Goal: Information Seeking & Learning: Understand process/instructions

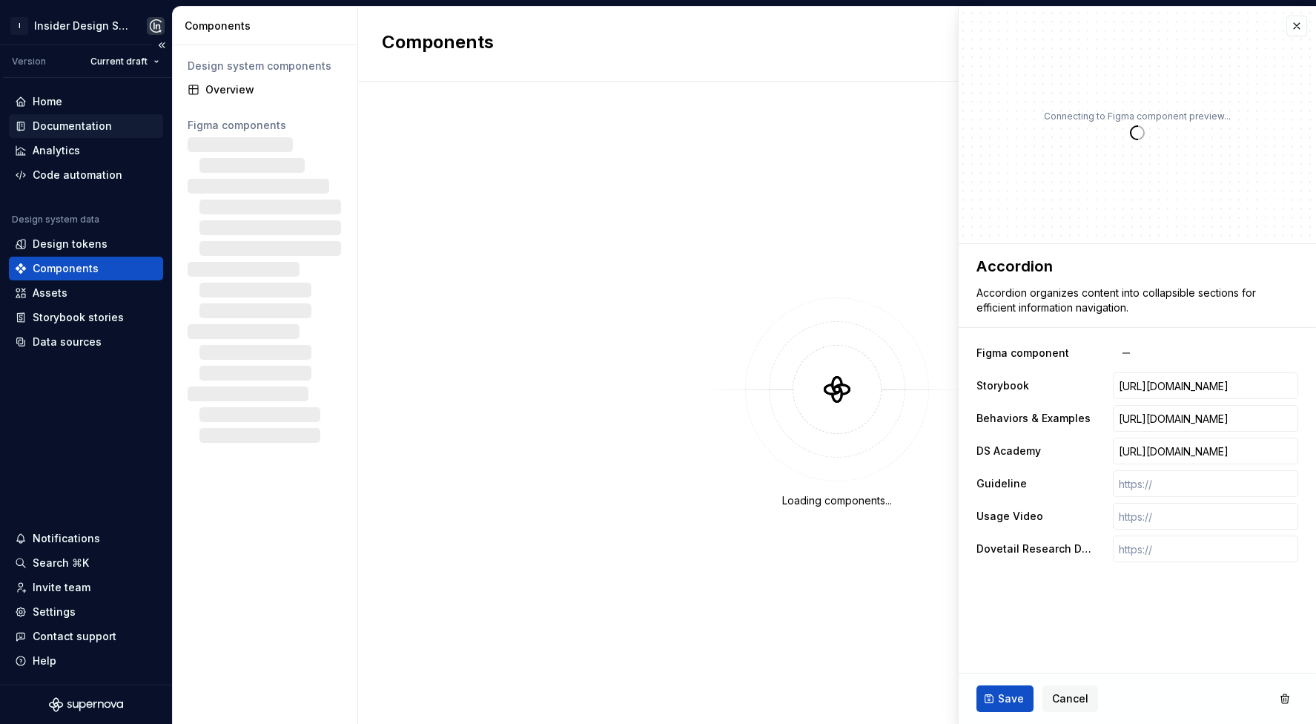
click at [74, 125] on div "Documentation" at bounding box center [72, 126] width 79 height 15
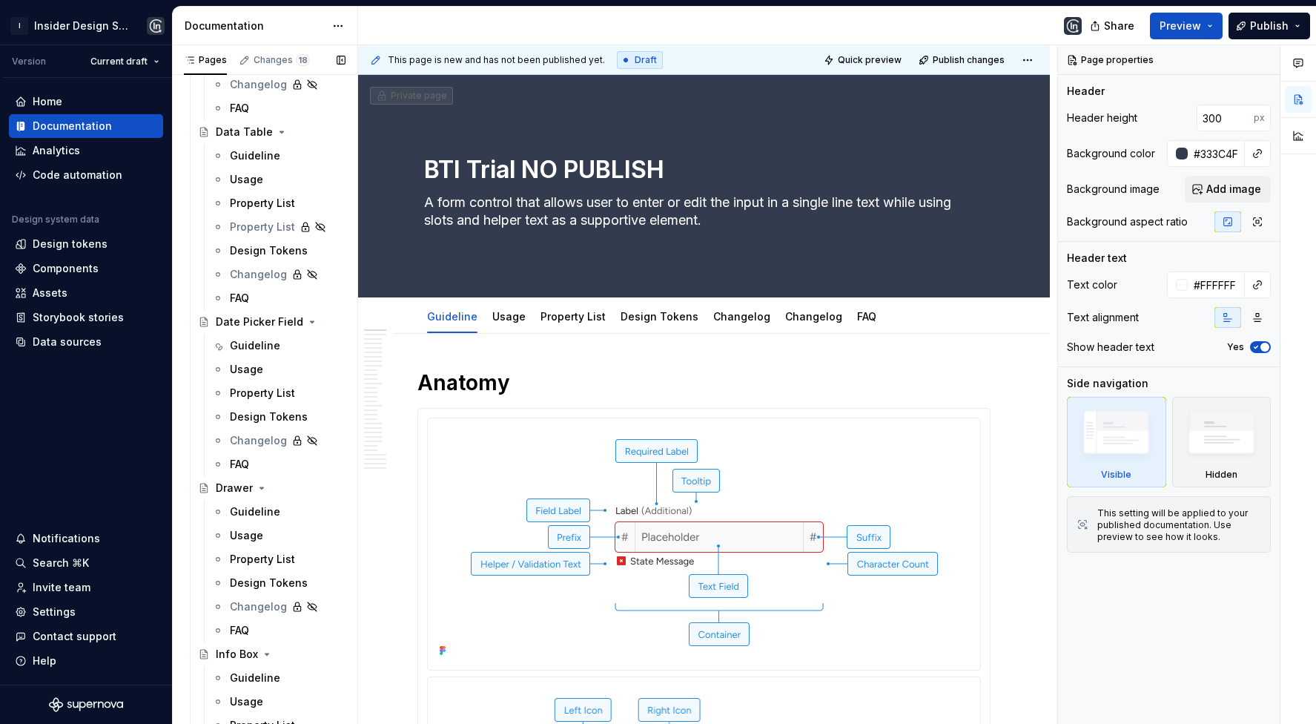
scroll to position [2011, 0]
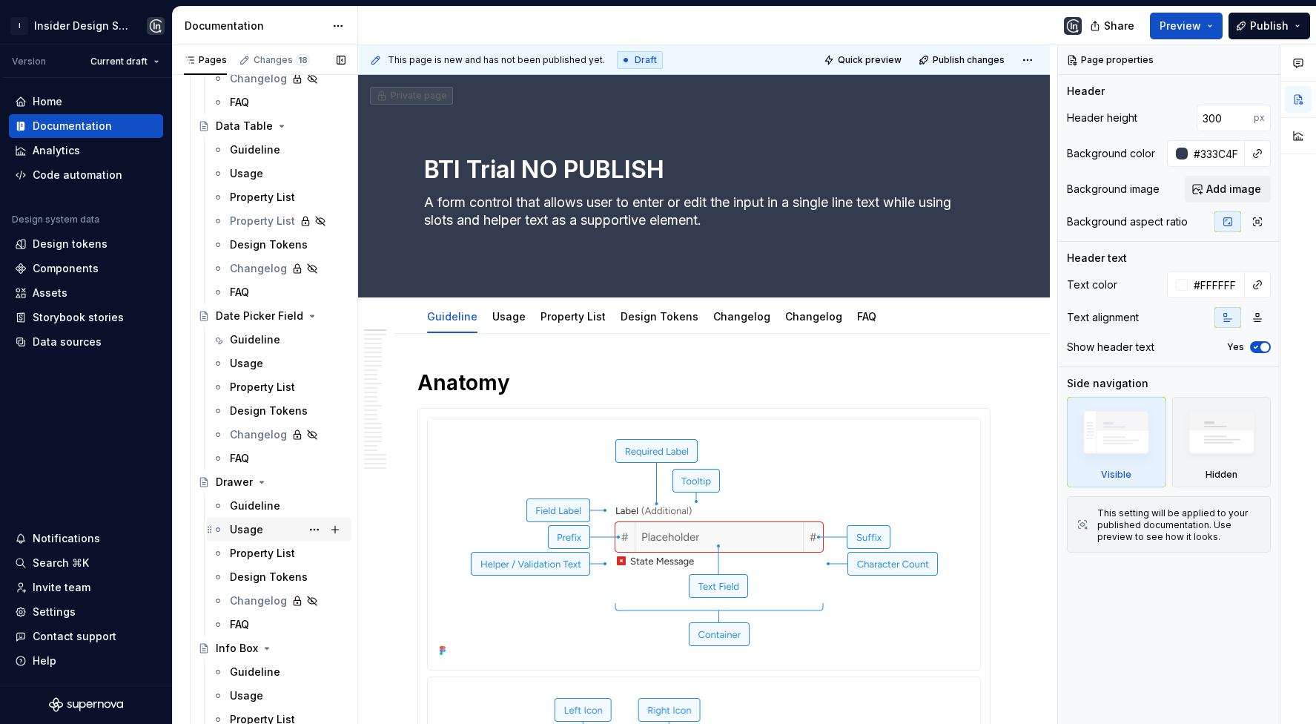
click at [263, 525] on div "Usage" at bounding box center [288, 529] width 116 height 21
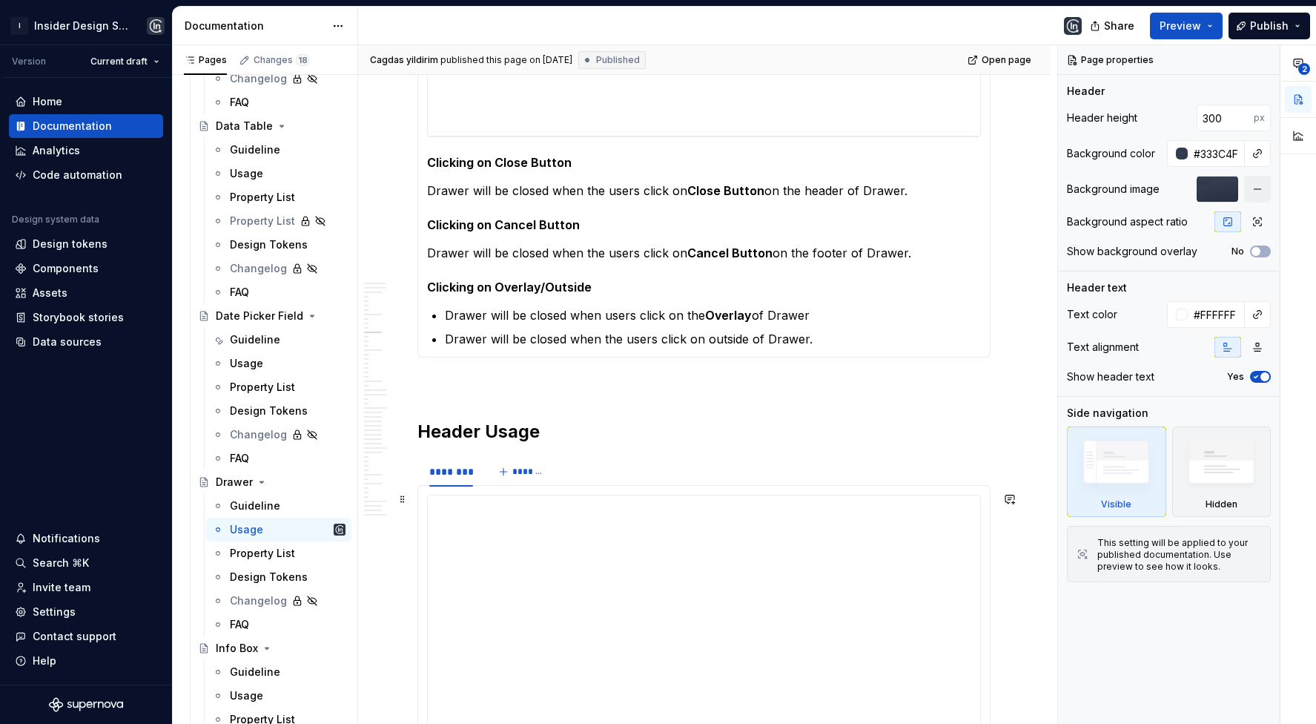
scroll to position [1845, 0]
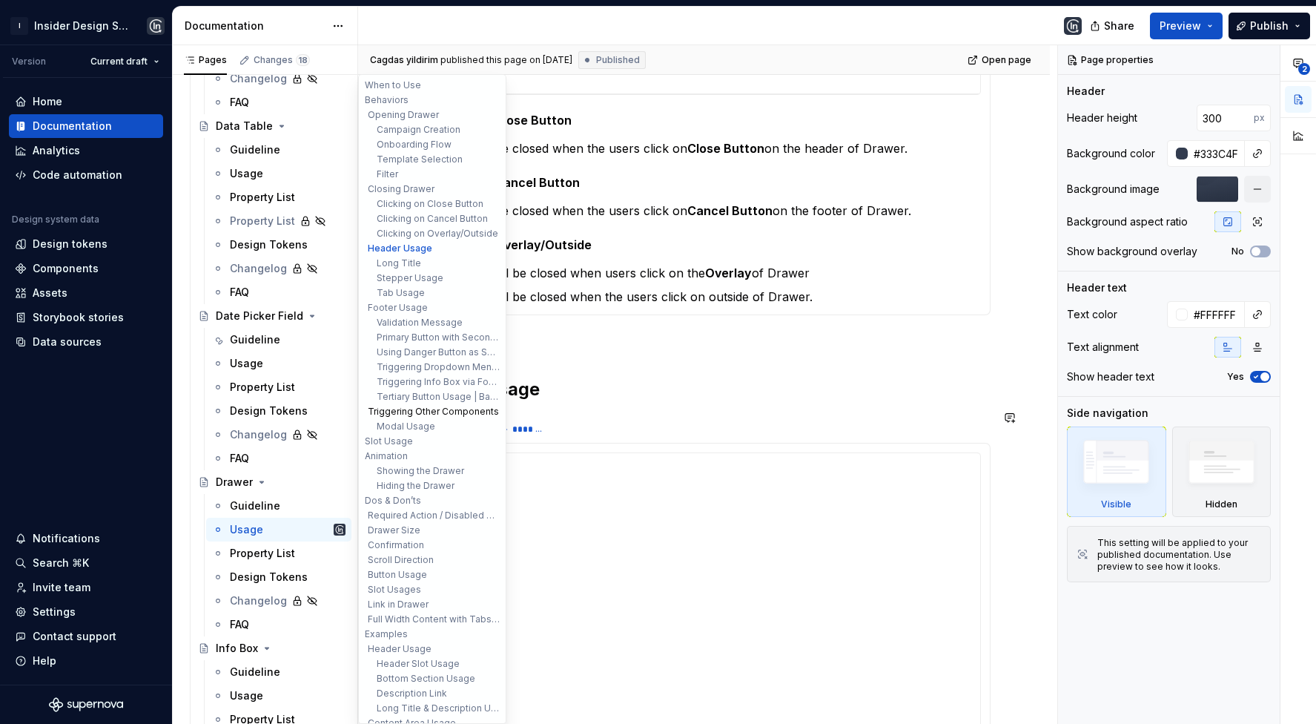
click at [431, 416] on button "Triggering Other Components" at bounding box center [432, 411] width 141 height 15
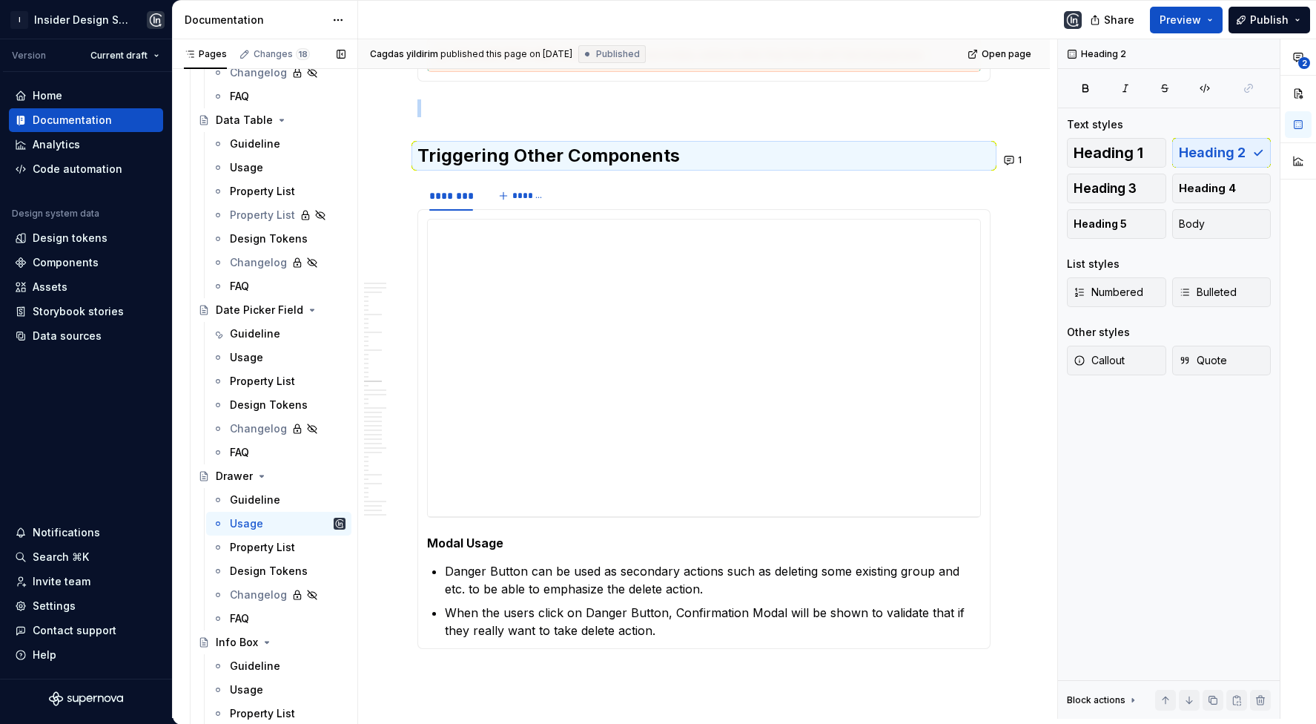
scroll to position [4576, 0]
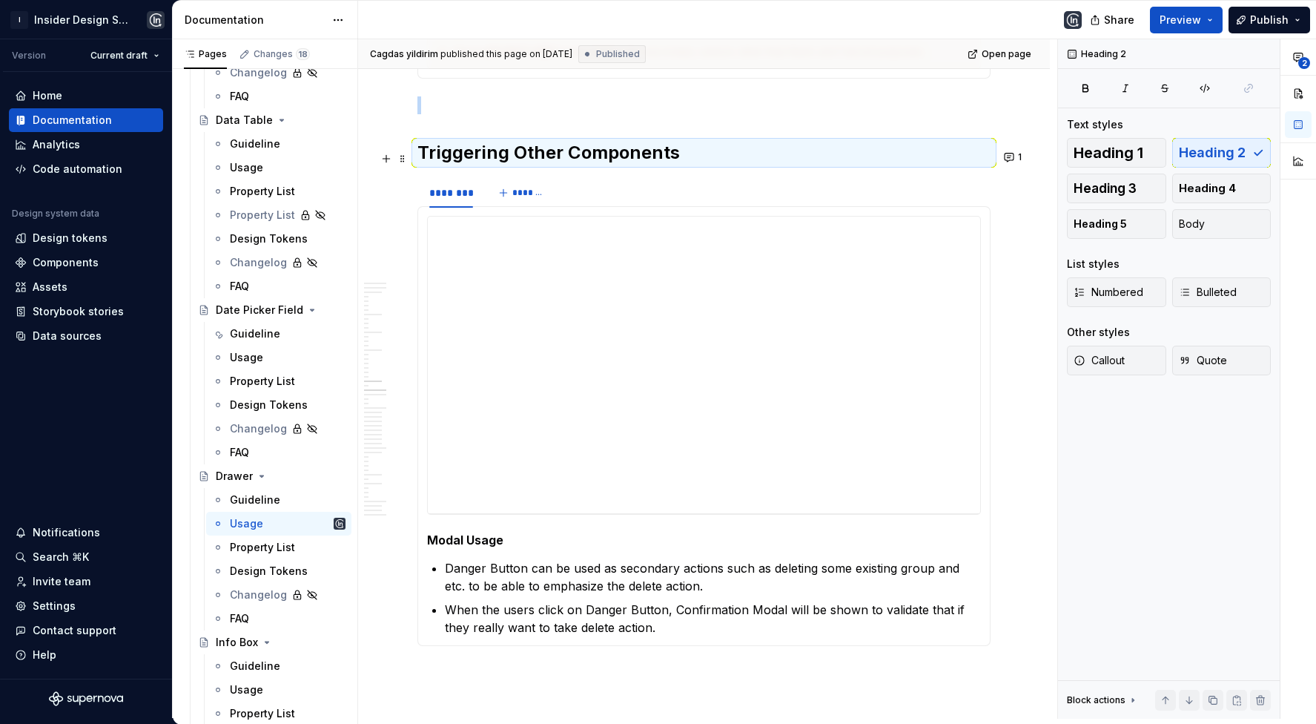
click at [638, 178] on div "******** *******" at bounding box center [704, 193] width 573 height 30
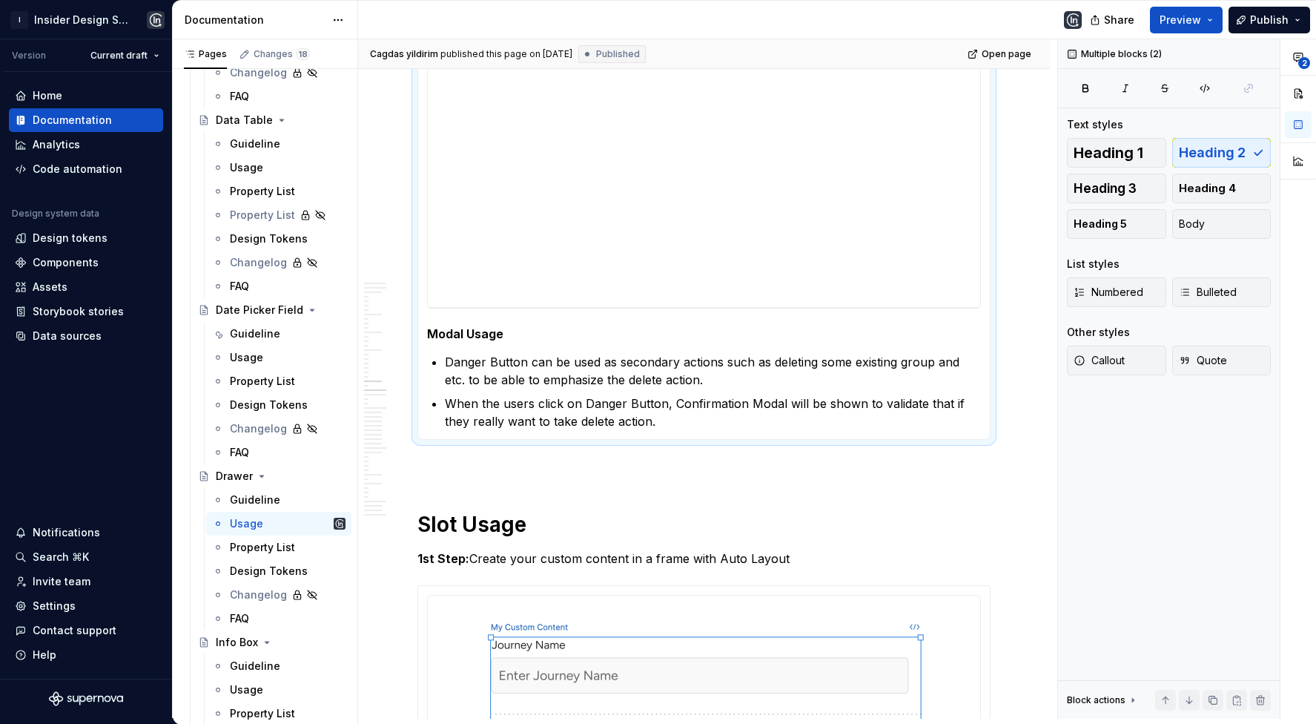
scroll to position [4816, 0]
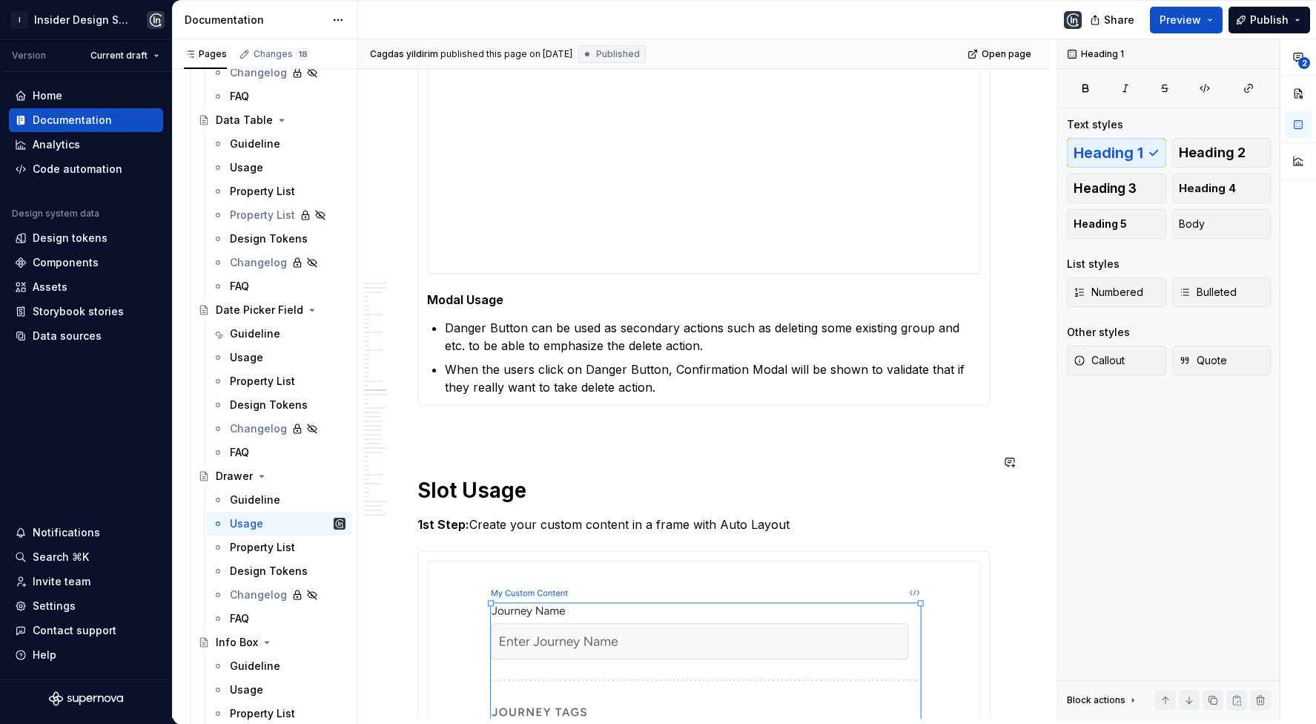
click at [494, 423] on p at bounding box center [704, 432] width 573 height 18
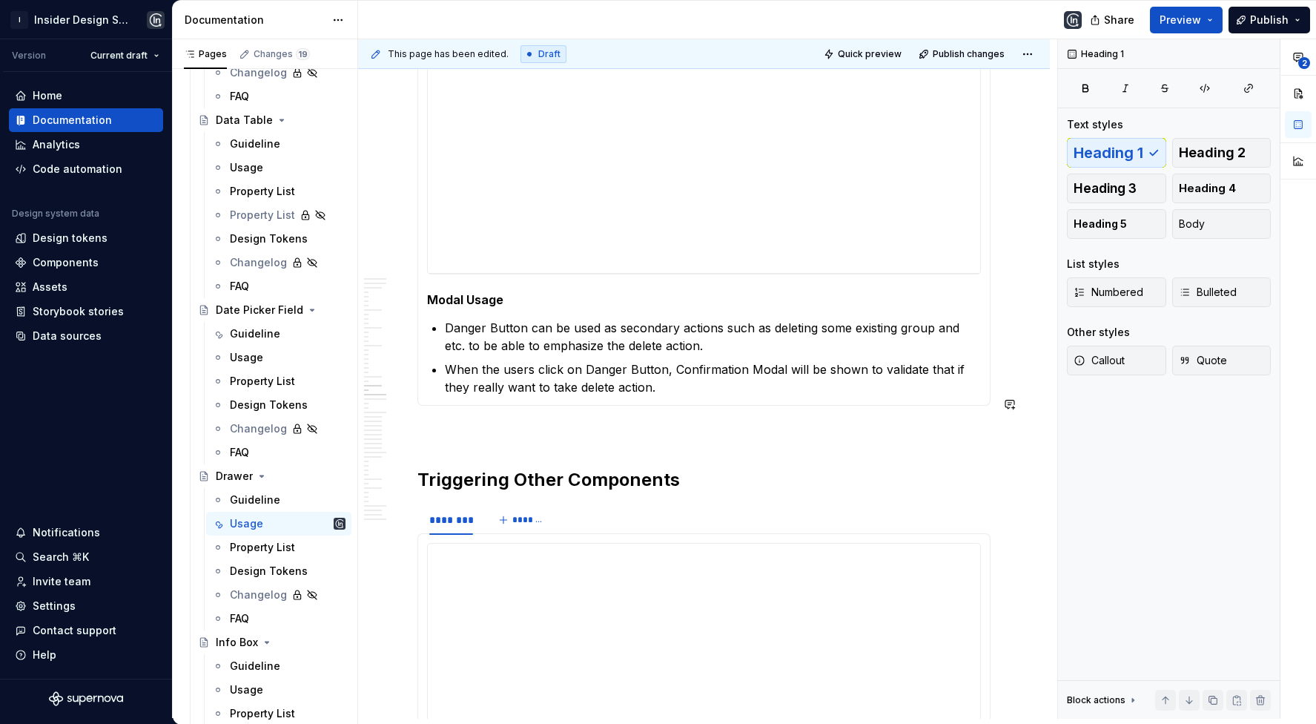
type textarea "*"
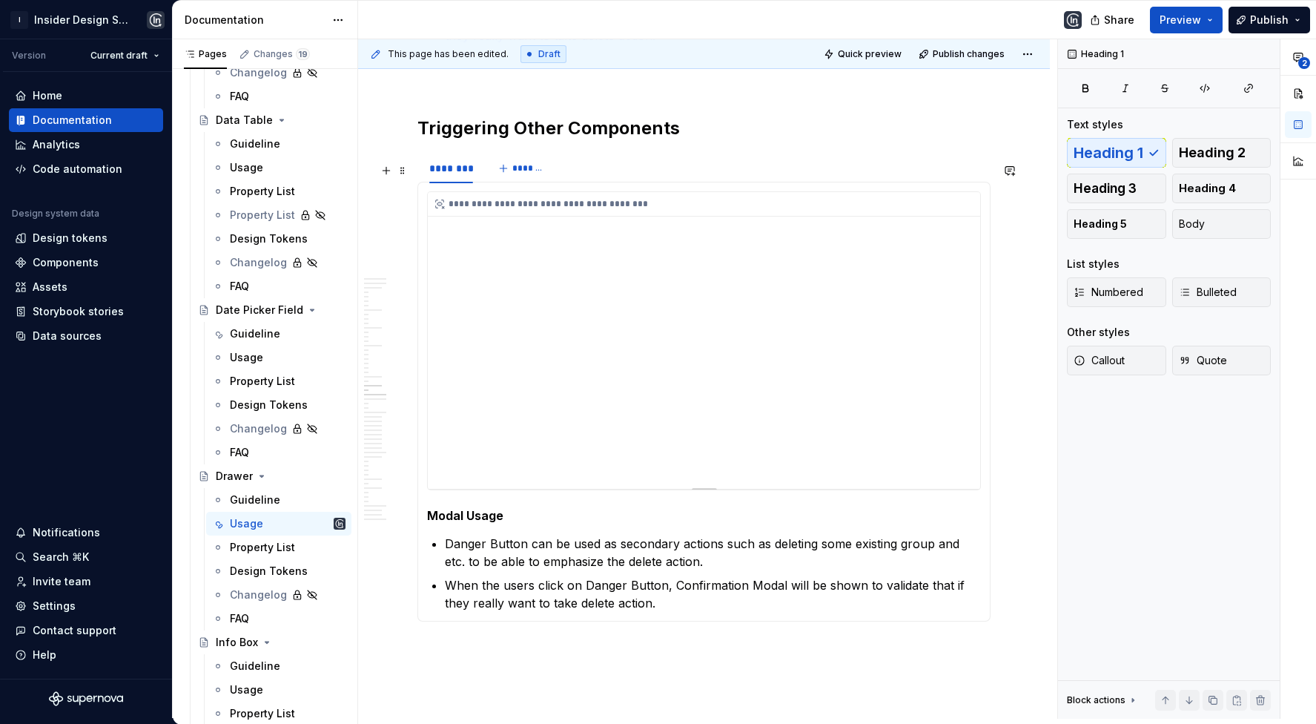
scroll to position [5080, 0]
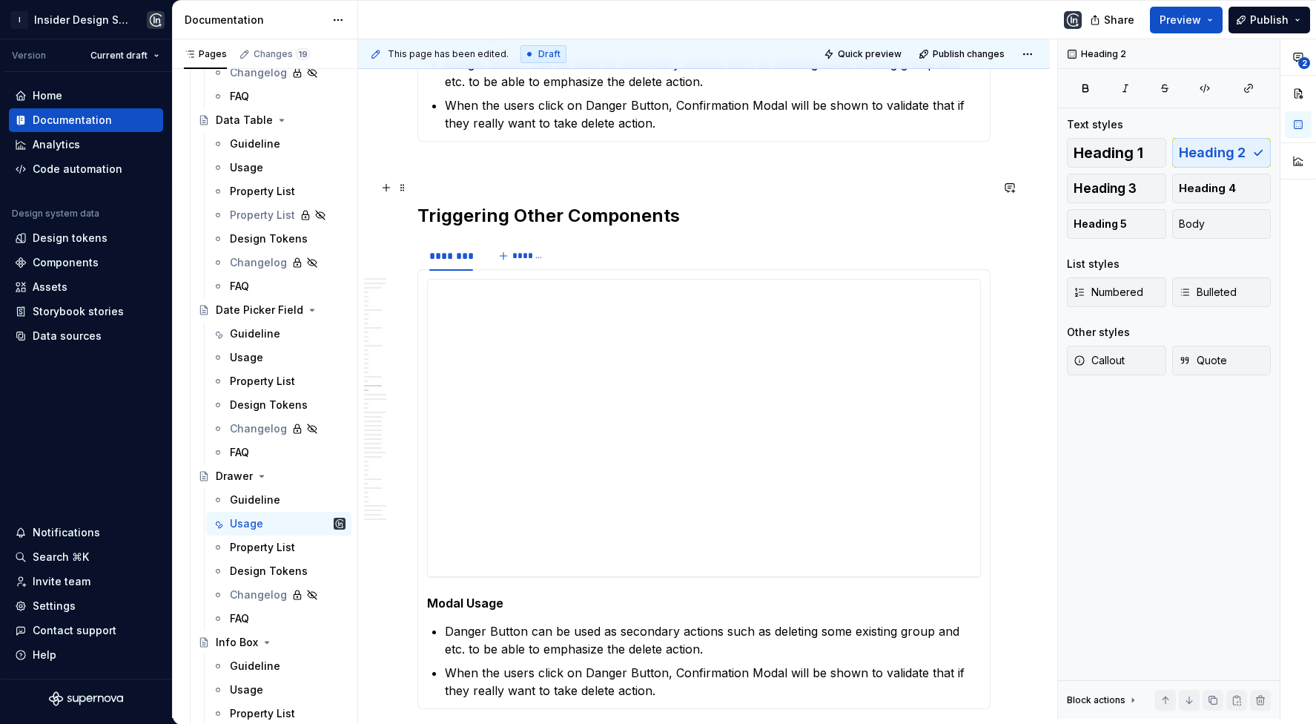
click at [564, 204] on h2 "Triggering Other Components" at bounding box center [704, 216] width 573 height 24
click at [475, 204] on h2 "Triggering Other Components" at bounding box center [704, 216] width 573 height 24
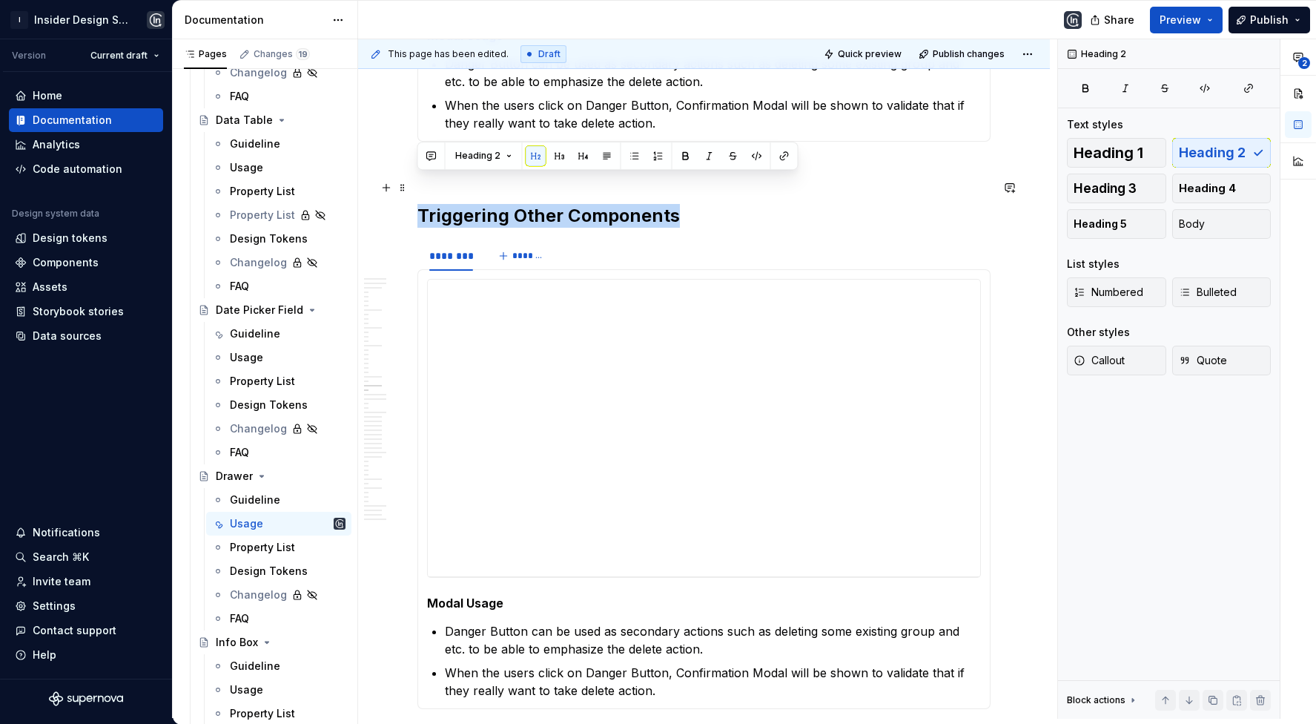
click at [475, 204] on h2 "Triggering Other Components" at bounding box center [704, 216] width 573 height 24
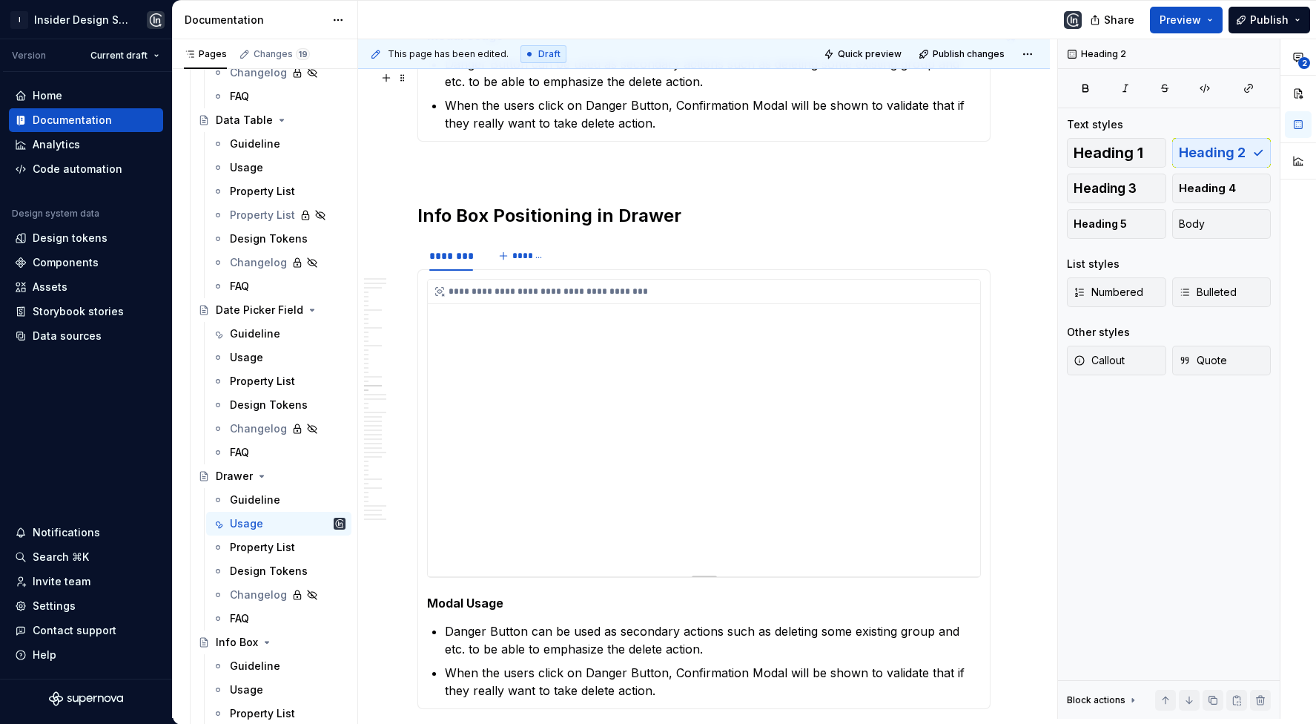
click at [840, 352] on div "**********" at bounding box center [704, 428] width 553 height 297
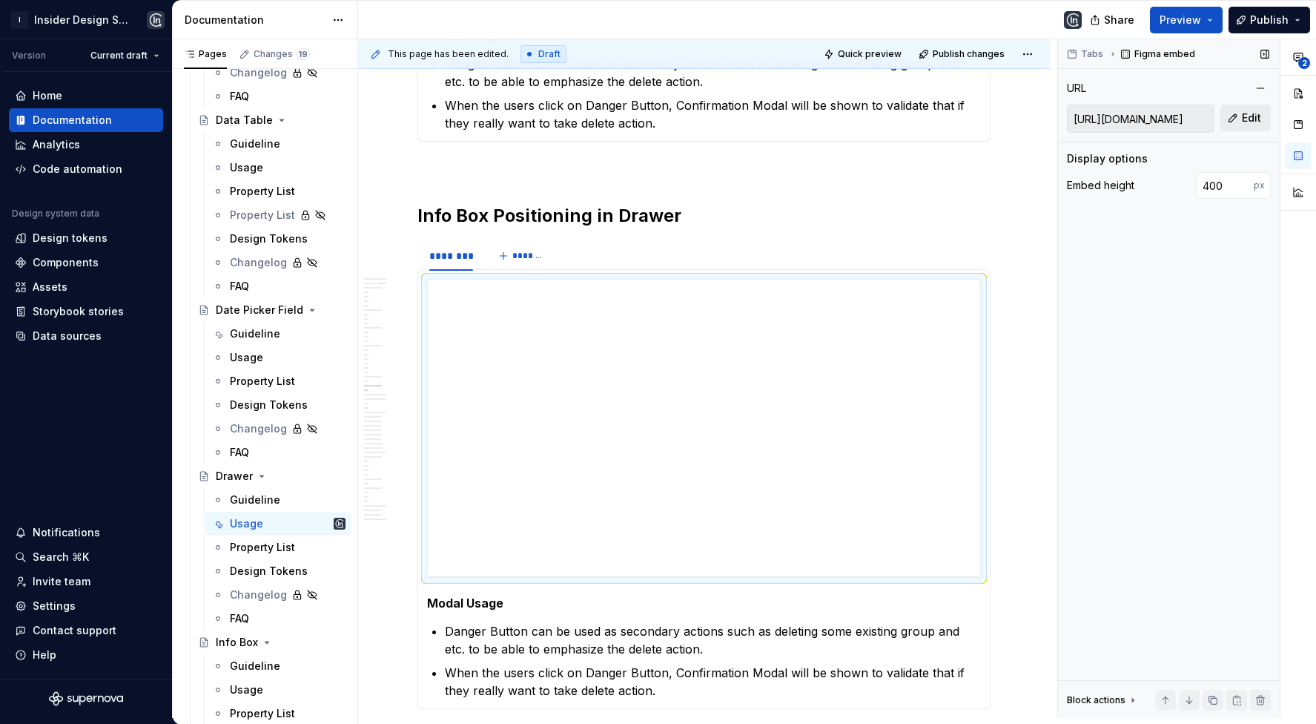
click at [1250, 113] on span "Edit" at bounding box center [1251, 118] width 19 height 15
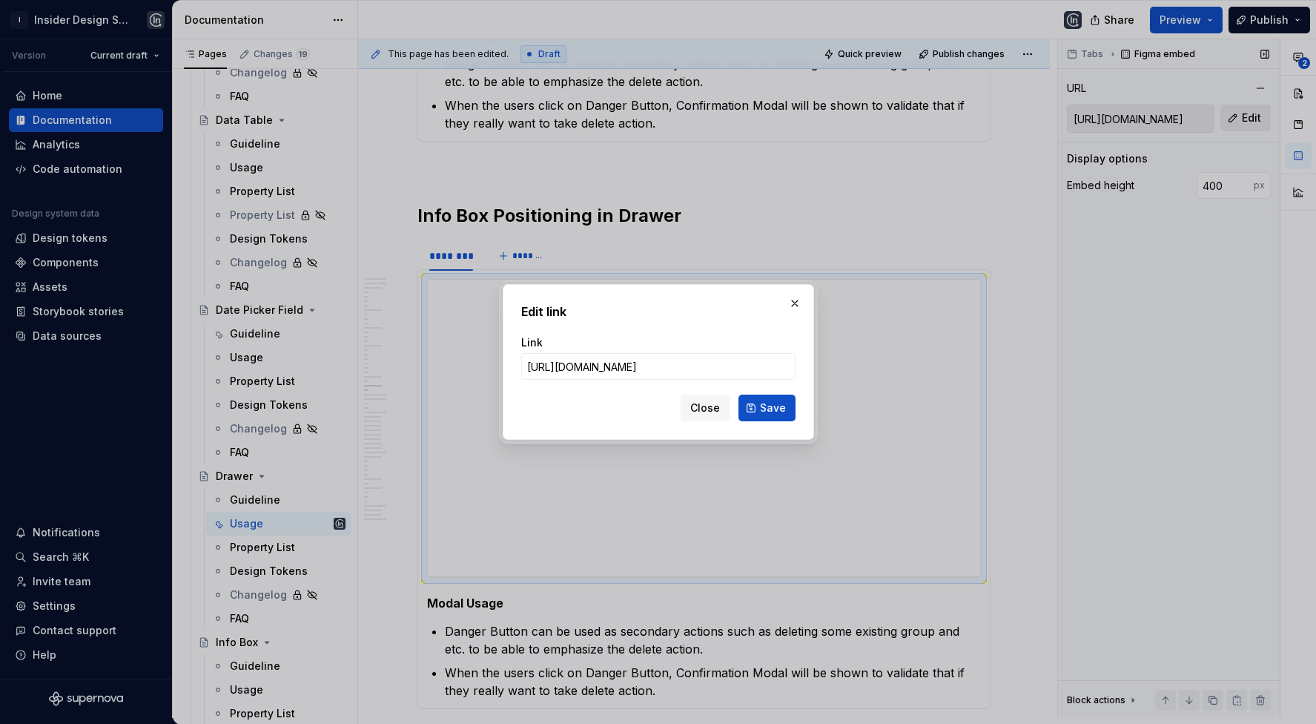
type input "[URL][DOMAIN_NAME]"
click button "Save" at bounding box center [767, 408] width 57 height 27
type input "[URL][DOMAIN_NAME]"
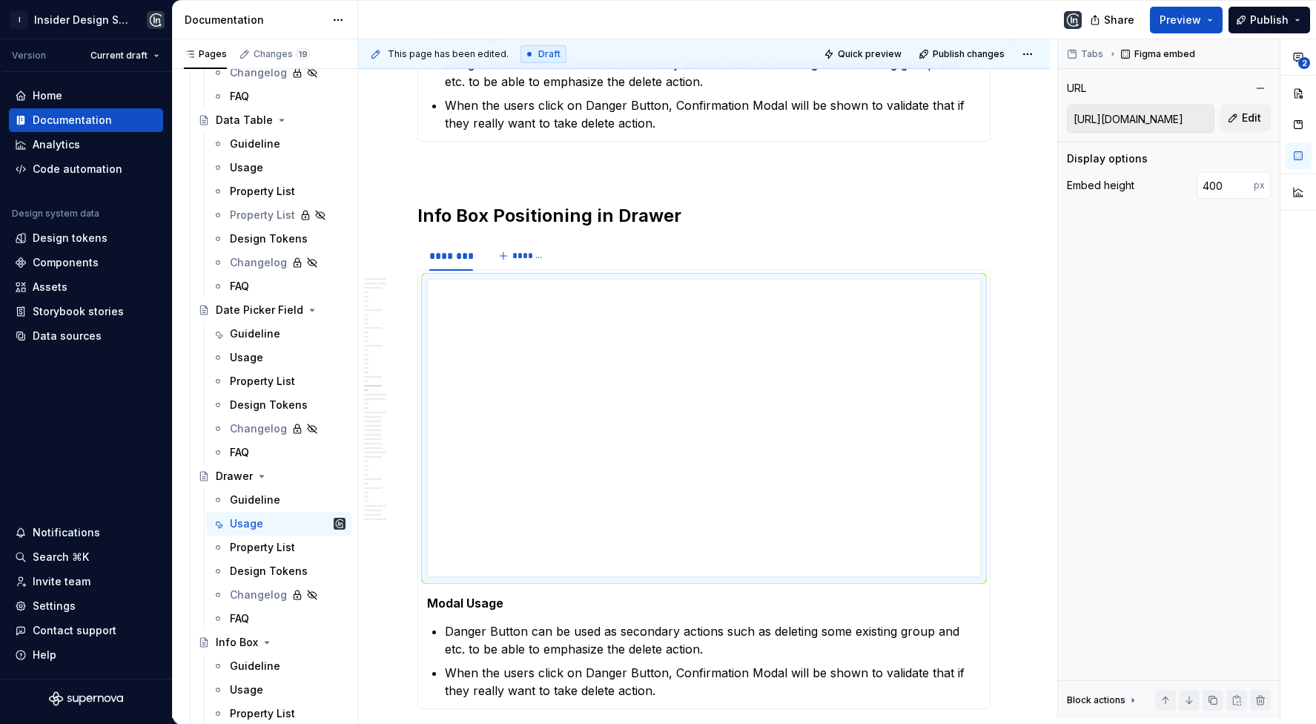
click at [459, 596] on strong "Modal Usage" at bounding box center [465, 603] width 76 height 15
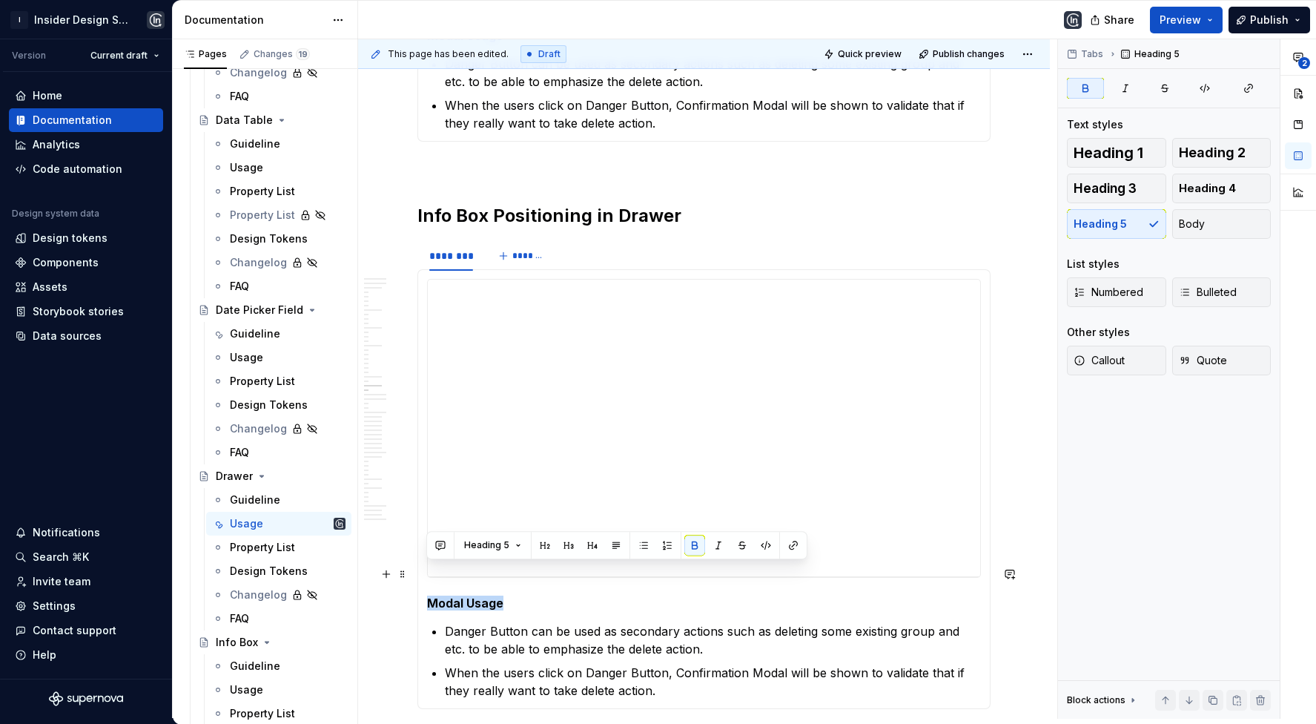
click at [459, 596] on strong "Modal Usage" at bounding box center [465, 603] width 76 height 15
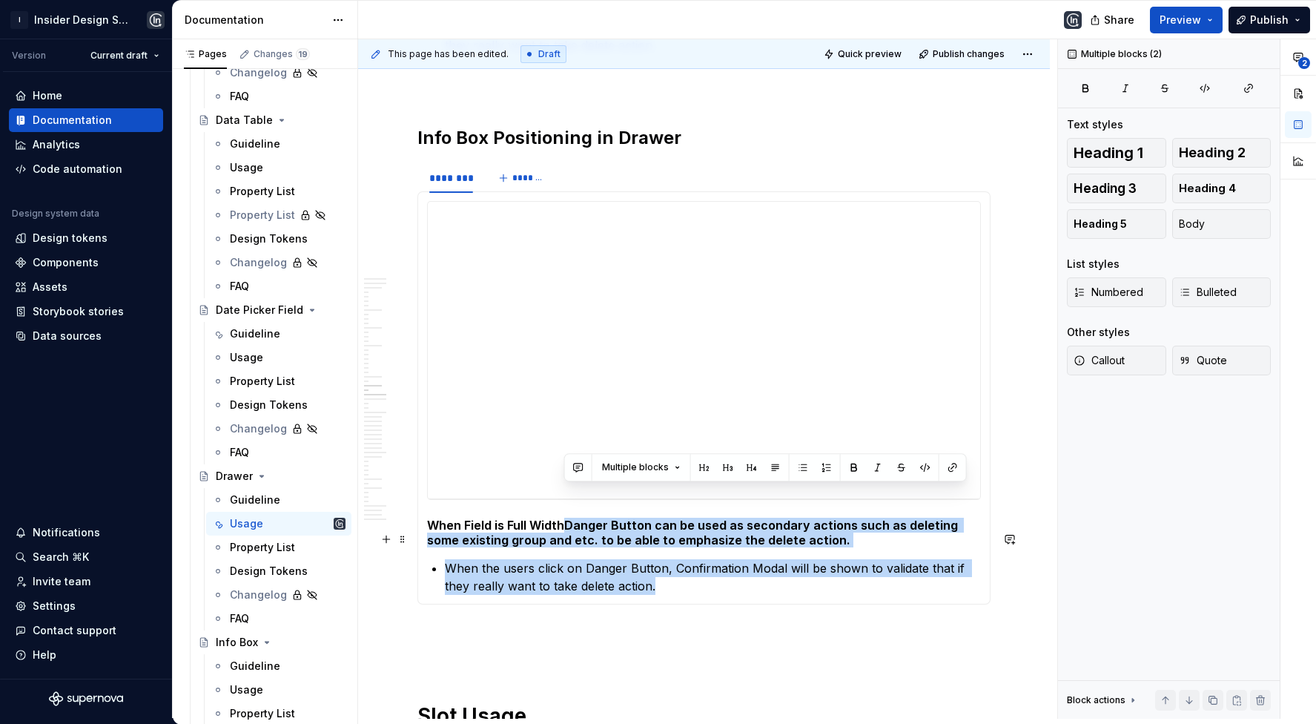
drag, startPoint x: 567, startPoint y: 494, endPoint x: 624, endPoint y: 556, distance: 85.0
click at [629, 557] on section-item-column "**********" at bounding box center [704, 398] width 554 height 394
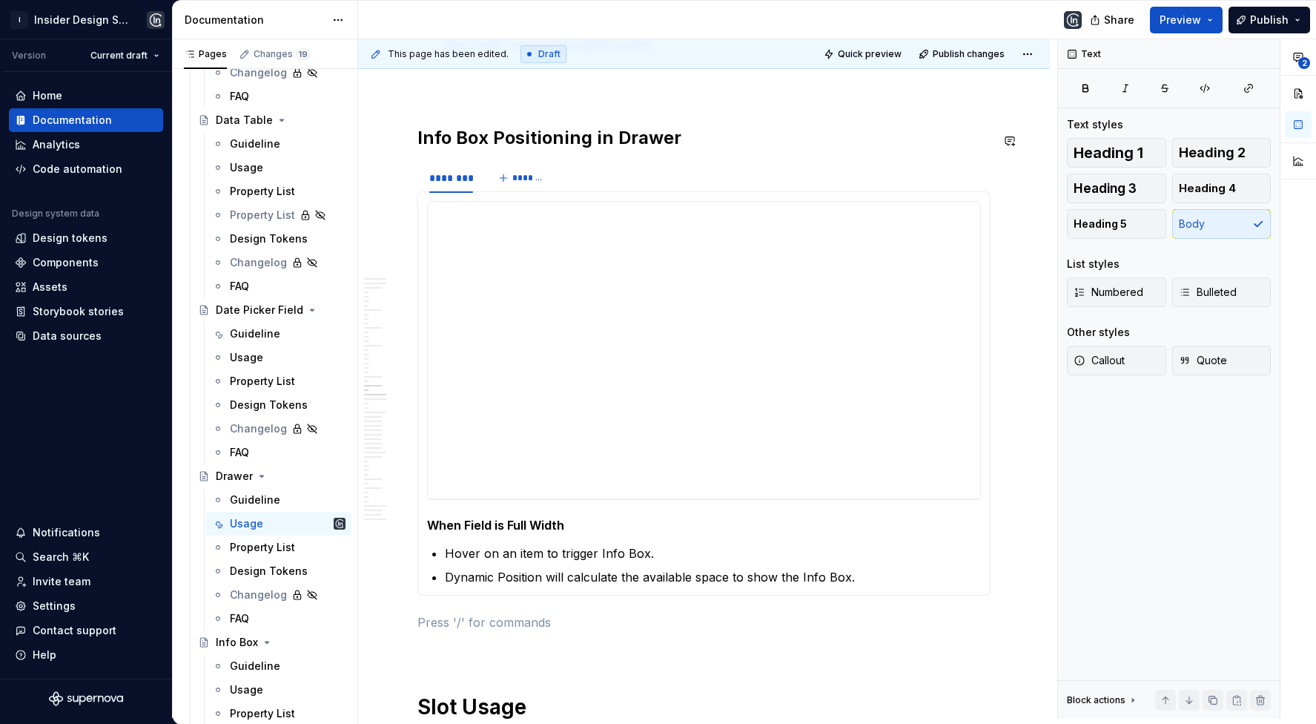
click at [524, 518] on strong "When Field is Full Width" at bounding box center [495, 525] width 137 height 15
type textarea "*"
click at [523, 518] on strong "When Field is Full Width" at bounding box center [495, 525] width 137 height 15
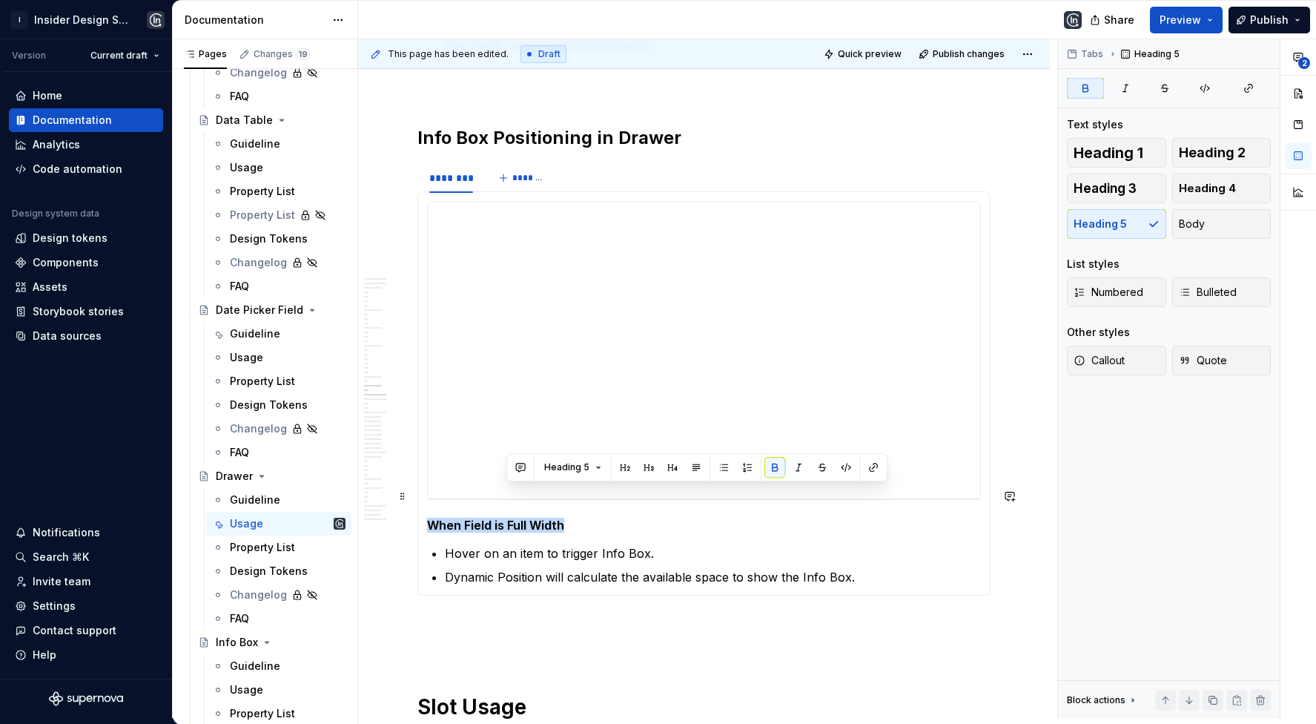
click at [523, 518] on strong "When Field is Full Width" at bounding box center [495, 525] width 137 height 15
copy strong "When Field is Full Width"
click at [923, 568] on p "Dynamic Position will calculate the available space to show the Info Box." at bounding box center [713, 577] width 536 height 18
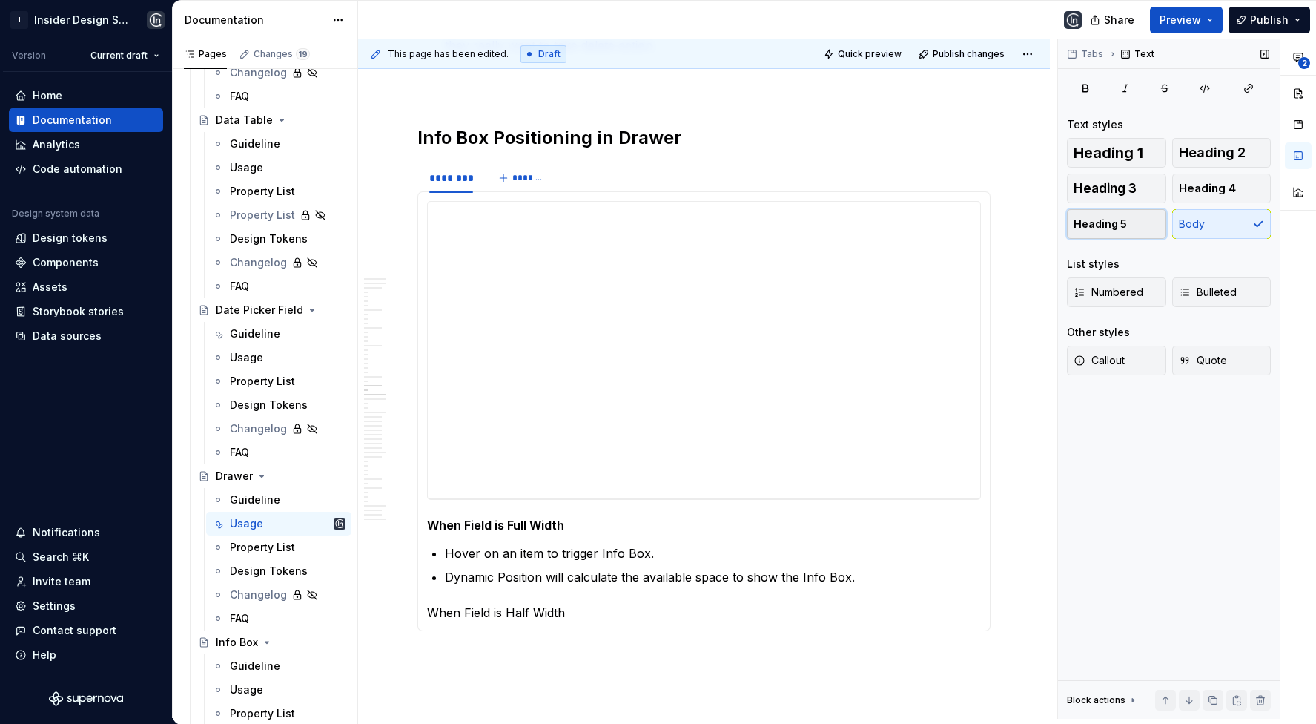
click at [1133, 228] on button "Heading 5" at bounding box center [1116, 224] width 99 height 30
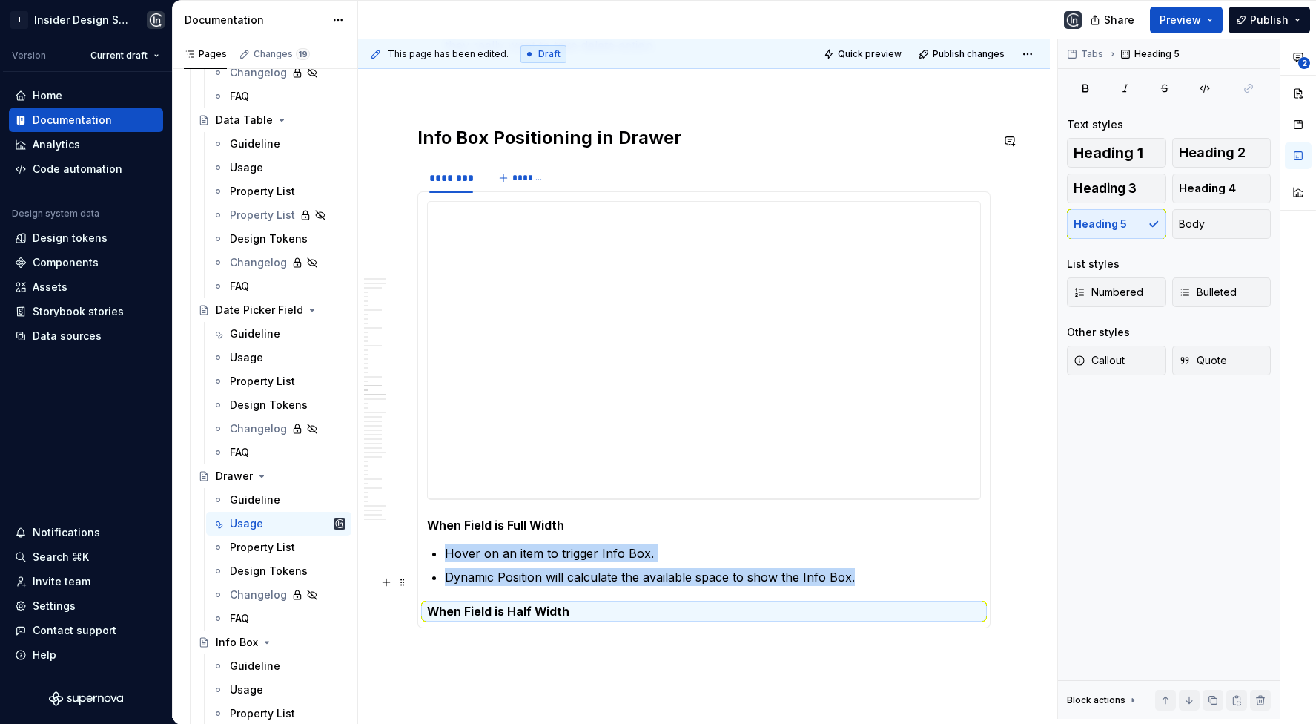
click at [589, 604] on h5 "When Field is Half Width" at bounding box center [704, 611] width 554 height 15
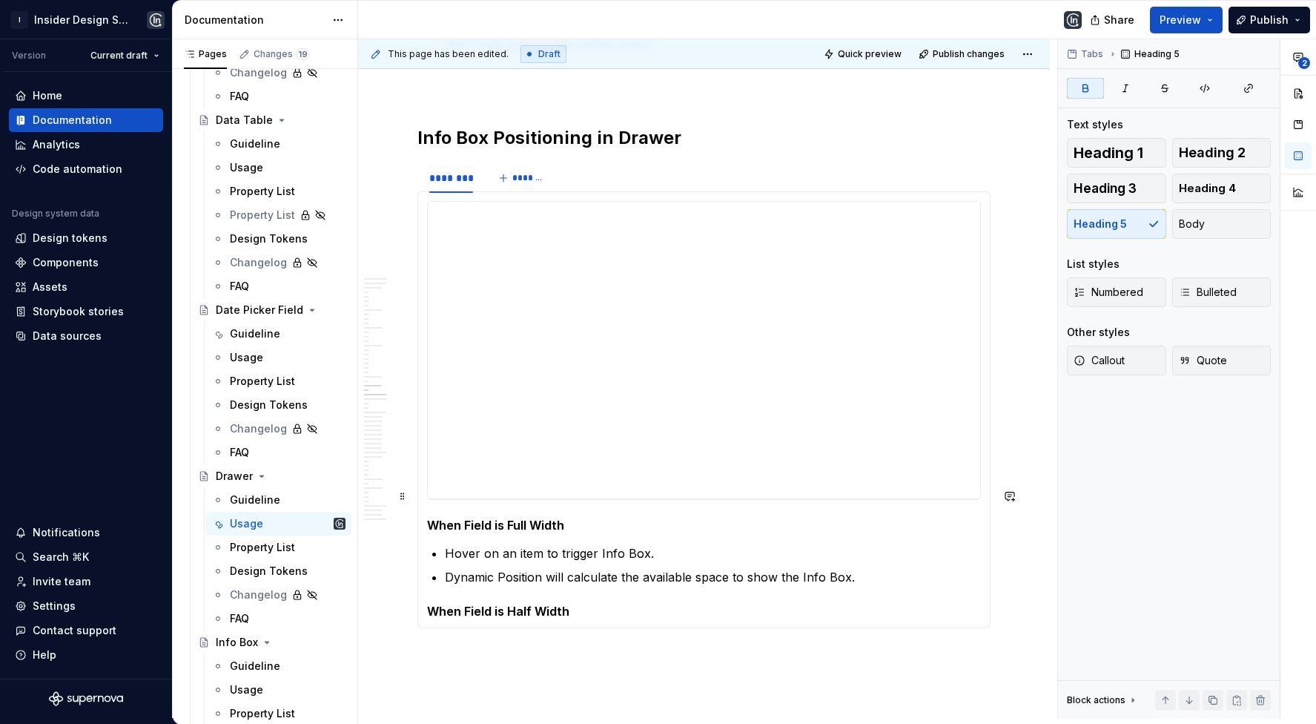
click at [550, 518] on strong "When Field is Full Width" at bounding box center [495, 525] width 137 height 15
click at [613, 601] on section "**********" at bounding box center [704, 395] width 573 height 467
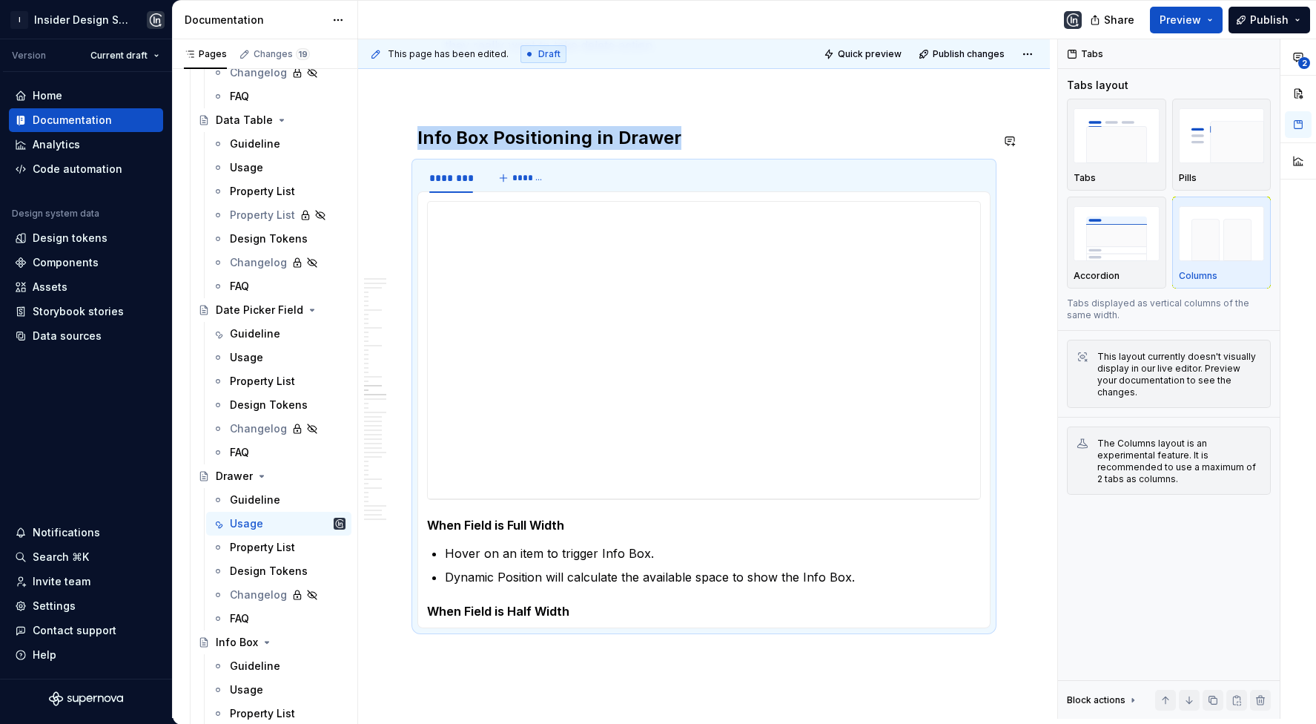
click at [613, 588] on div "**********" at bounding box center [704, 409] width 573 height 437
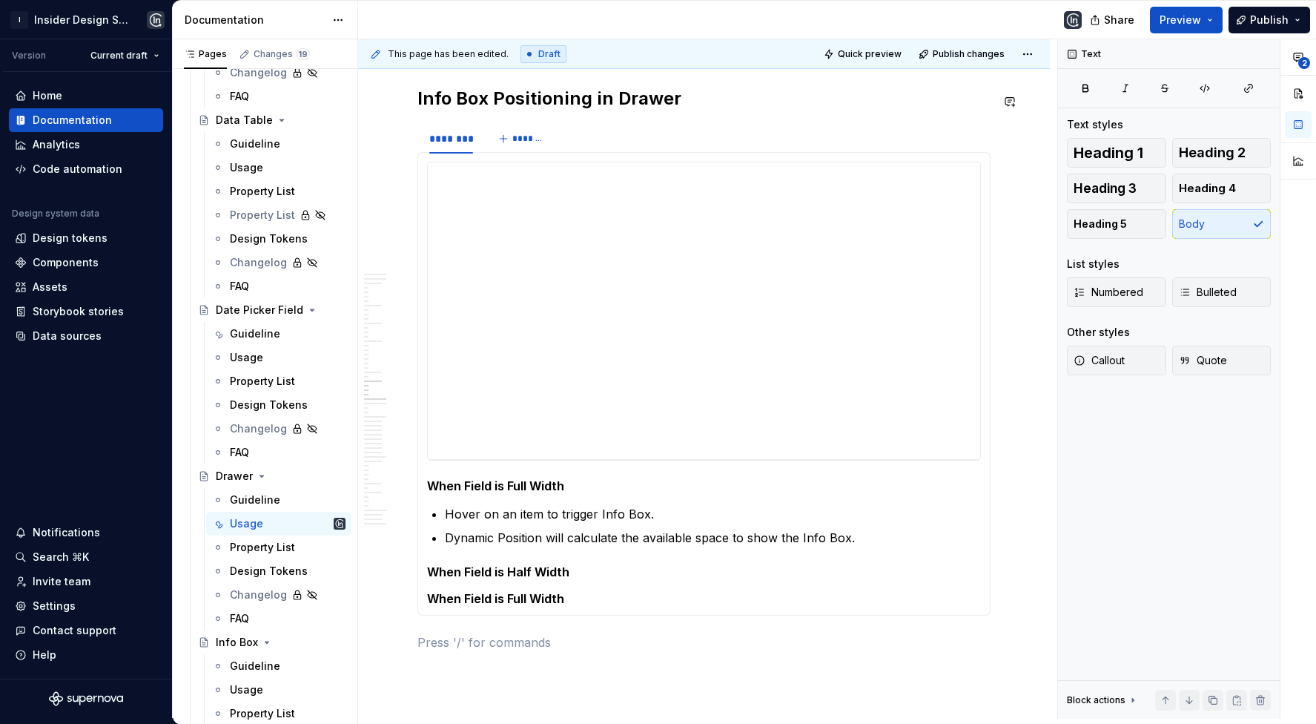
scroll to position [5198, 0]
click at [573, 478] on h5 "When Field is Full Width" at bounding box center [704, 485] width 554 height 15
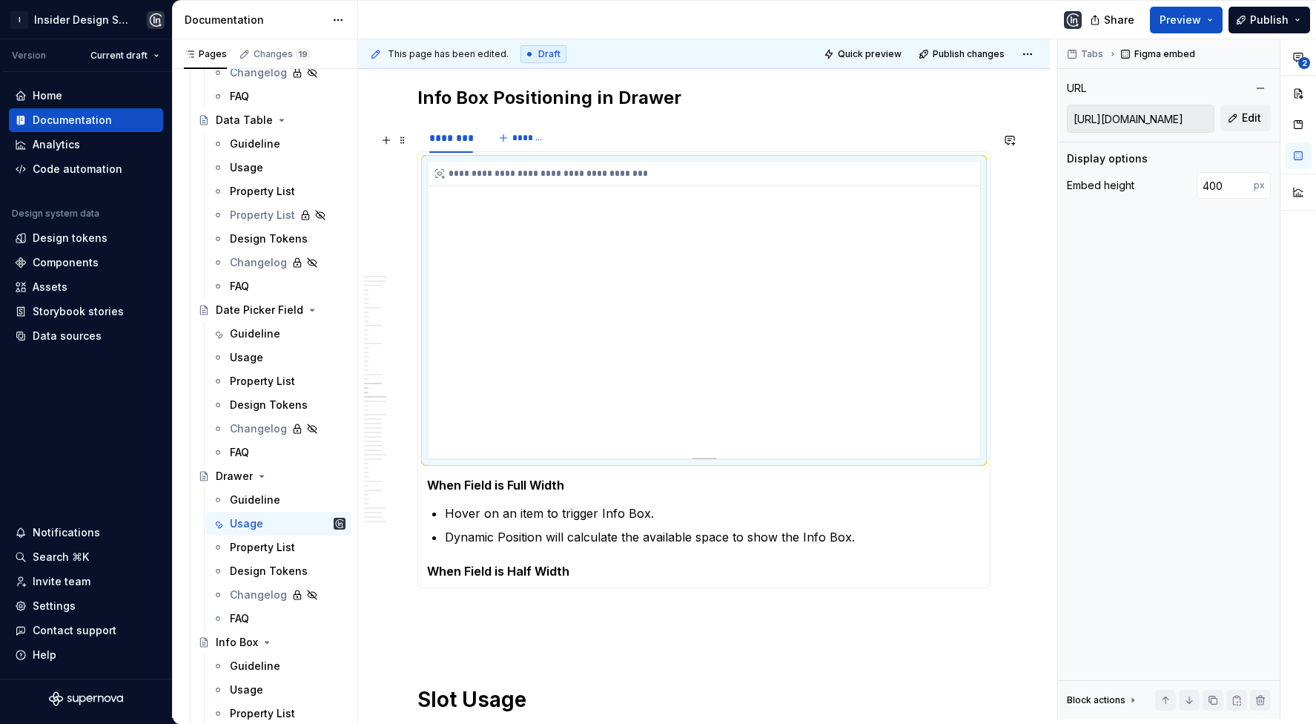
click at [764, 217] on div "**********" at bounding box center [704, 310] width 553 height 297
click at [1245, 119] on span "Edit" at bounding box center [1251, 118] width 19 height 15
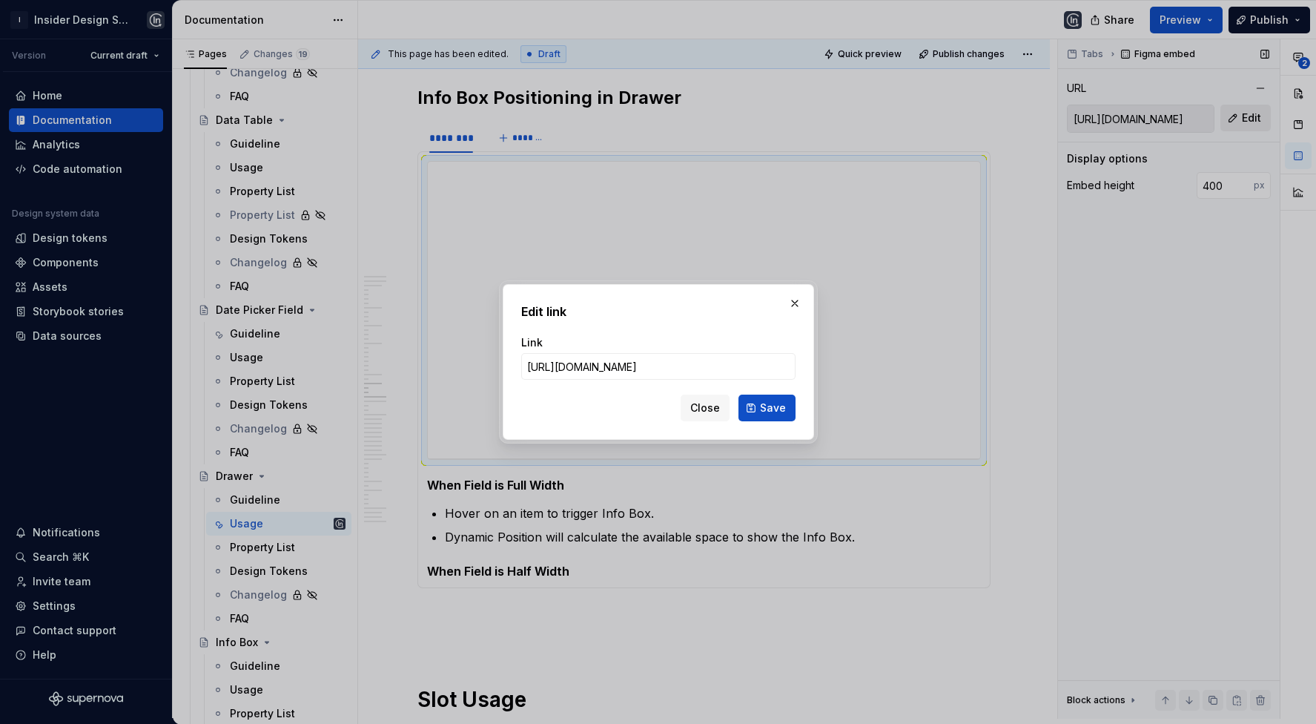
type input "[URL][DOMAIN_NAME]"
click button "Save" at bounding box center [767, 408] width 57 height 27
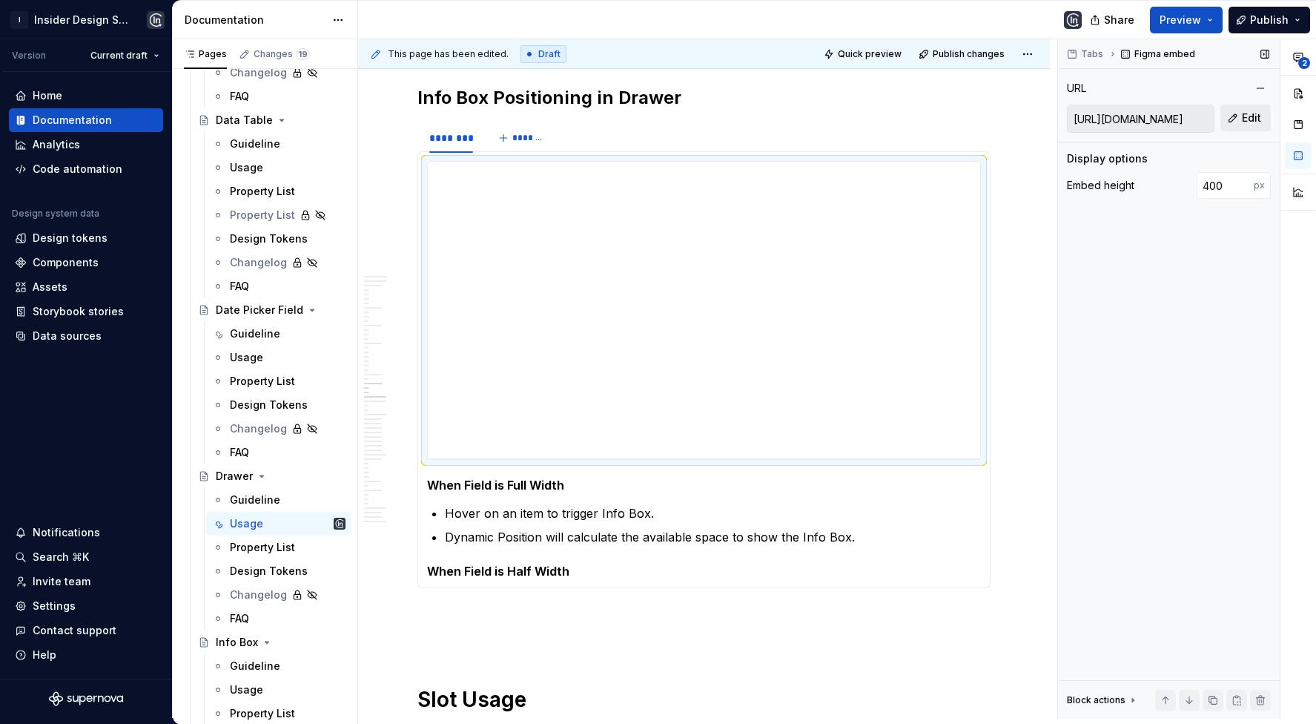
type input "[URL][DOMAIN_NAME]"
click at [1246, 112] on span "Edit" at bounding box center [1251, 118] width 19 height 15
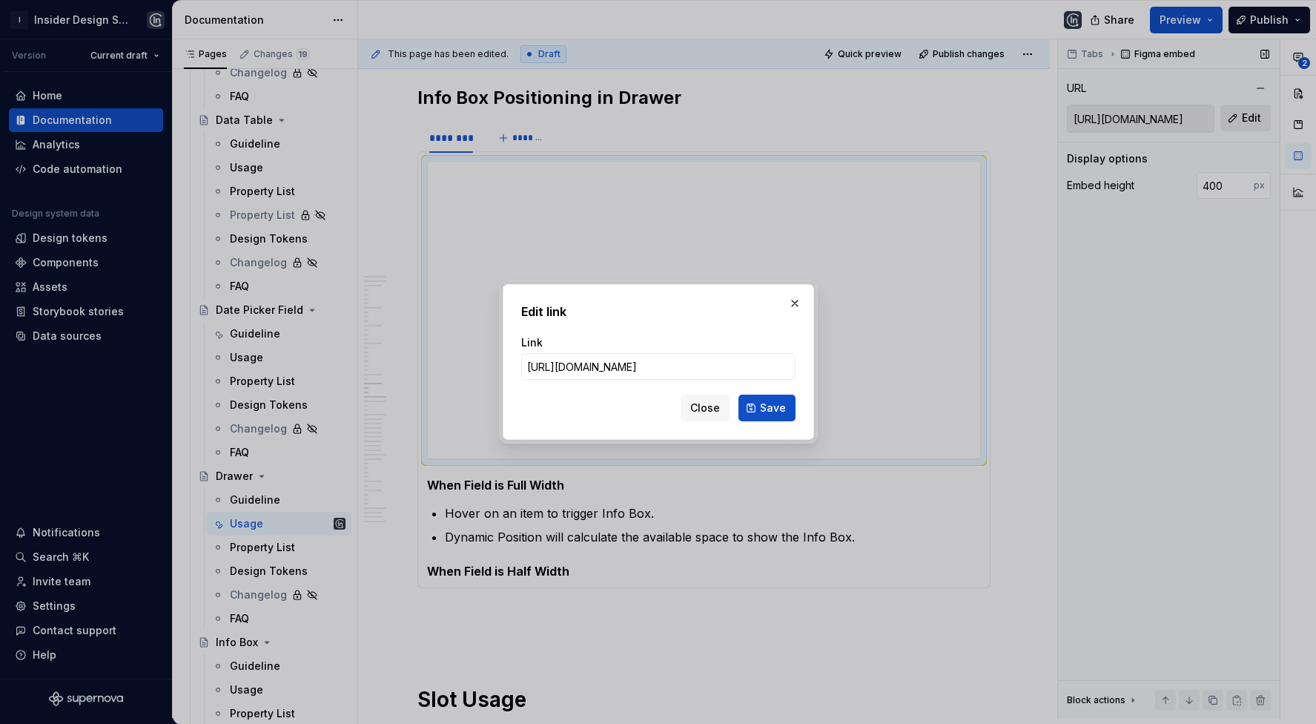
type input "[URL][DOMAIN_NAME]"
click button "Save" at bounding box center [767, 408] width 57 height 27
type input "[URL][DOMAIN_NAME]"
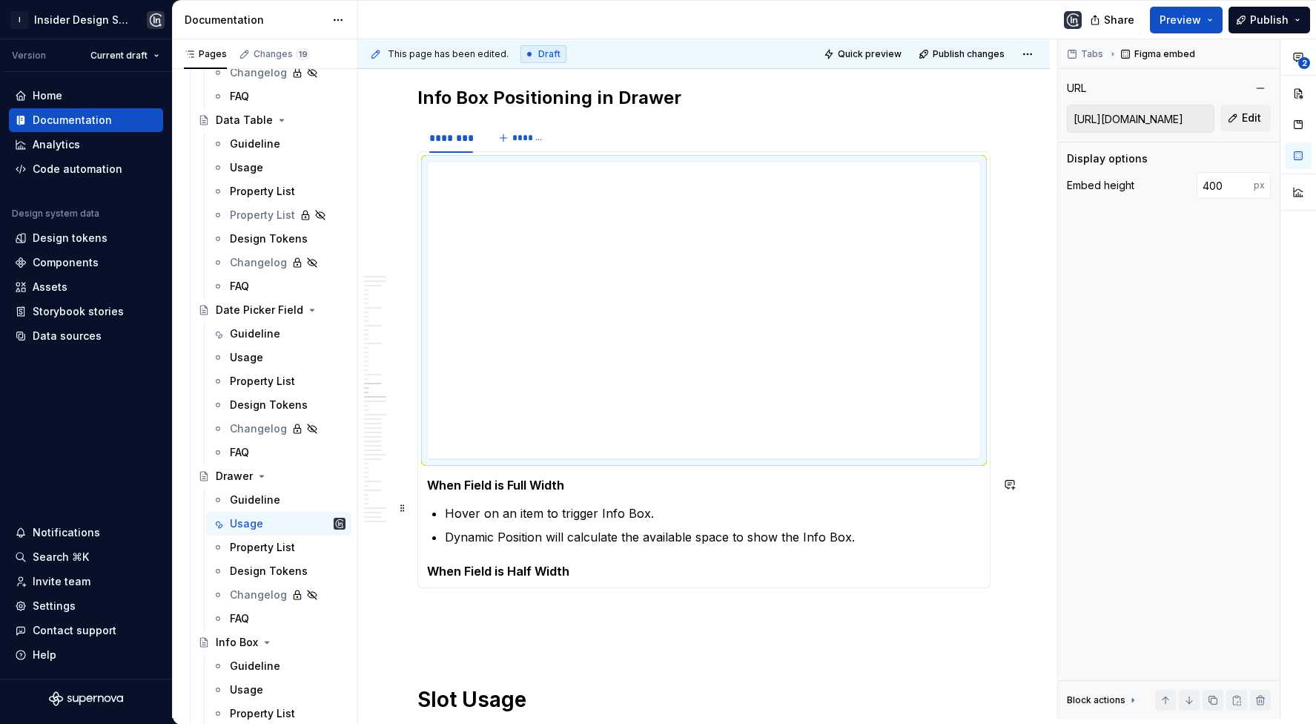
click at [553, 504] on ul "Hover on an item to trigger Info Box. Dynamic Position will calculate the avail…" at bounding box center [713, 525] width 536 height 42
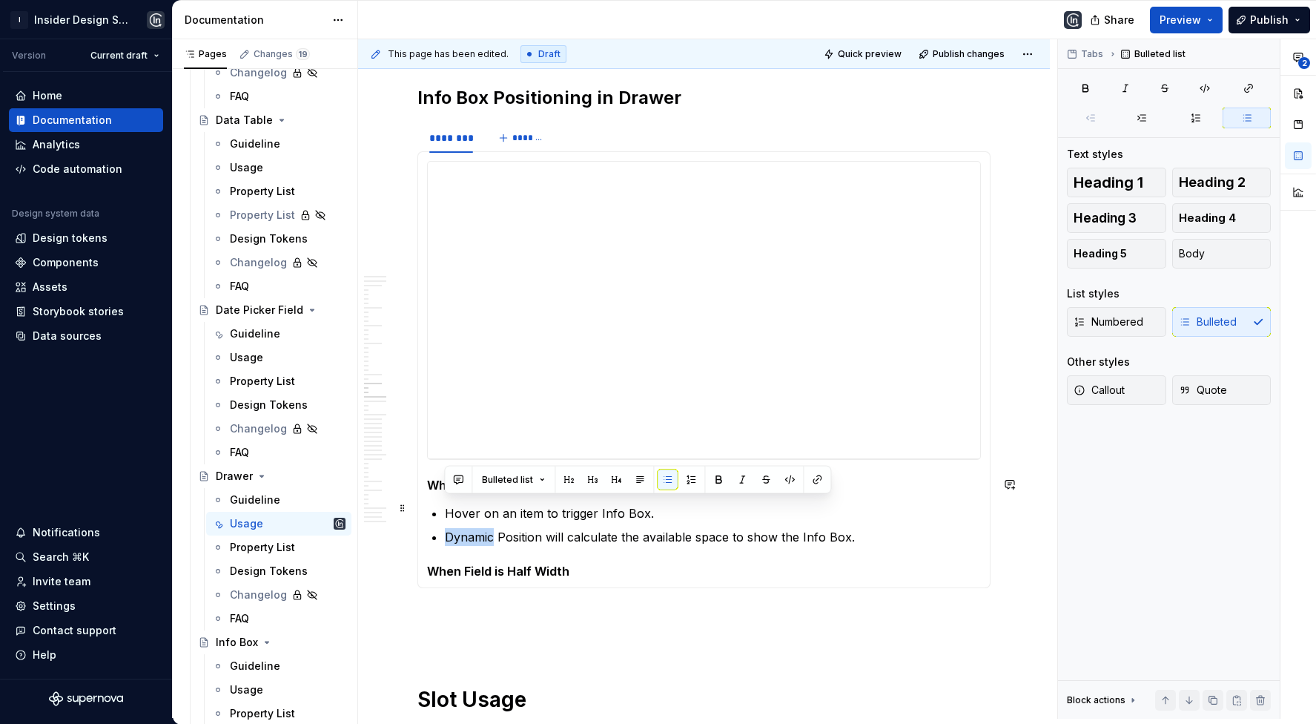
click at [553, 504] on ul "Hover on an item to trigger Info Box. Dynamic Position will calculate the avail…" at bounding box center [713, 525] width 536 height 42
click at [445, 528] on li "Dynamic Position will calculate the available space to show the Info Box." at bounding box center [713, 537] width 536 height 18
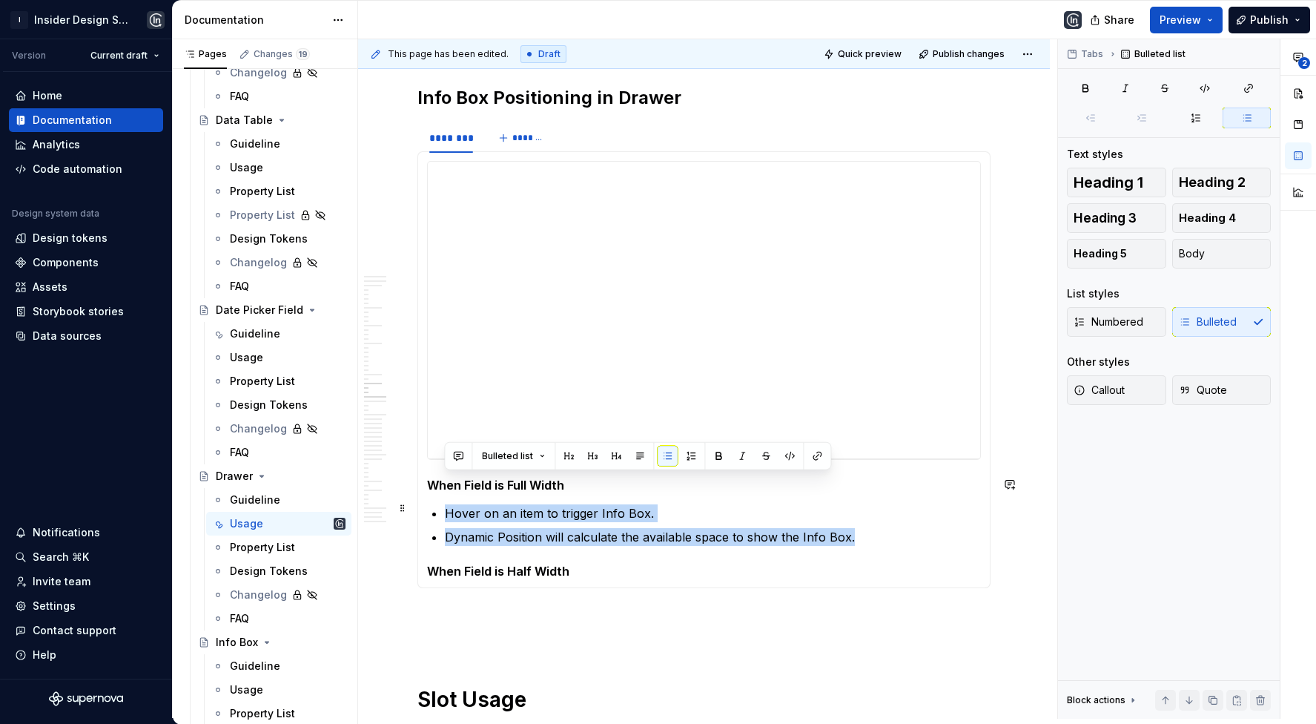
drag, startPoint x: 443, startPoint y: 482, endPoint x: 857, endPoint y: 501, distance: 415.0
click at [861, 503] on section-item-column "**********" at bounding box center [704, 370] width 554 height 418
copy ul "Hover on an item to trigger Info Box. Dynamic Position will calculate the avail…"
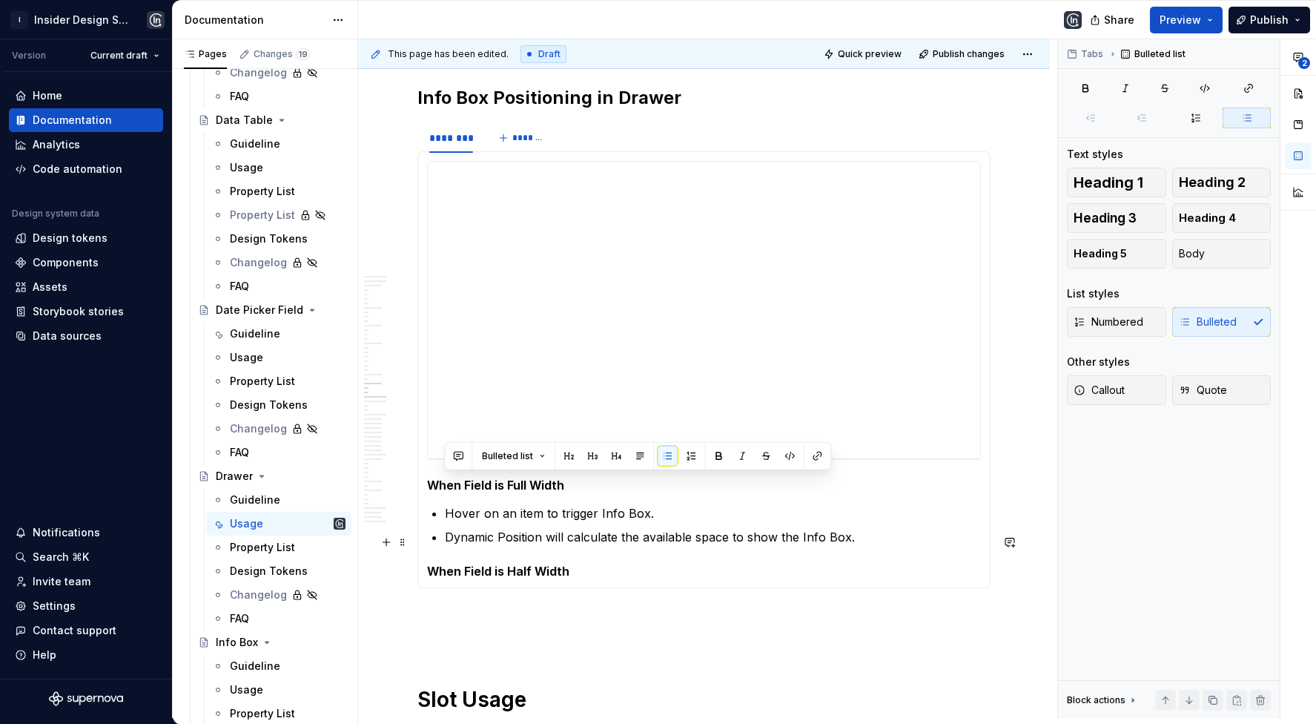
click at [691, 564] on h5 "When Field is Half Width" at bounding box center [704, 571] width 554 height 15
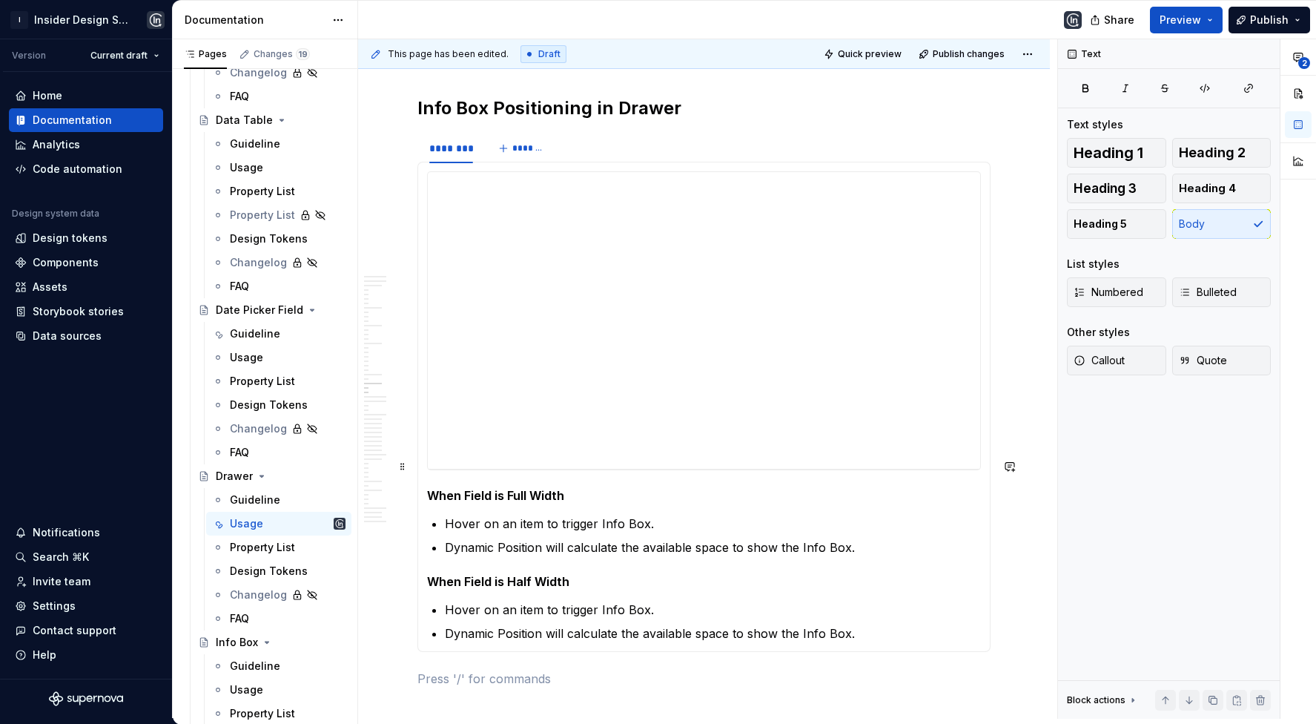
scroll to position [5181, 0]
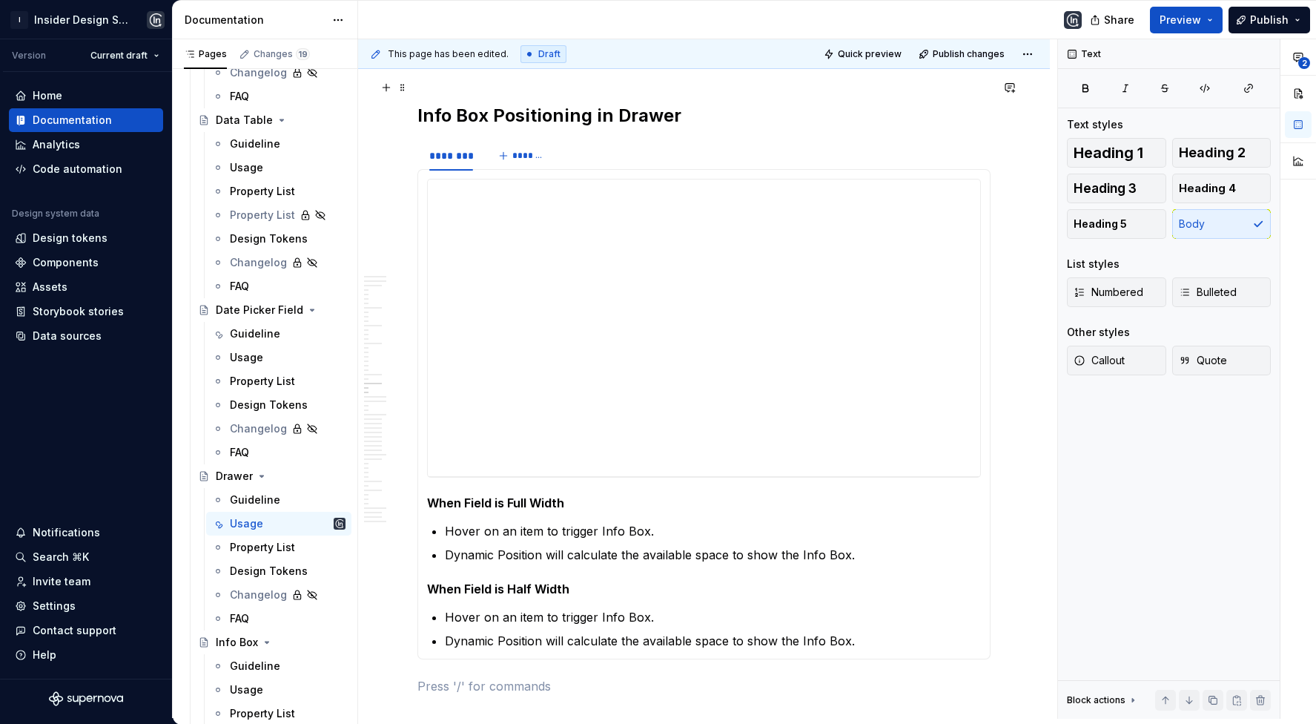
click at [594, 104] on h2 "Info Box Positioning in Drawer" at bounding box center [704, 116] width 573 height 24
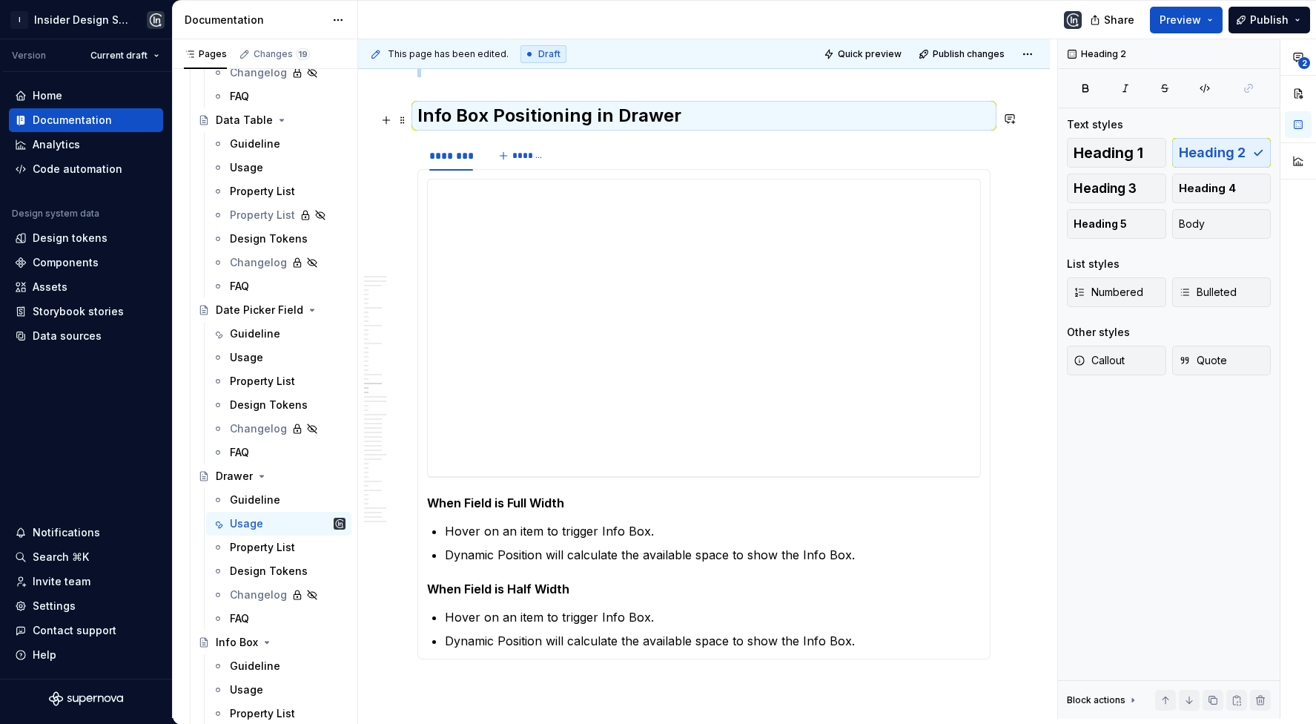
click at [593, 141] on div "******** *******" at bounding box center [704, 156] width 573 height 30
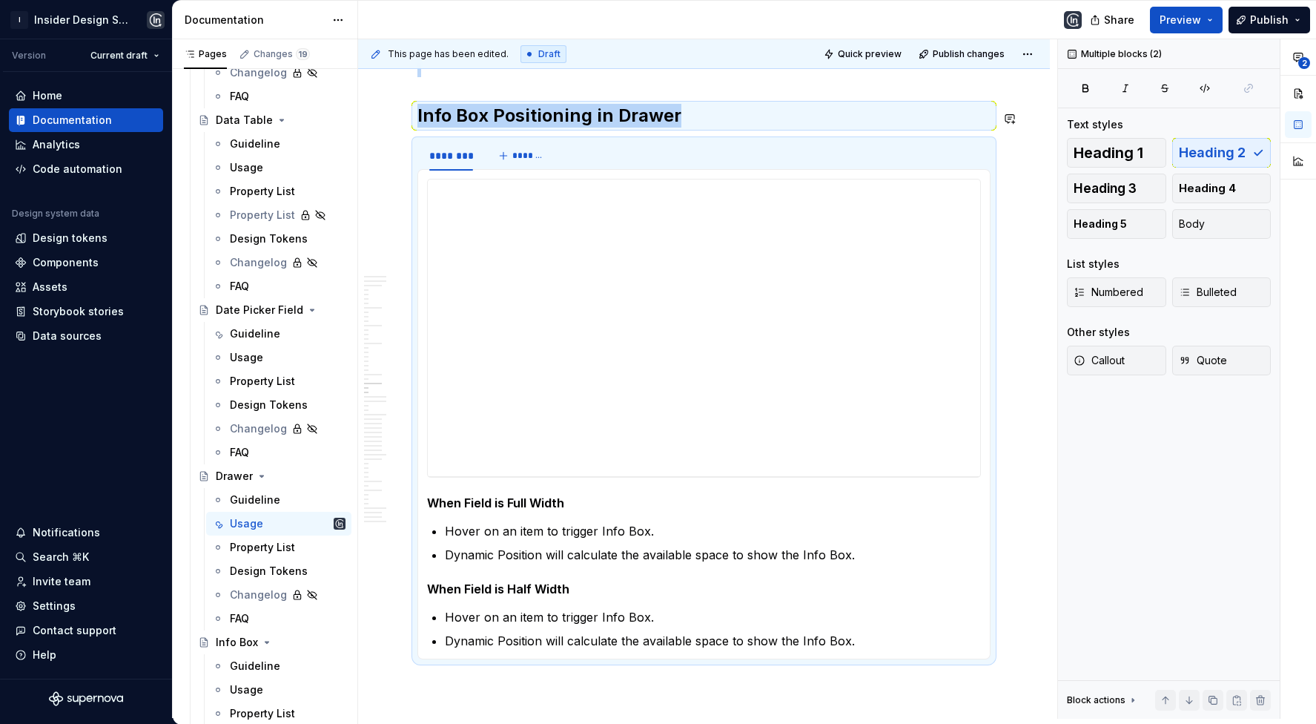
copy div "Info Box Positioning in Drawer"
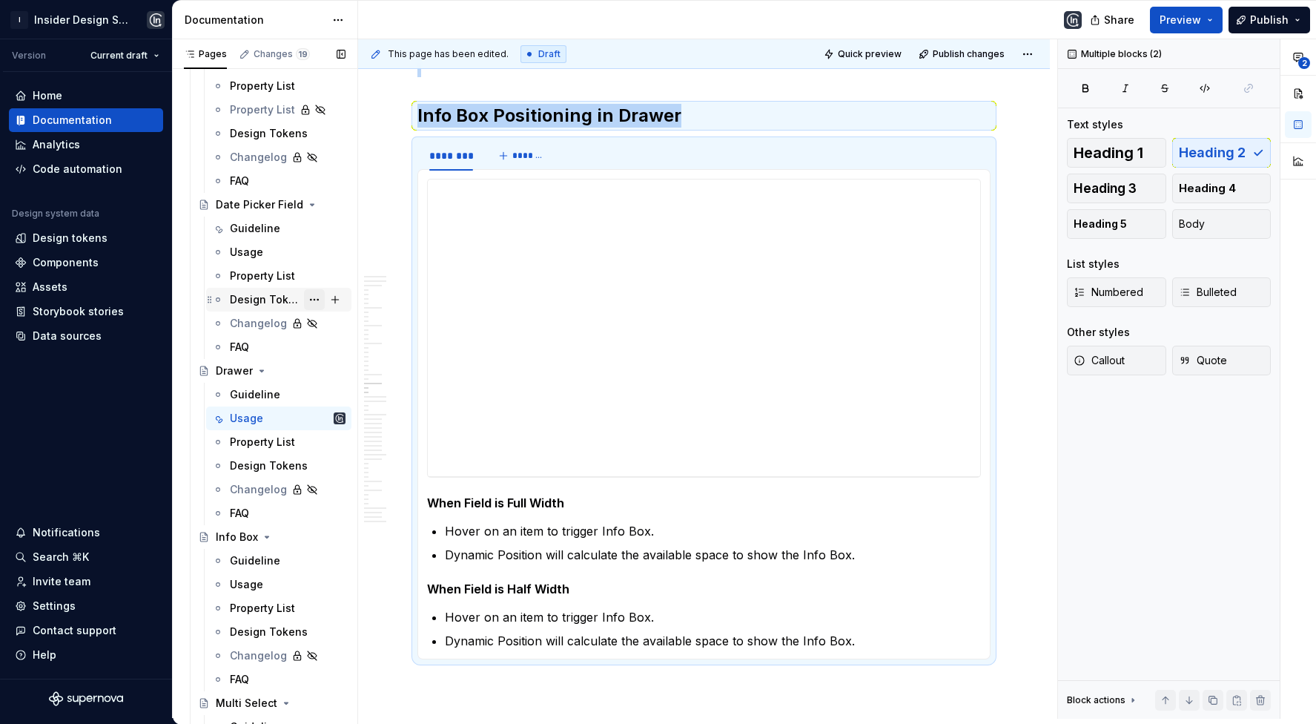
scroll to position [2153, 0]
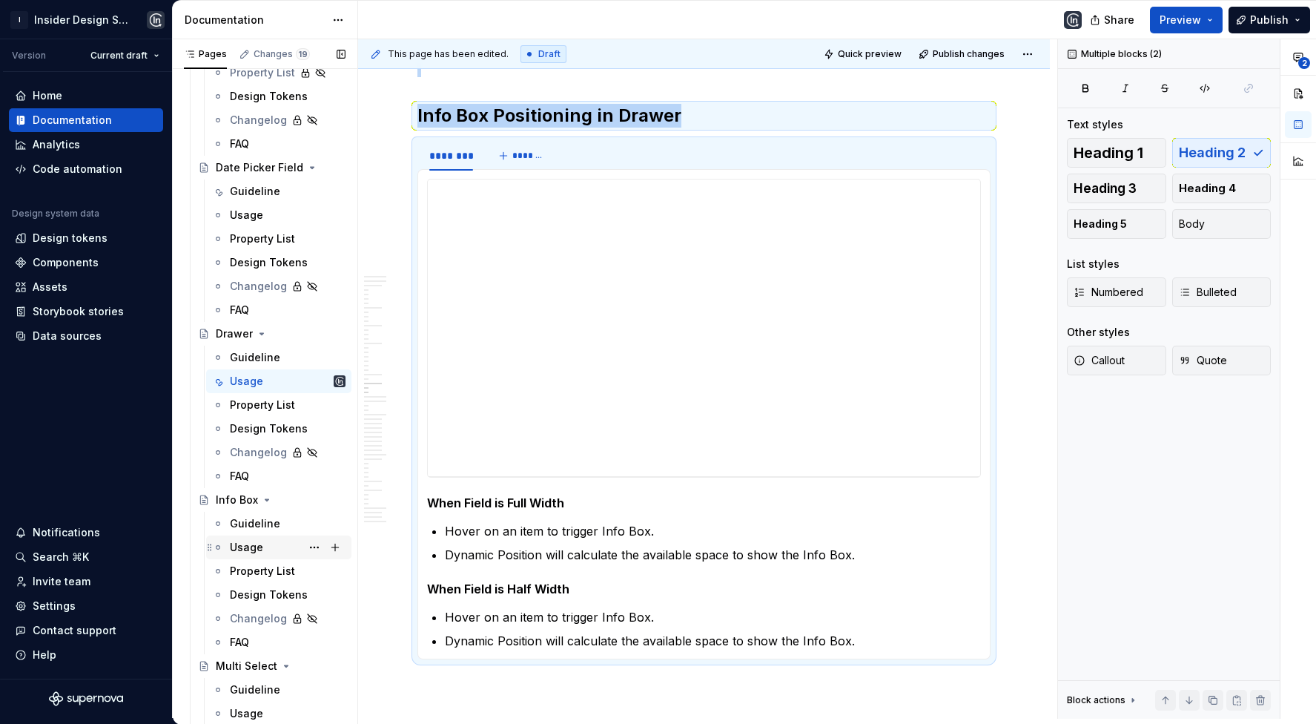
click at [270, 542] on div "Usage" at bounding box center [288, 547] width 116 height 21
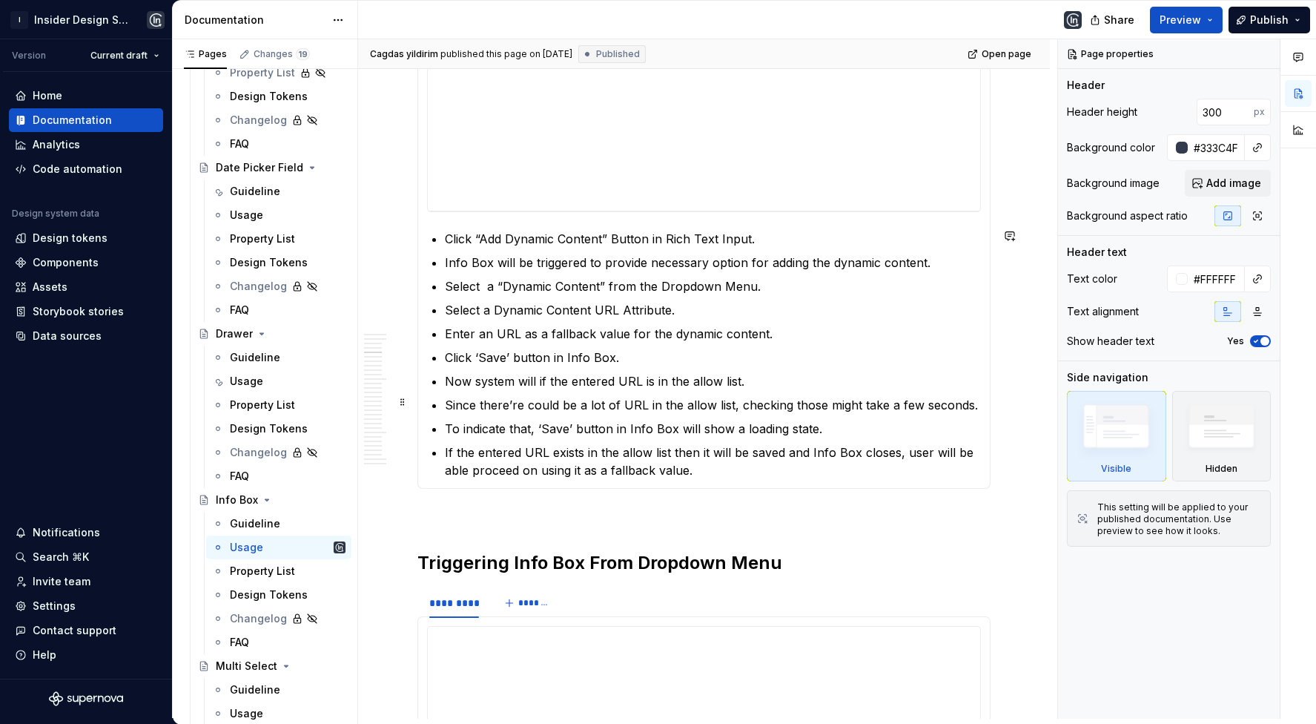
scroll to position [1750, 0]
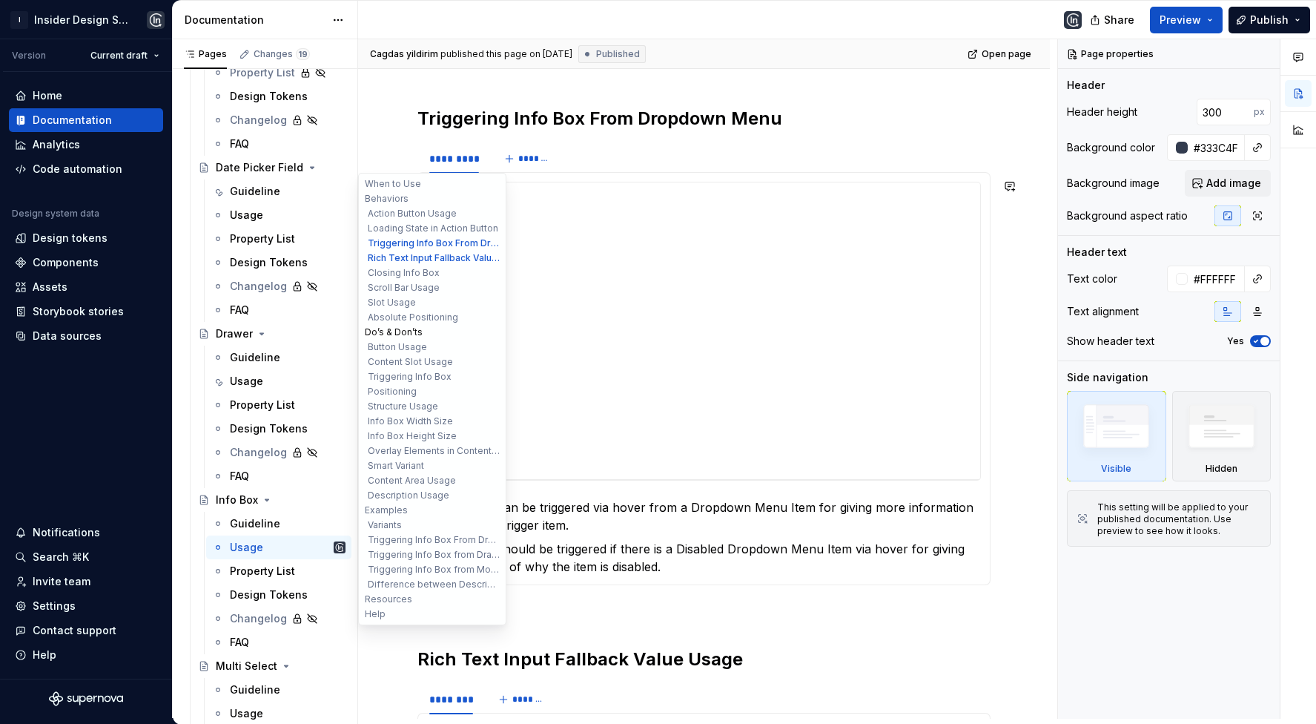
type textarea "*"
click at [403, 332] on button "Do’s & Don’ts" at bounding box center [432, 332] width 141 height 15
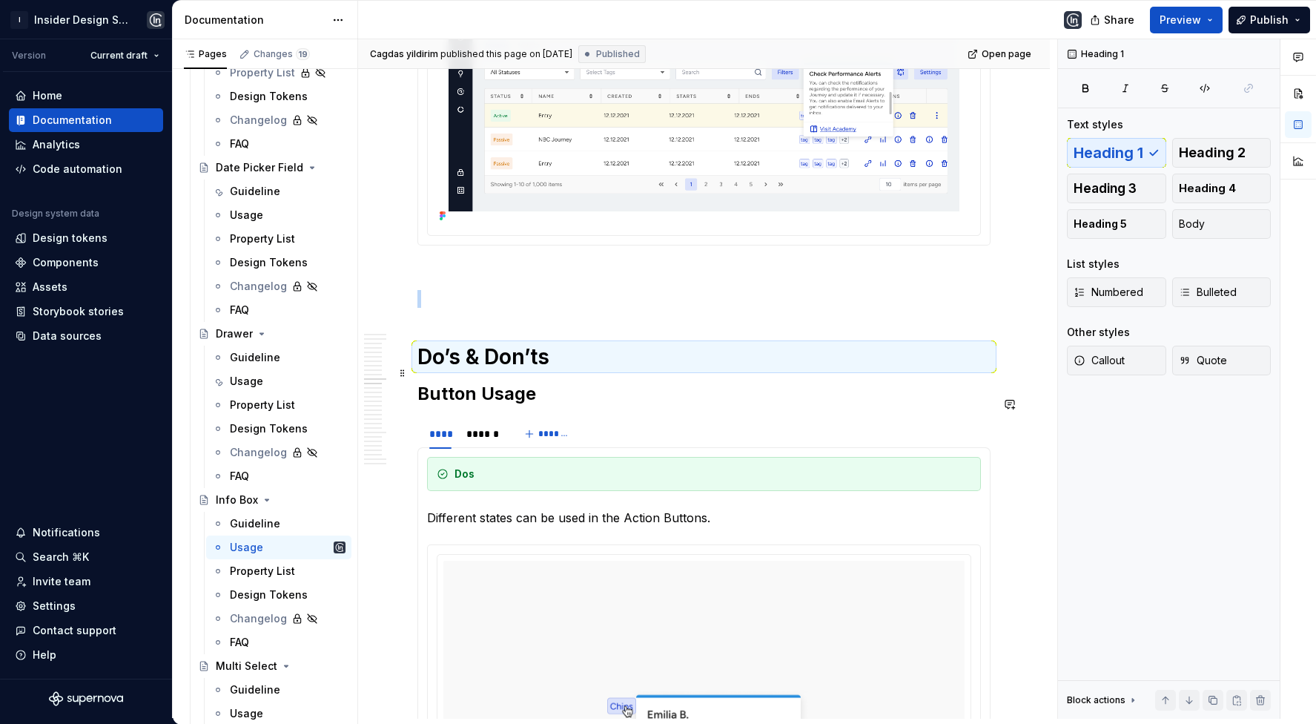
scroll to position [8302, 0]
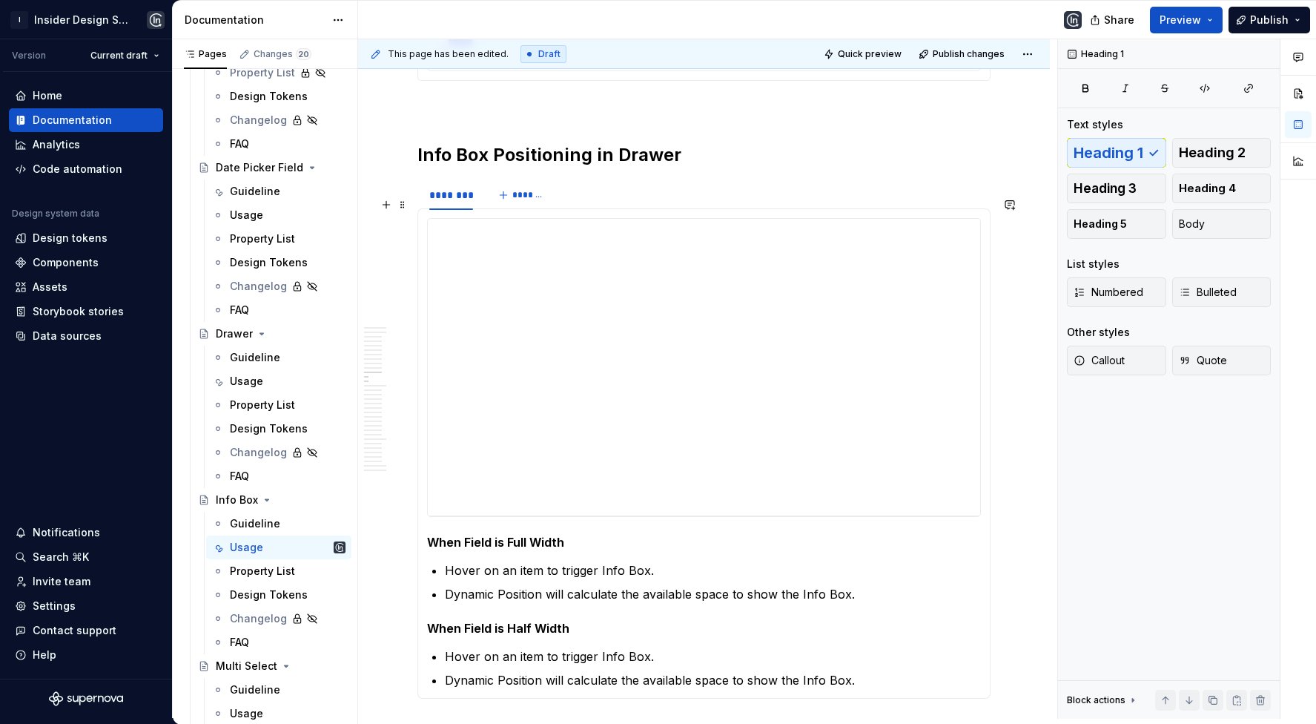
scroll to position [8704, 0]
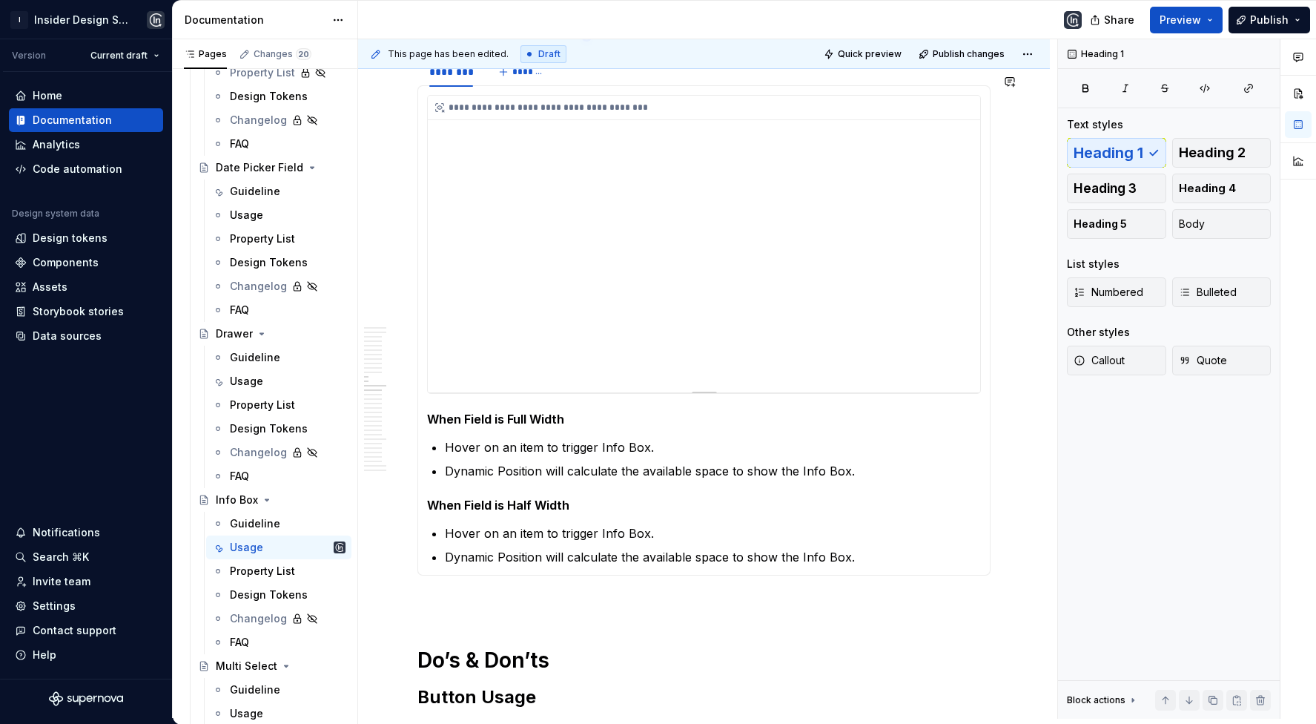
click at [834, 191] on div "**********" at bounding box center [704, 244] width 553 height 297
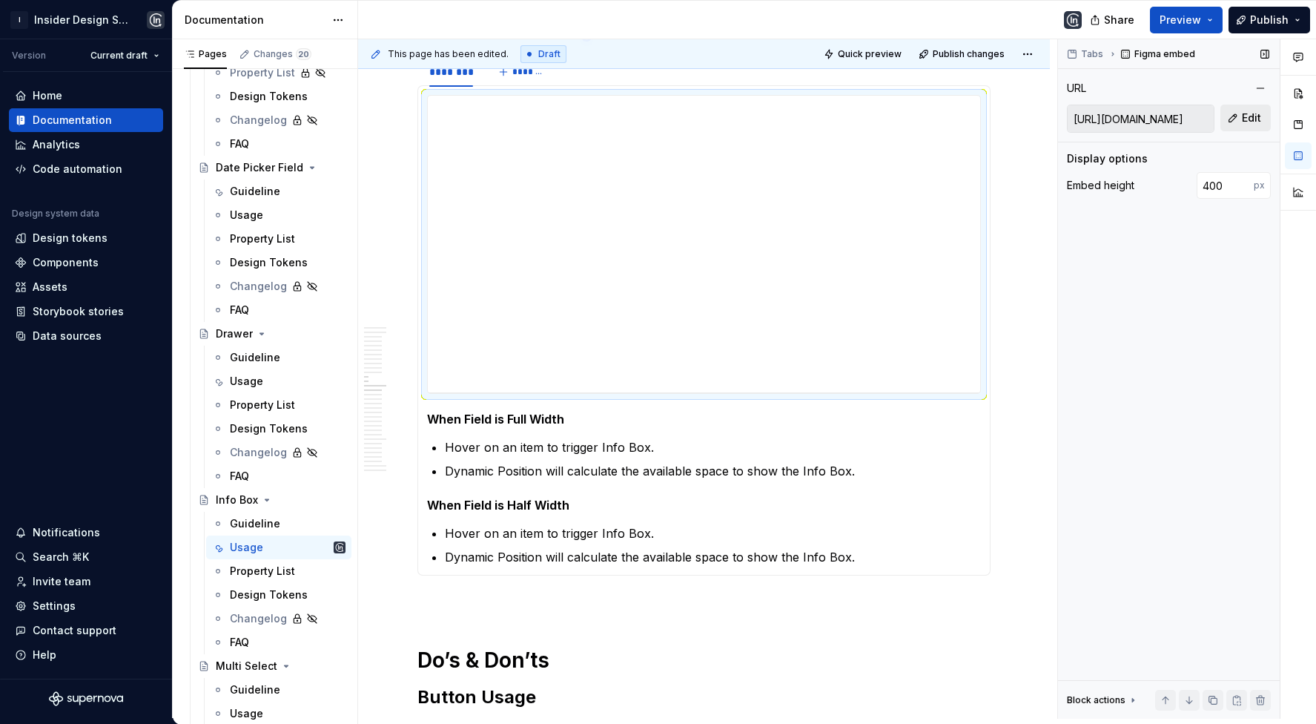
click at [1245, 115] on span "Edit" at bounding box center [1251, 118] width 19 height 15
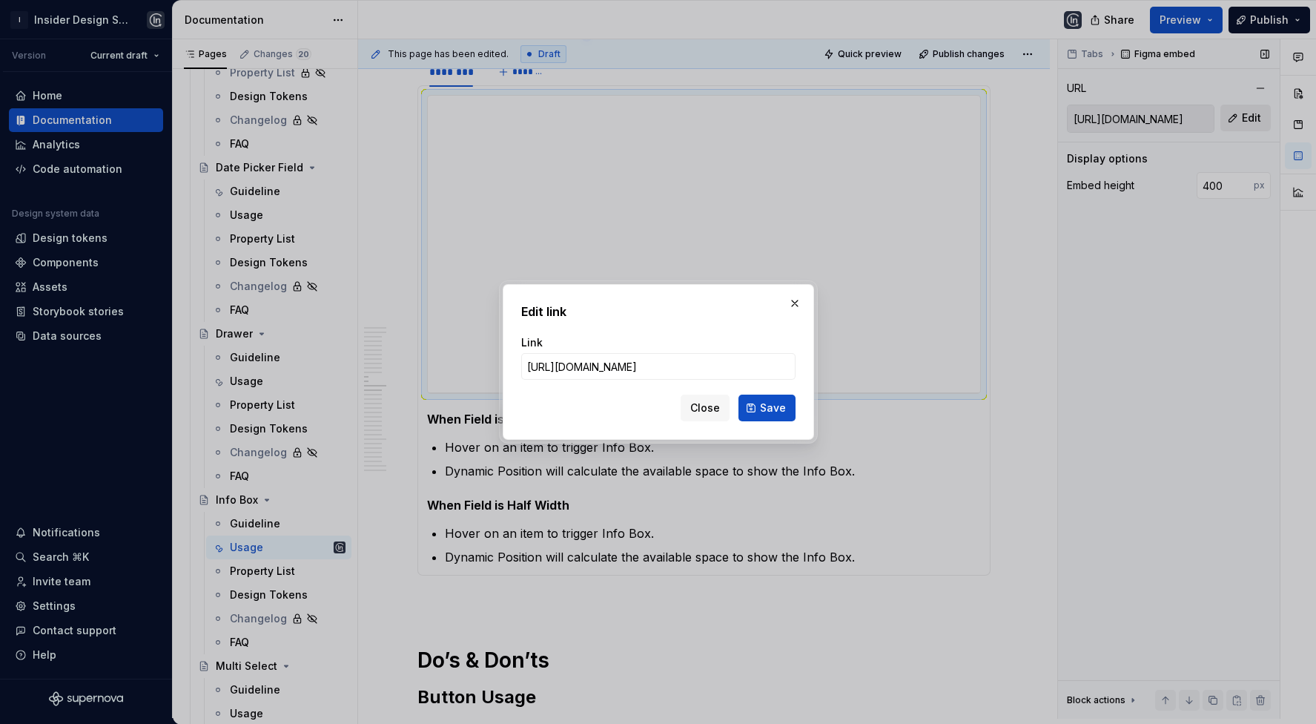
type input "[URL][DOMAIN_NAME]"
click button "Save" at bounding box center [767, 408] width 57 height 27
type input "[URL][DOMAIN_NAME]"
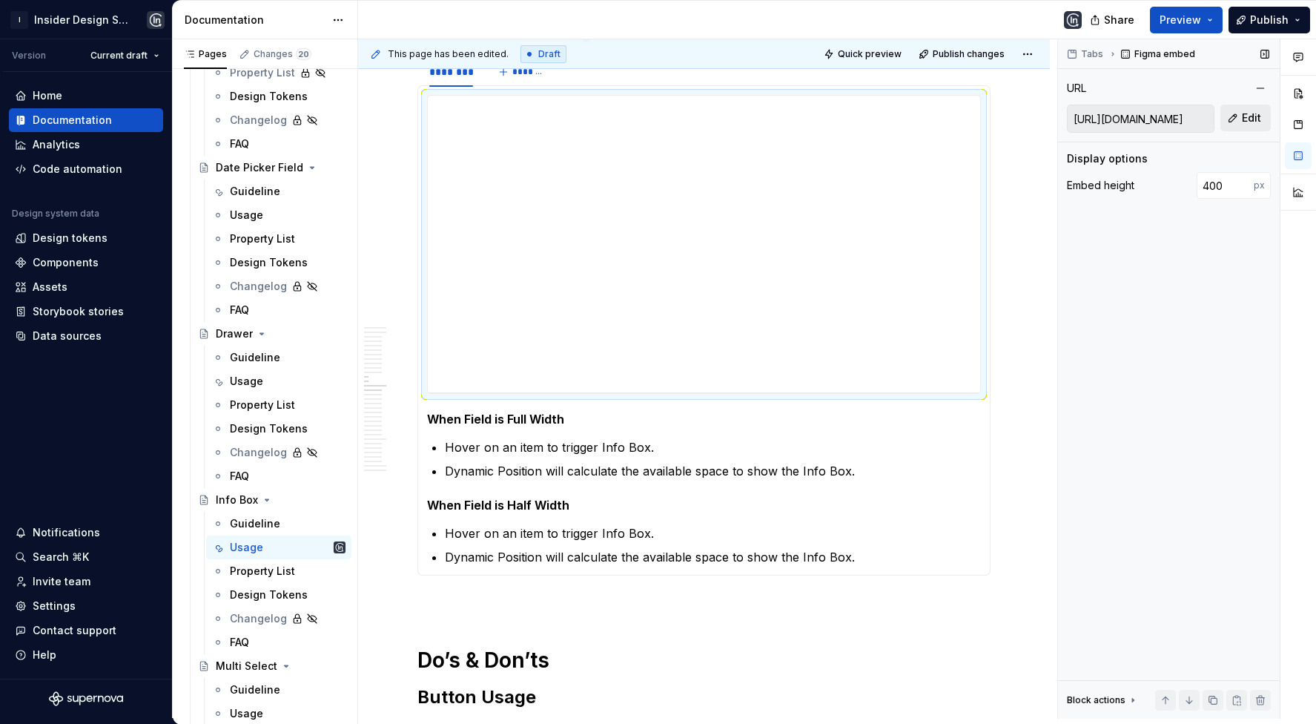
type textarea "*"
click at [772, 462] on p "Dynamic Position will calculate the available space to show the Info Box." at bounding box center [713, 471] width 536 height 18
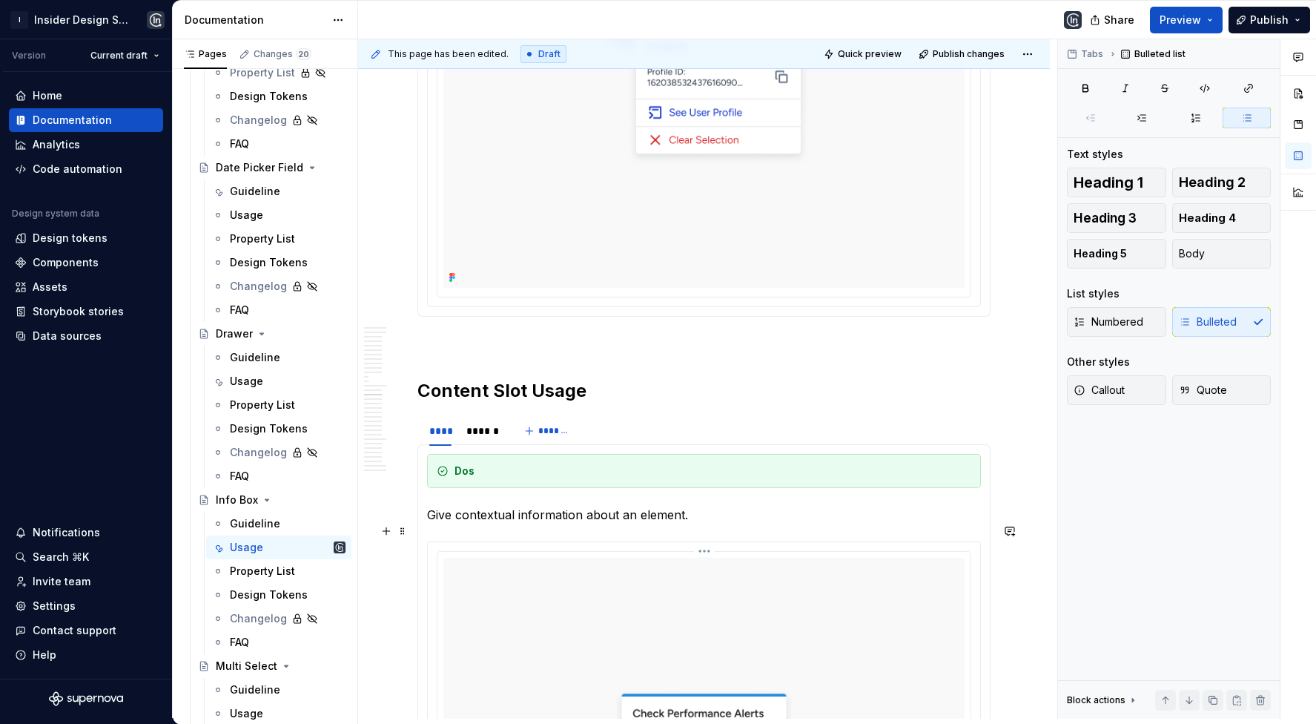
scroll to position [9793, 0]
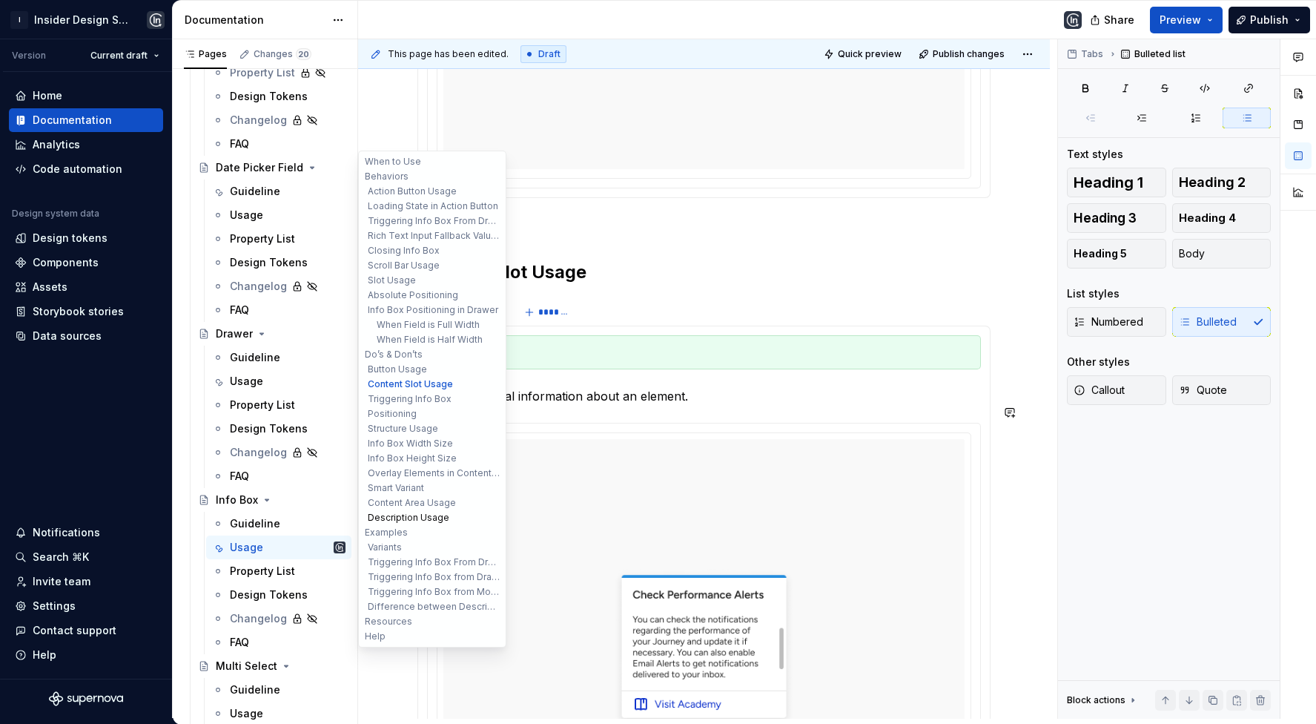
click at [418, 519] on button "Description Usage" at bounding box center [432, 517] width 141 height 15
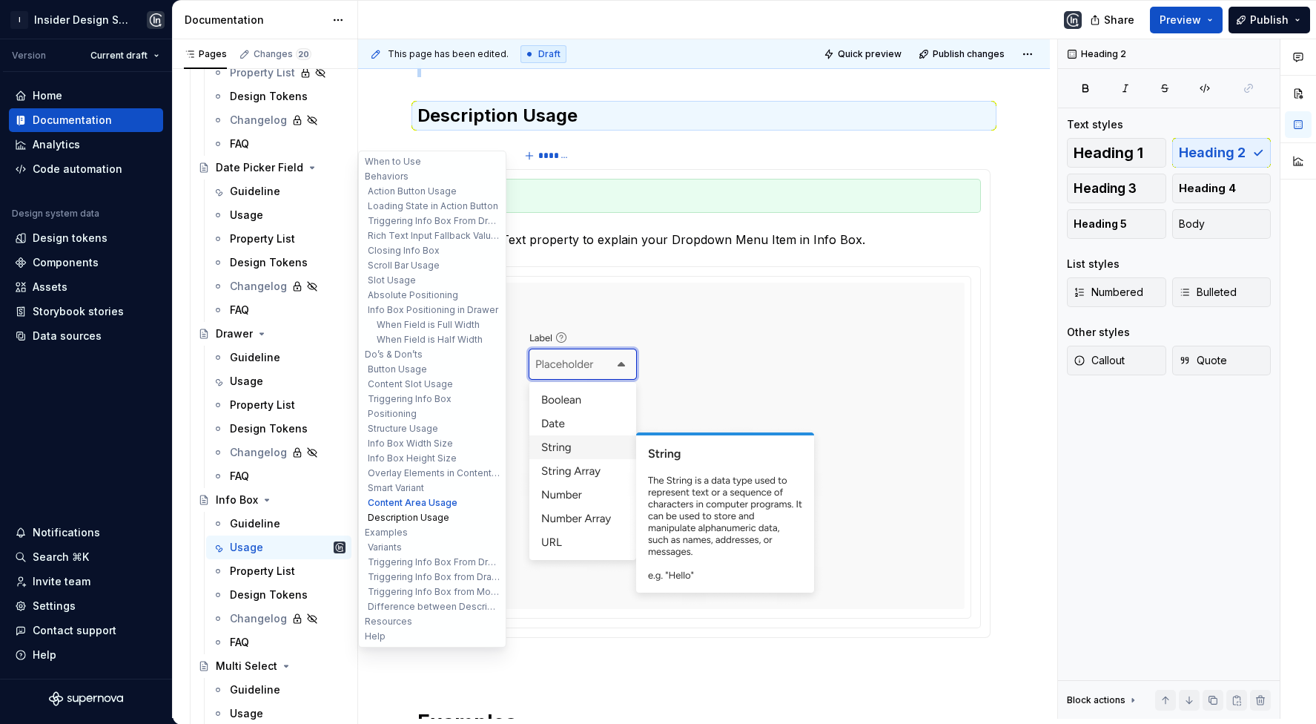
scroll to position [15299, 0]
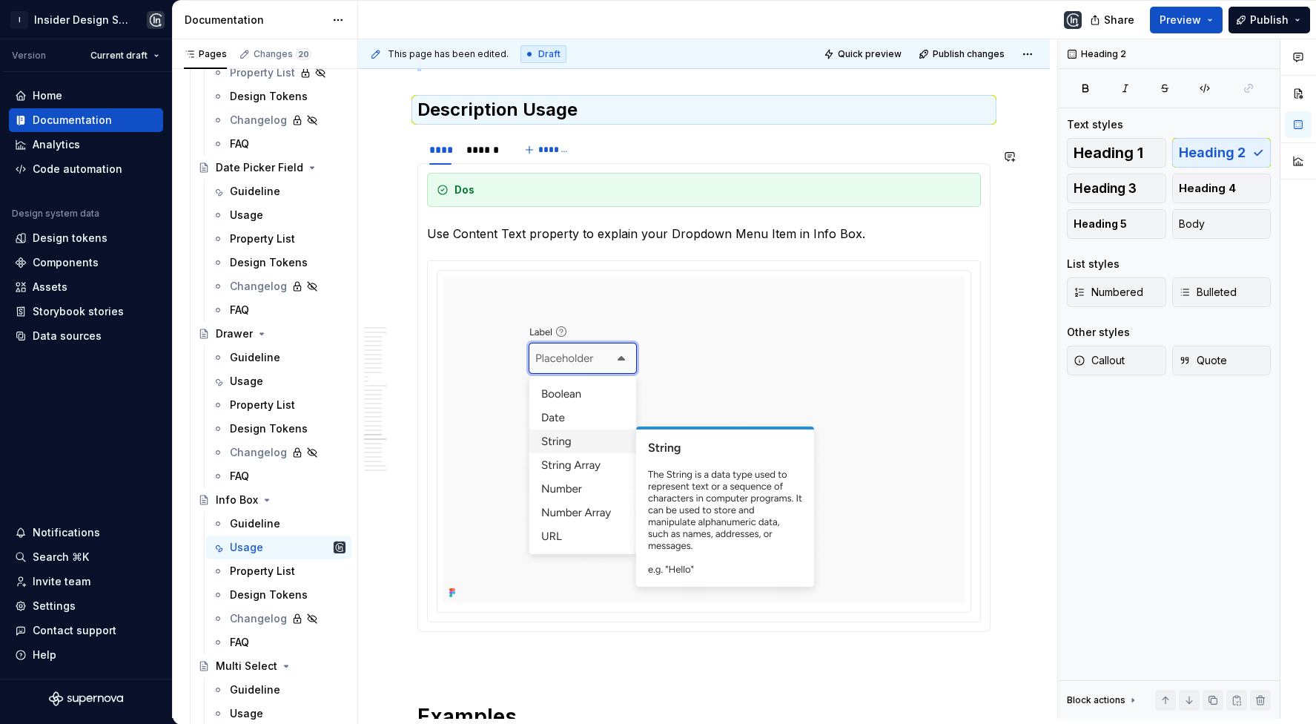
click at [607, 165] on div "**** ****** *******" at bounding box center [704, 150] width 573 height 30
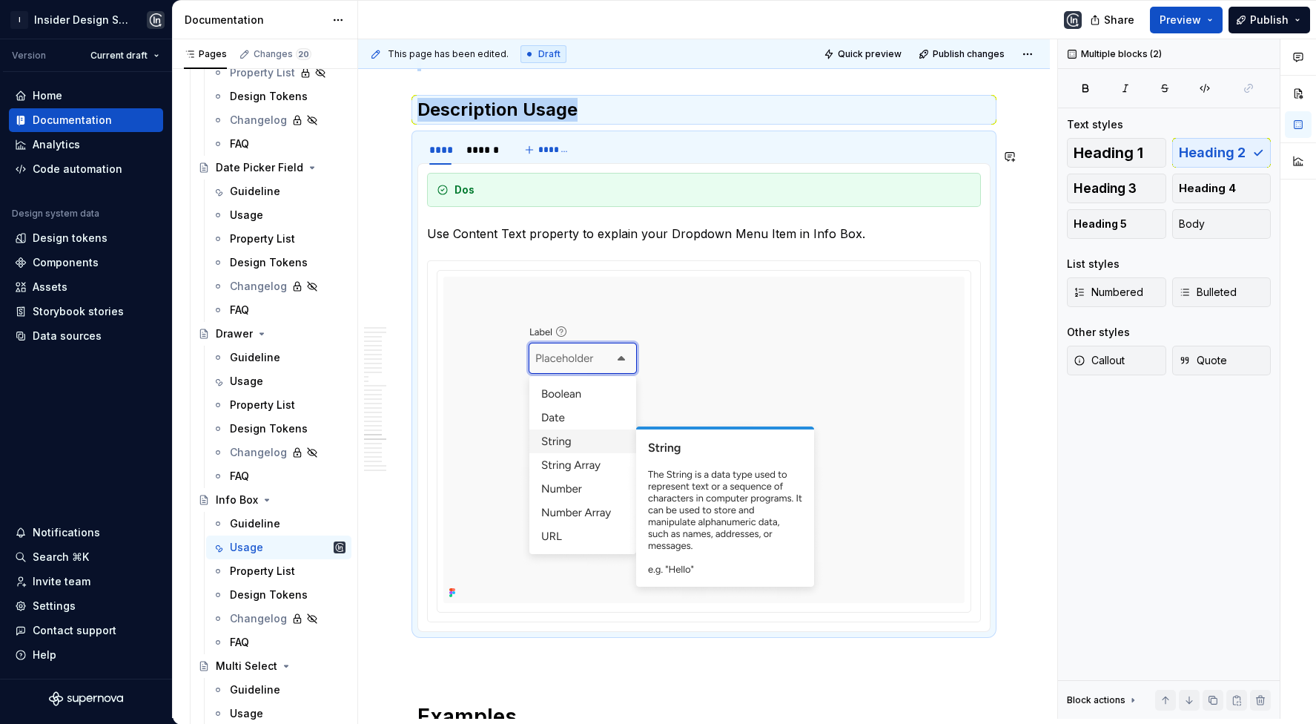
copy div "Description Usage"
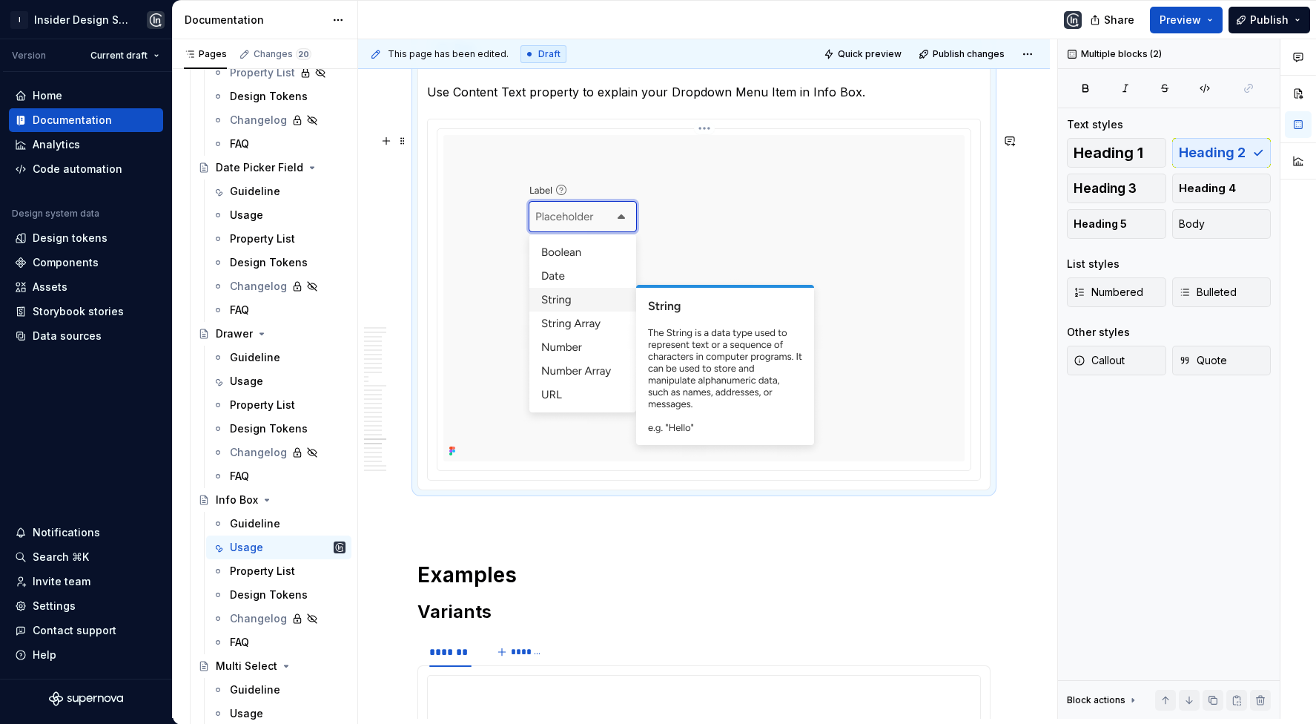
scroll to position [15556, 0]
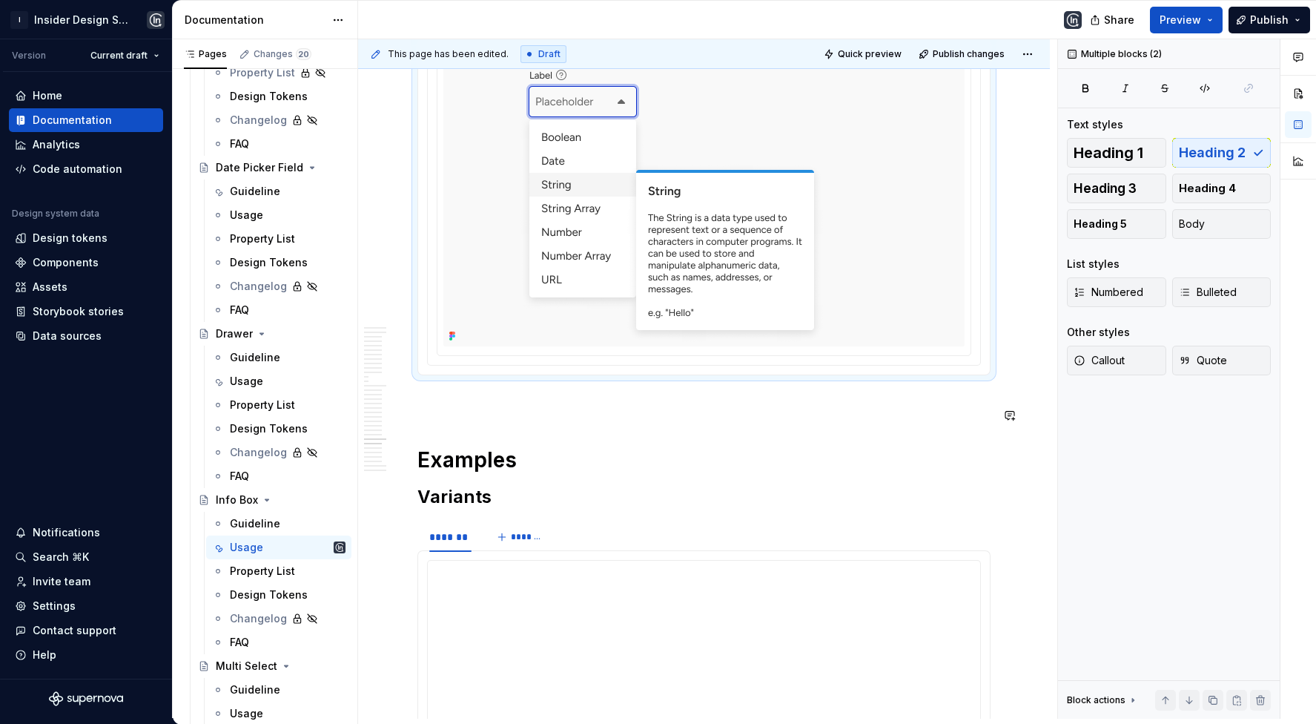
click at [452, 411] on p at bounding box center [704, 402] width 573 height 18
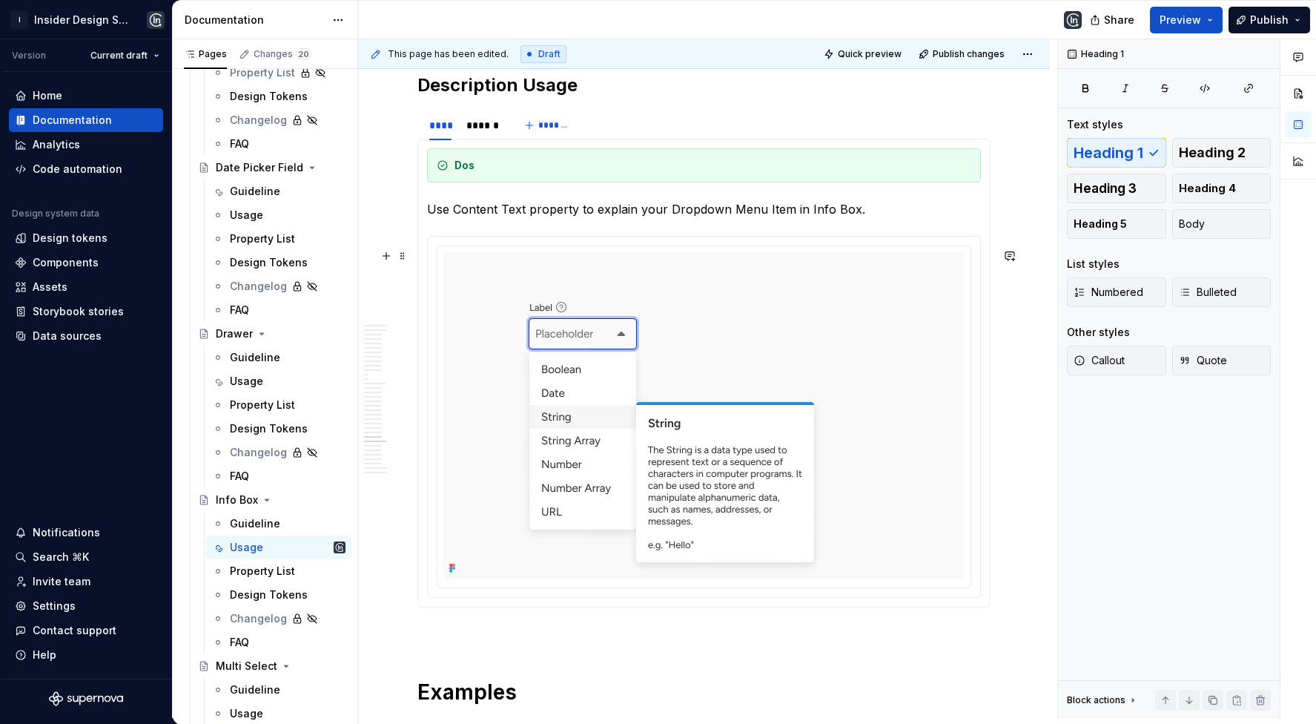
scroll to position [15842, 0]
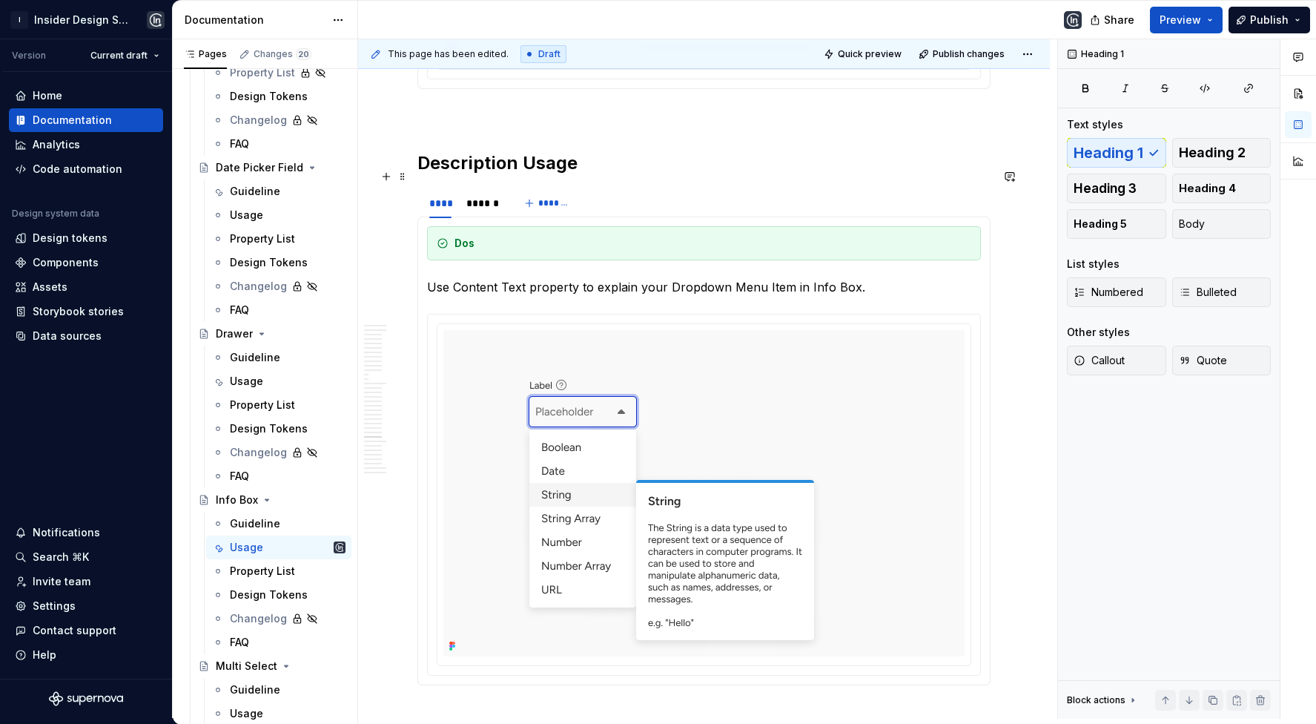
click at [470, 172] on h2 "Description Usage" at bounding box center [704, 163] width 573 height 24
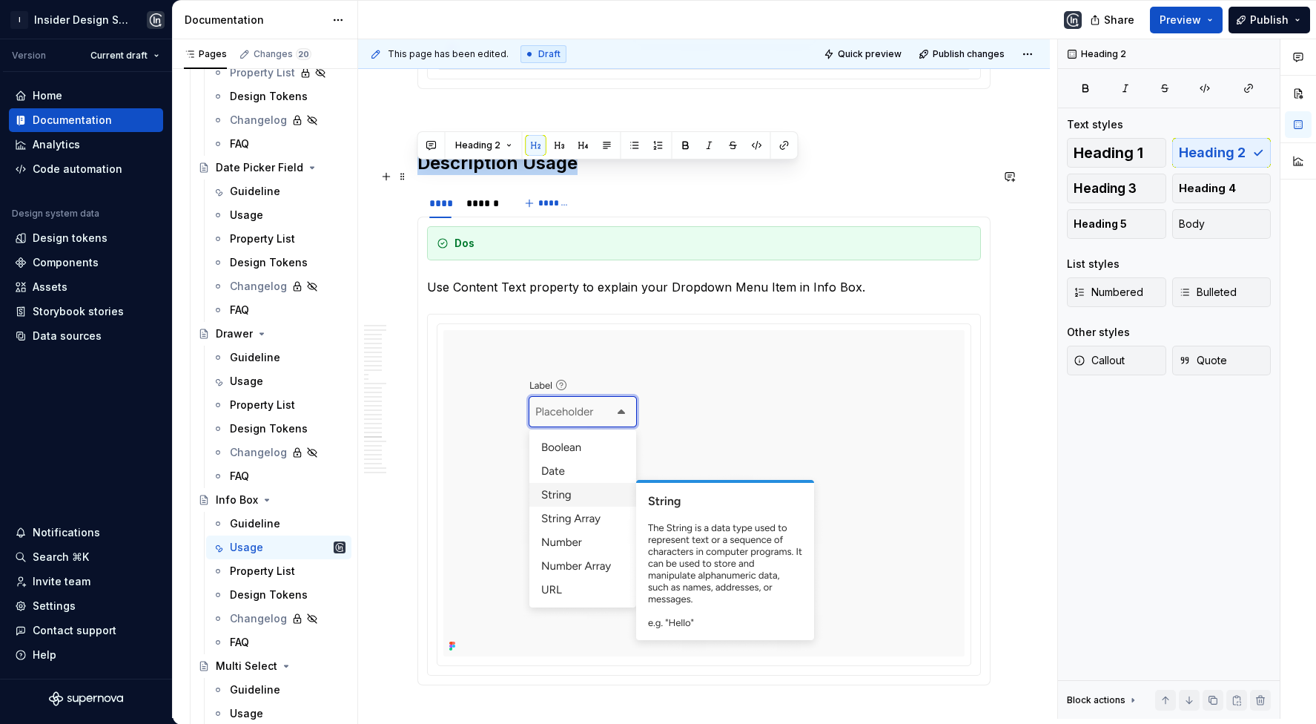
click at [470, 172] on h2 "Description Usage" at bounding box center [704, 163] width 573 height 24
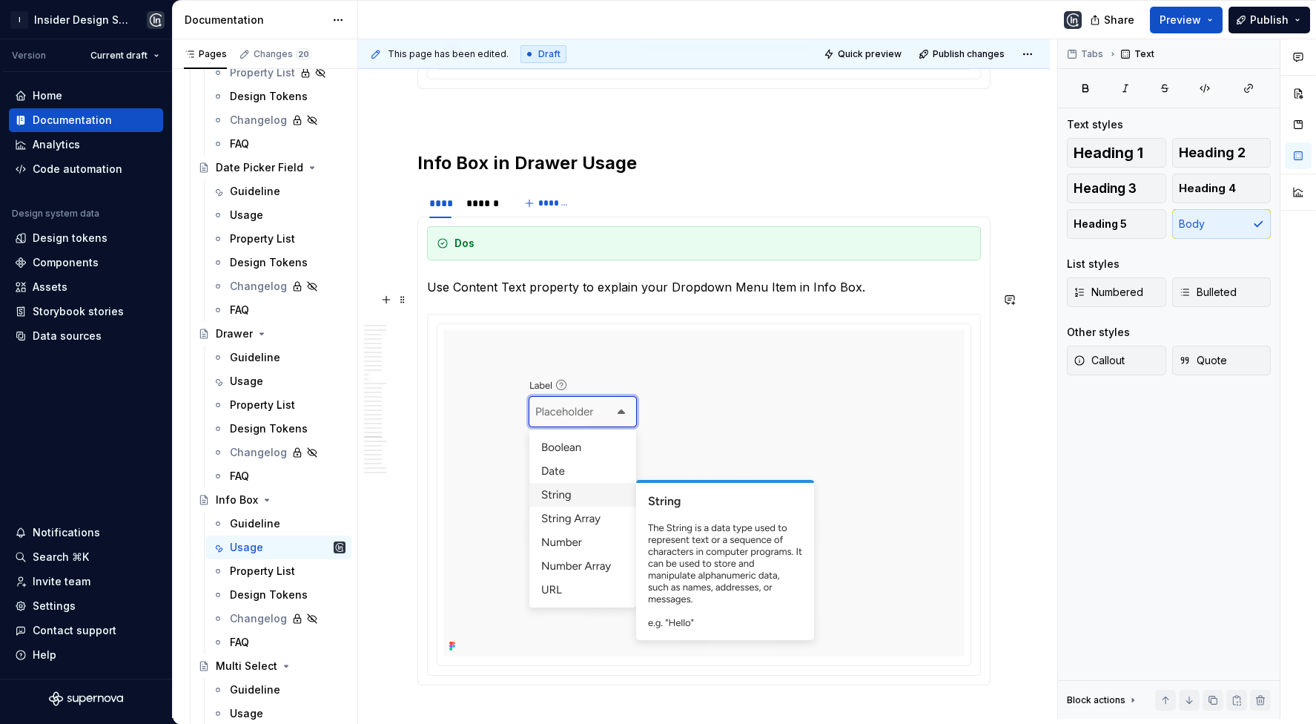
click at [500, 288] on section-item-column "Dos Use Content Text property to explain your Dropdown Menu Item in Info Box." at bounding box center [704, 450] width 554 height 449
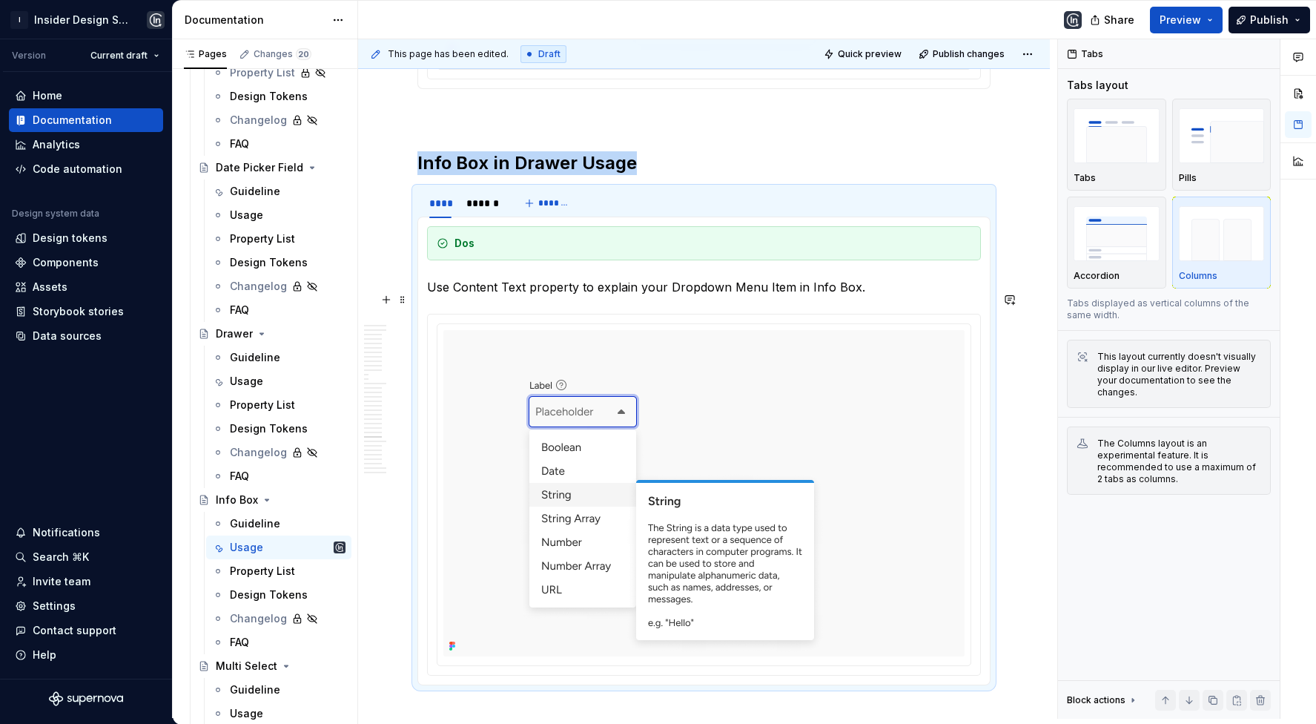
click at [500, 296] on p "Use Content Text property to explain your Dropdown Menu Item in Info Box." at bounding box center [704, 287] width 554 height 18
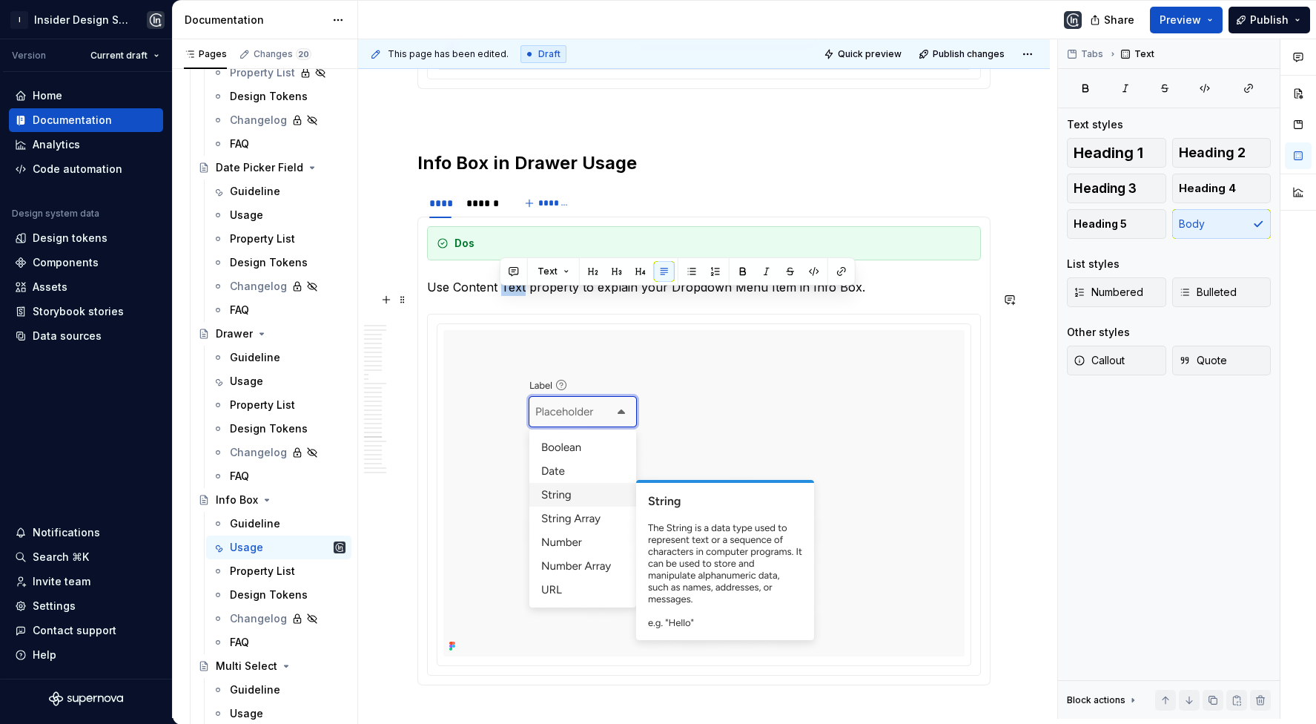
click at [500, 296] on p "Use Content Text property to explain your Dropdown Menu Item in Info Box." at bounding box center [704, 287] width 554 height 18
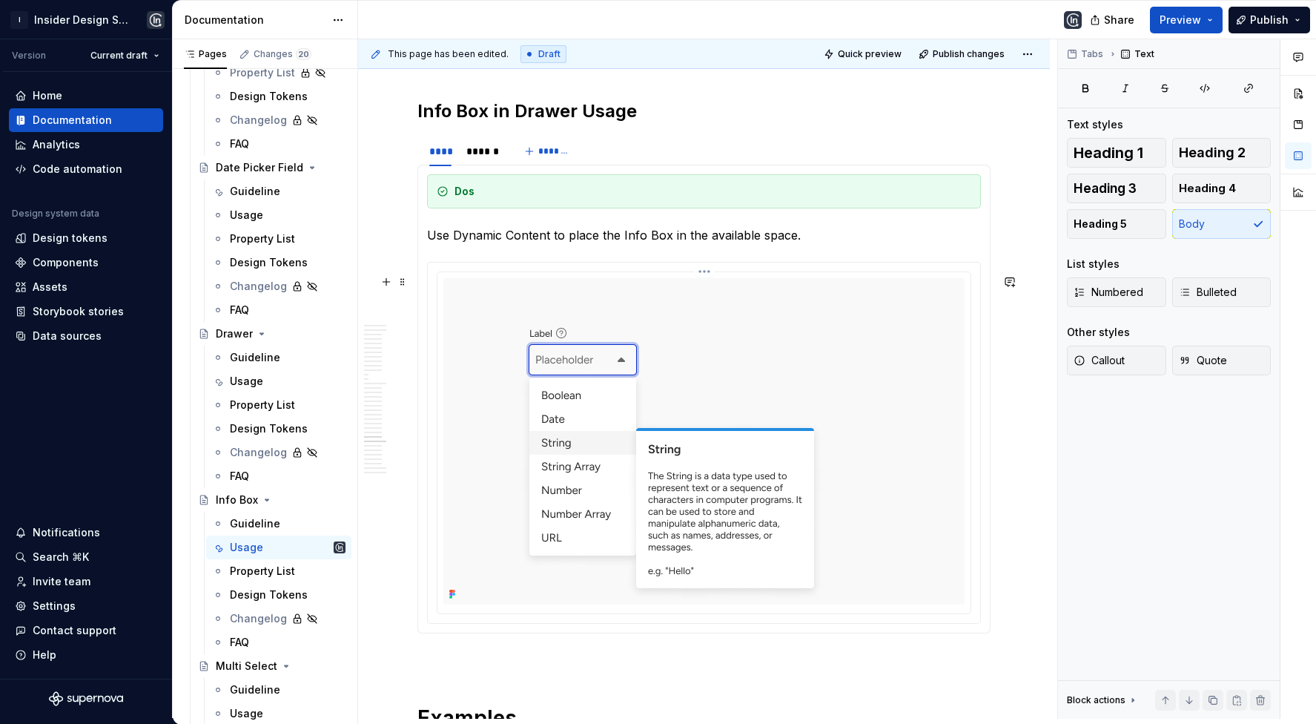
scroll to position [15908, 0]
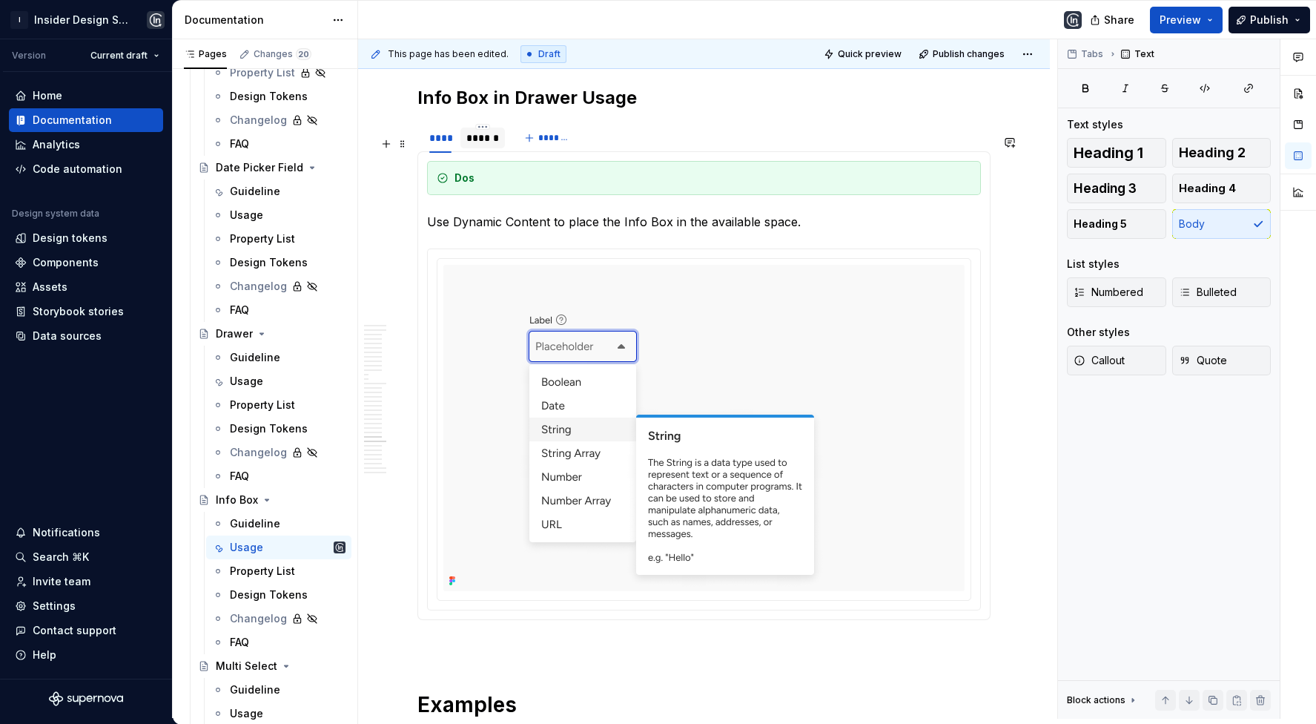
click at [483, 145] on div "******" at bounding box center [483, 138] width 32 height 15
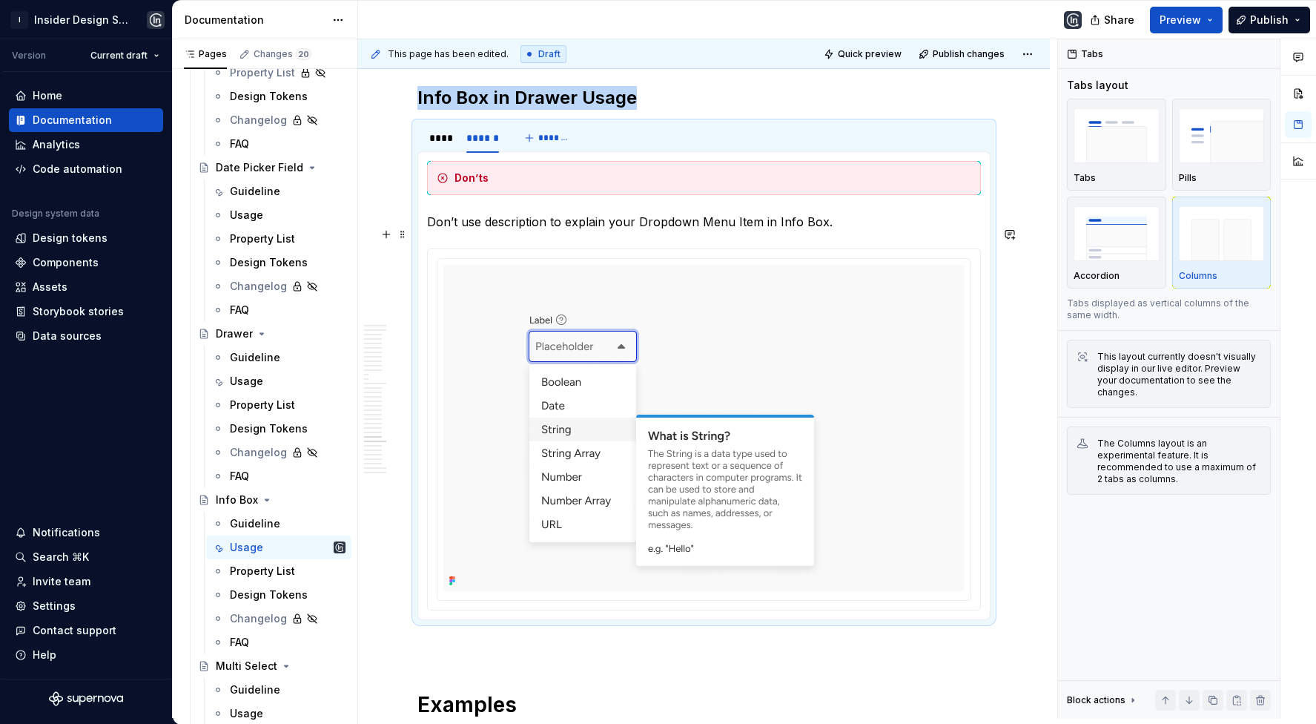
click at [483, 231] on p "Don’t use description to explain your Dropdown Menu Item in Info Box." at bounding box center [704, 222] width 554 height 18
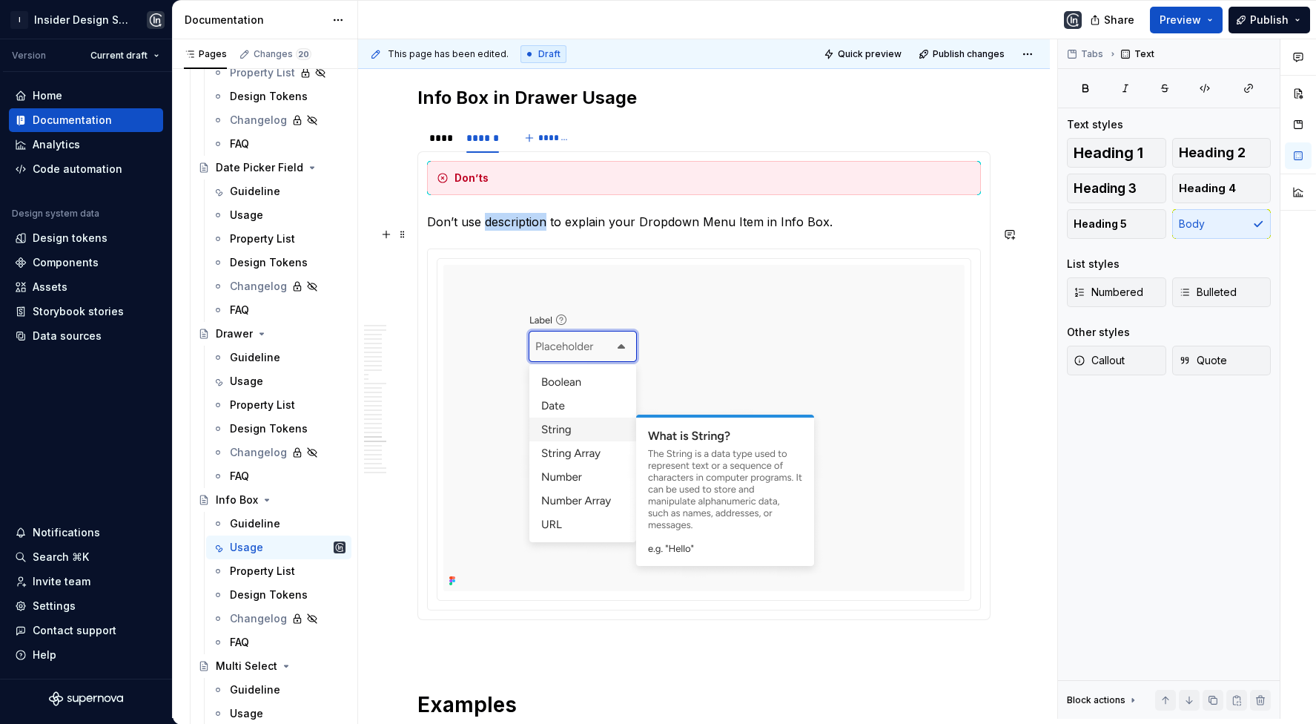
click at [483, 231] on p "Don’t use description to explain your Dropdown Menu Item in Info Box." at bounding box center [704, 222] width 554 height 18
click at [492, 231] on p "Don’t use description to explain your Dropdown Menu Item in Info Box." at bounding box center [704, 222] width 554 height 18
click at [487, 231] on p "Don’t use description to explain your Dropdown Menu Item in Info Box." at bounding box center [704, 222] width 554 height 18
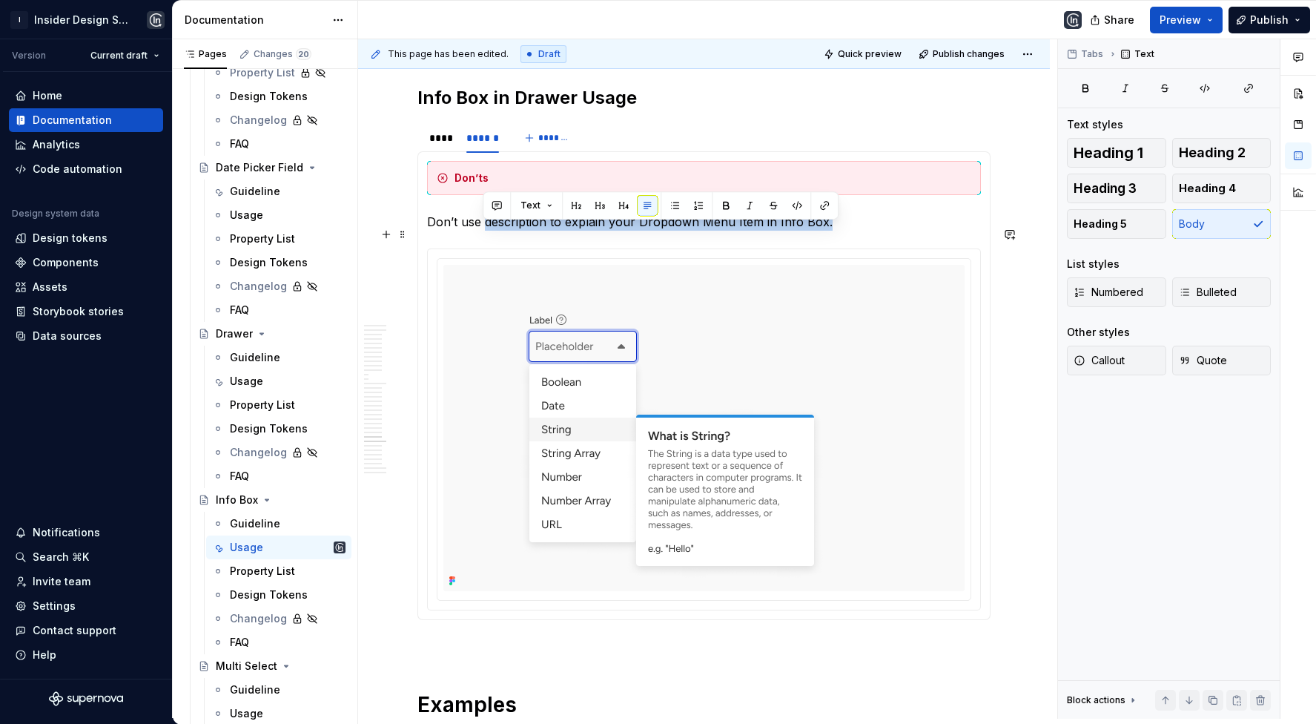
drag, startPoint x: 482, startPoint y: 234, endPoint x: 837, endPoint y: 240, distance: 355.3
click at [837, 231] on p "Don’t use description to explain your Dropdown Menu Item in Info Box." at bounding box center [704, 222] width 554 height 18
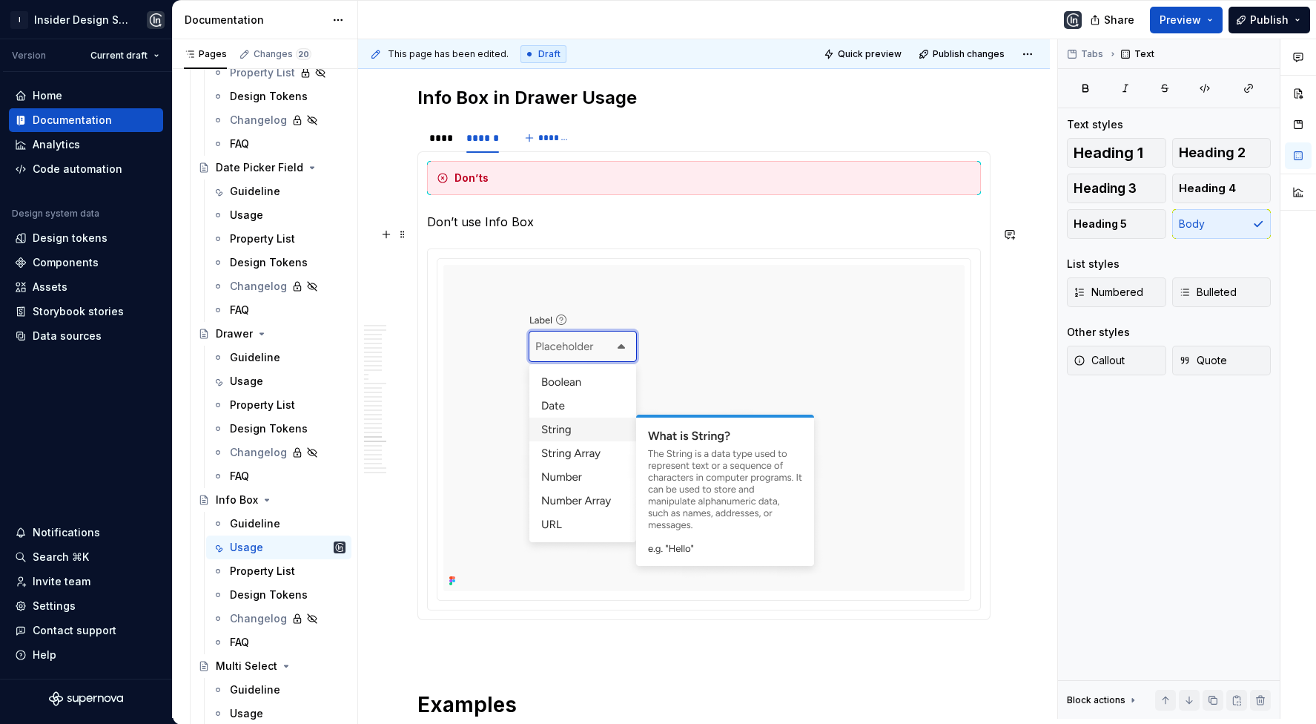
click at [462, 231] on p "Don’t use Info Box" at bounding box center [704, 222] width 554 height 18
click at [610, 231] on p "Don’t trigger Info Box" at bounding box center [704, 222] width 554 height 18
click at [426, 148] on div "****" at bounding box center [440, 138] width 34 height 21
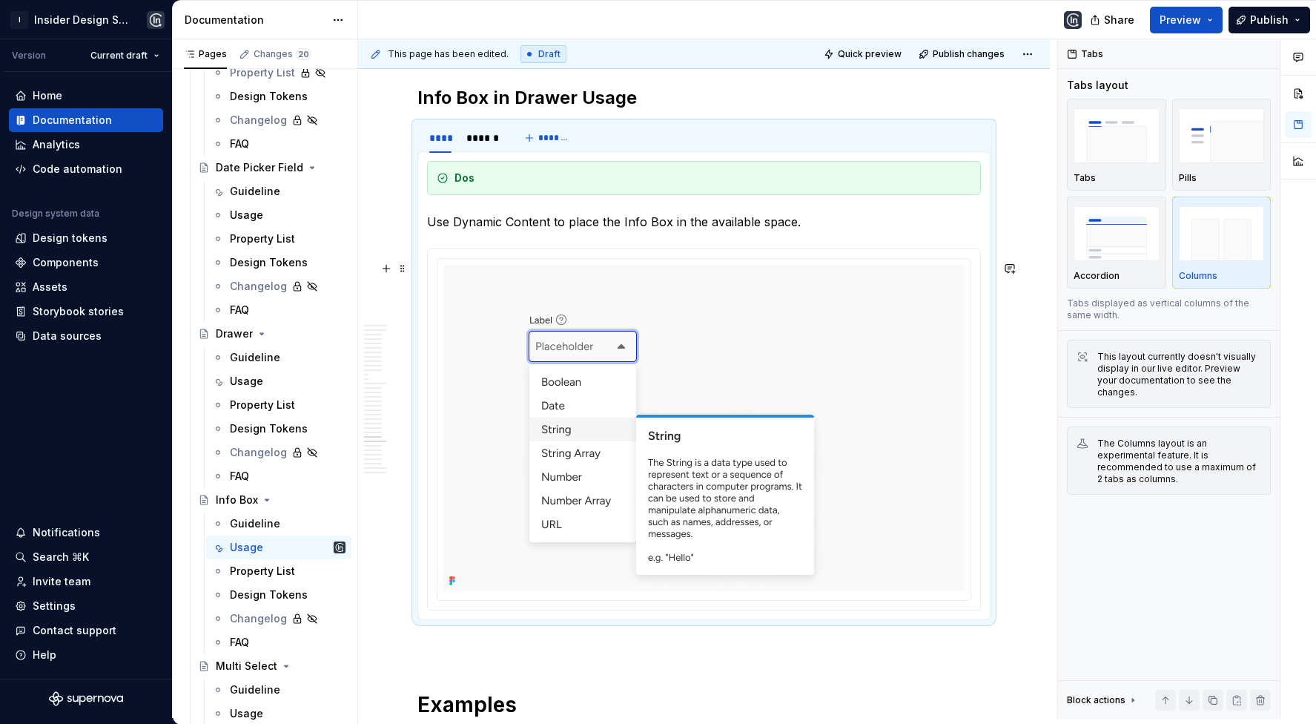
click at [479, 270] on div at bounding box center [704, 429] width 533 height 341
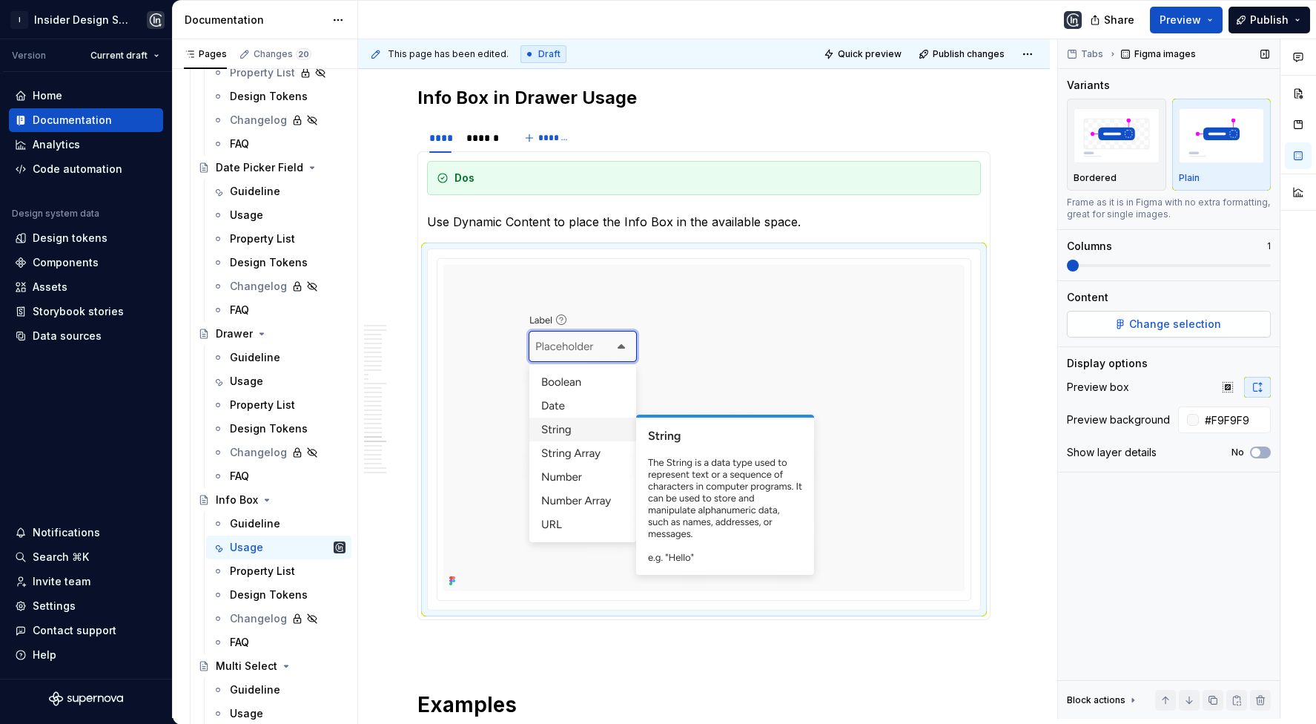
click at [1150, 319] on span "Change selection" at bounding box center [1176, 324] width 92 height 15
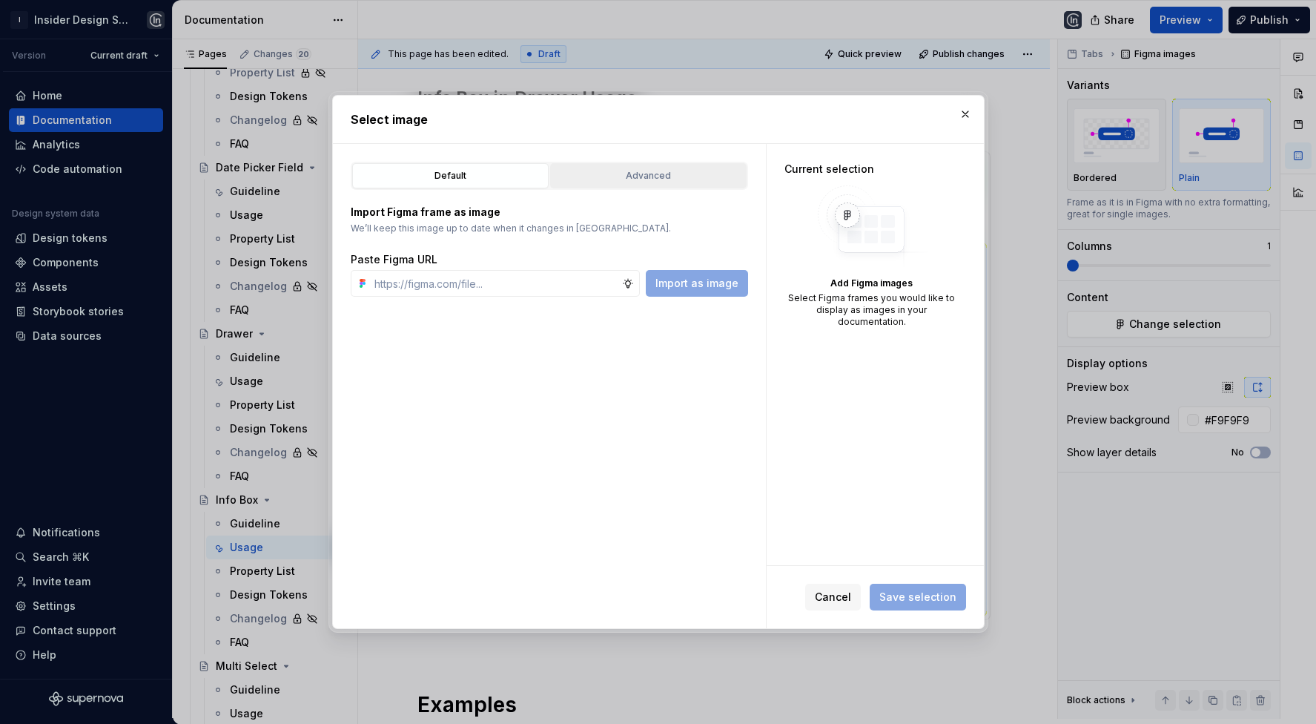
click at [587, 174] on div "Advanced" at bounding box center [649, 175] width 186 height 15
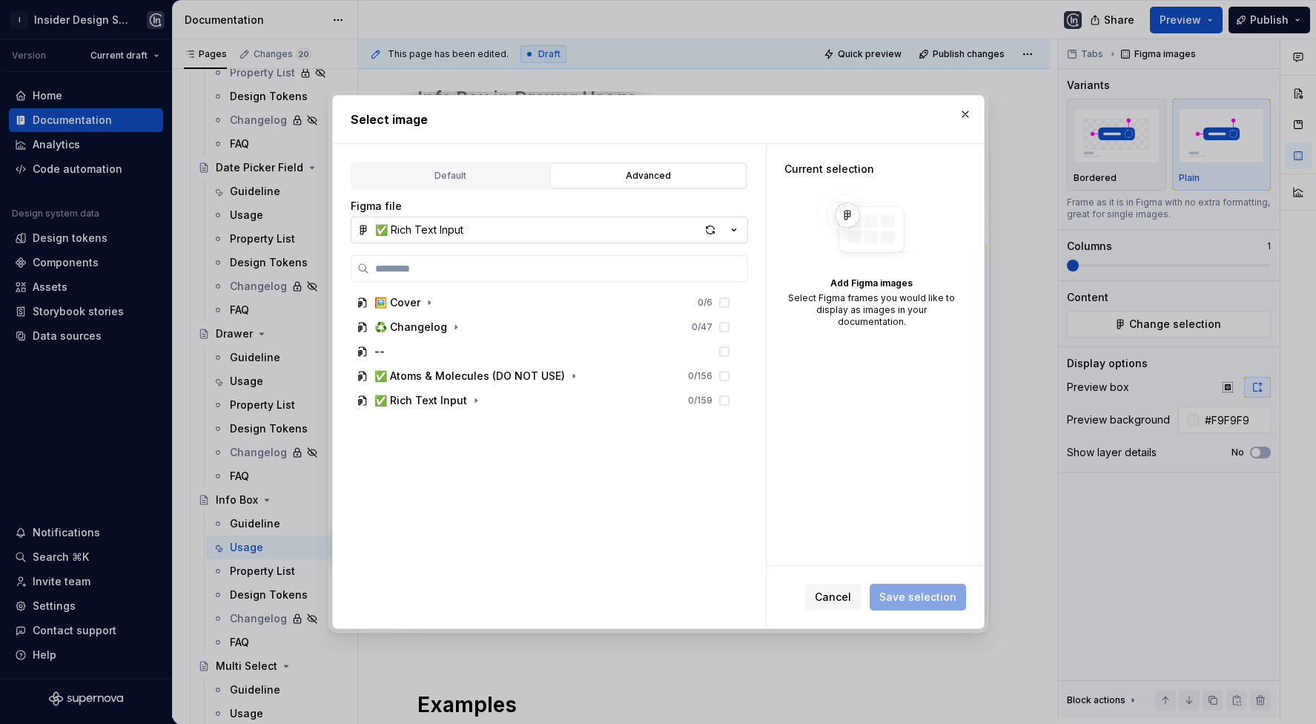
click at [508, 222] on button "✅ Rich Text Input" at bounding box center [550, 230] width 398 height 27
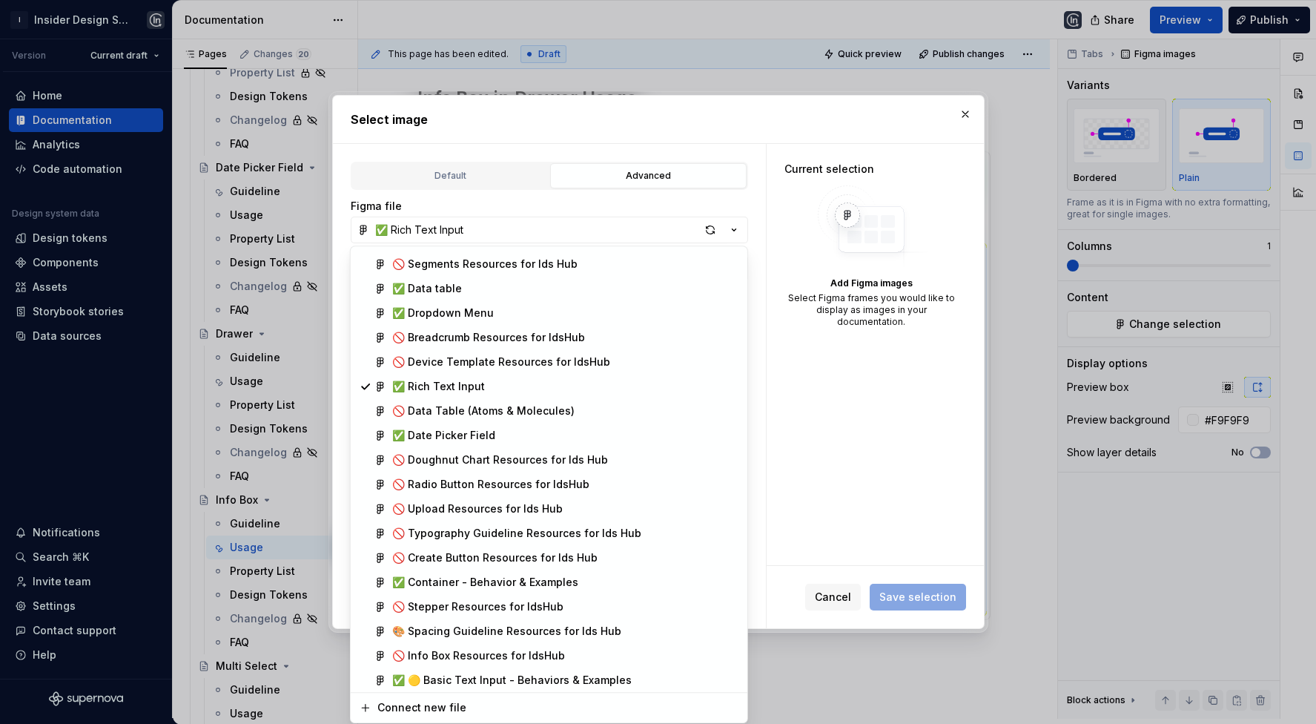
scroll to position [1586, 0]
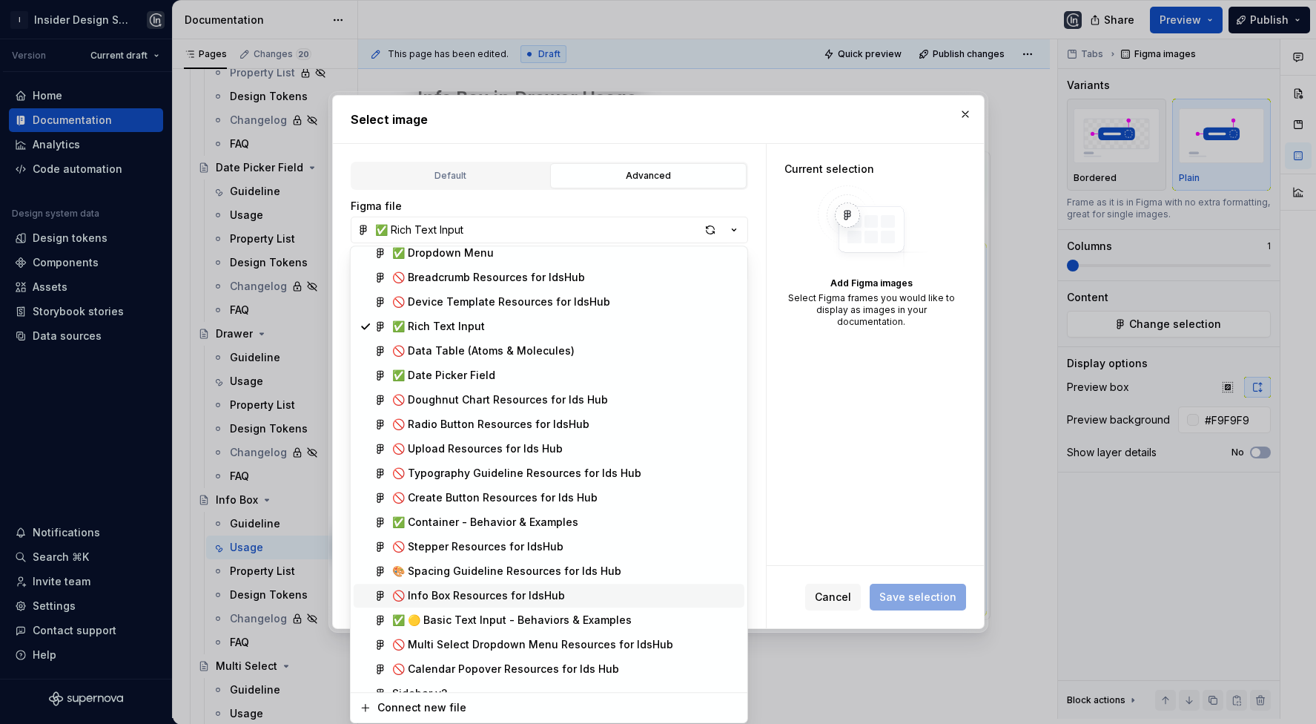
click at [488, 588] on div "🚫 Info Box Resources for IdsHub" at bounding box center [478, 595] width 173 height 15
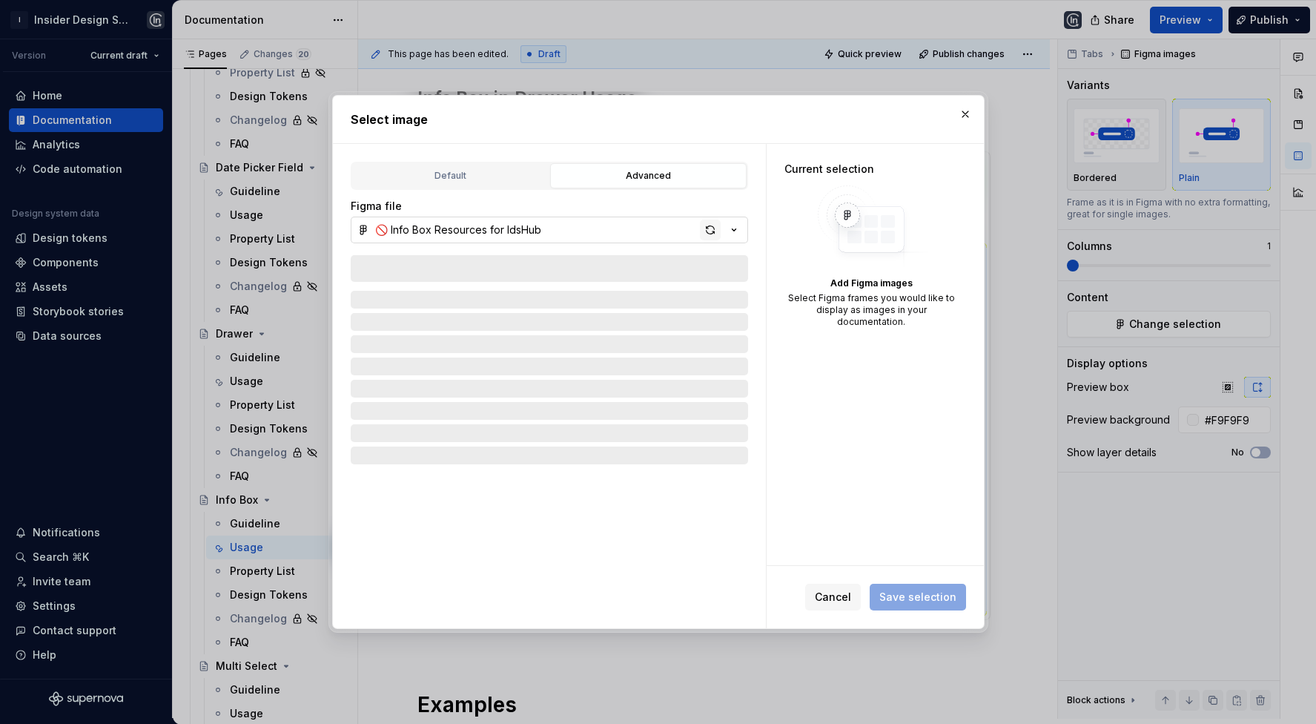
click at [706, 232] on div "button" at bounding box center [710, 230] width 21 height 21
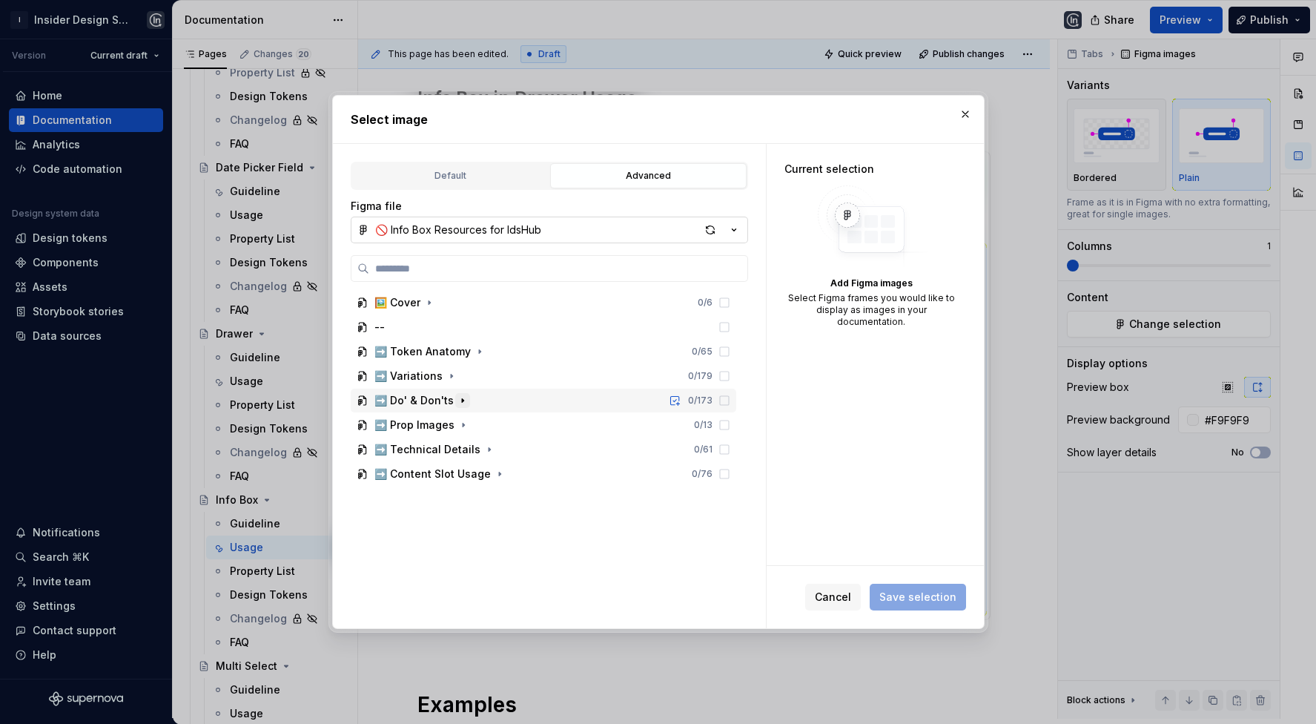
click at [457, 401] on icon "button" at bounding box center [463, 401] width 12 height 12
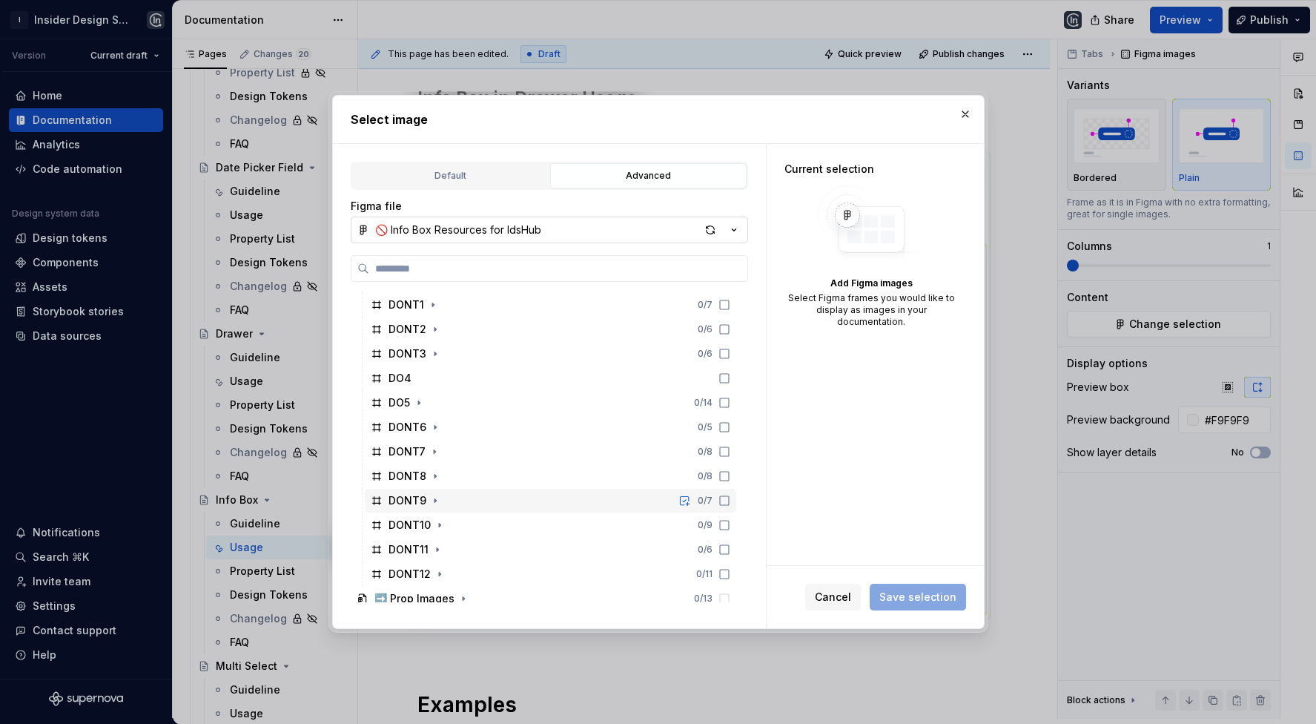
scroll to position [256, 0]
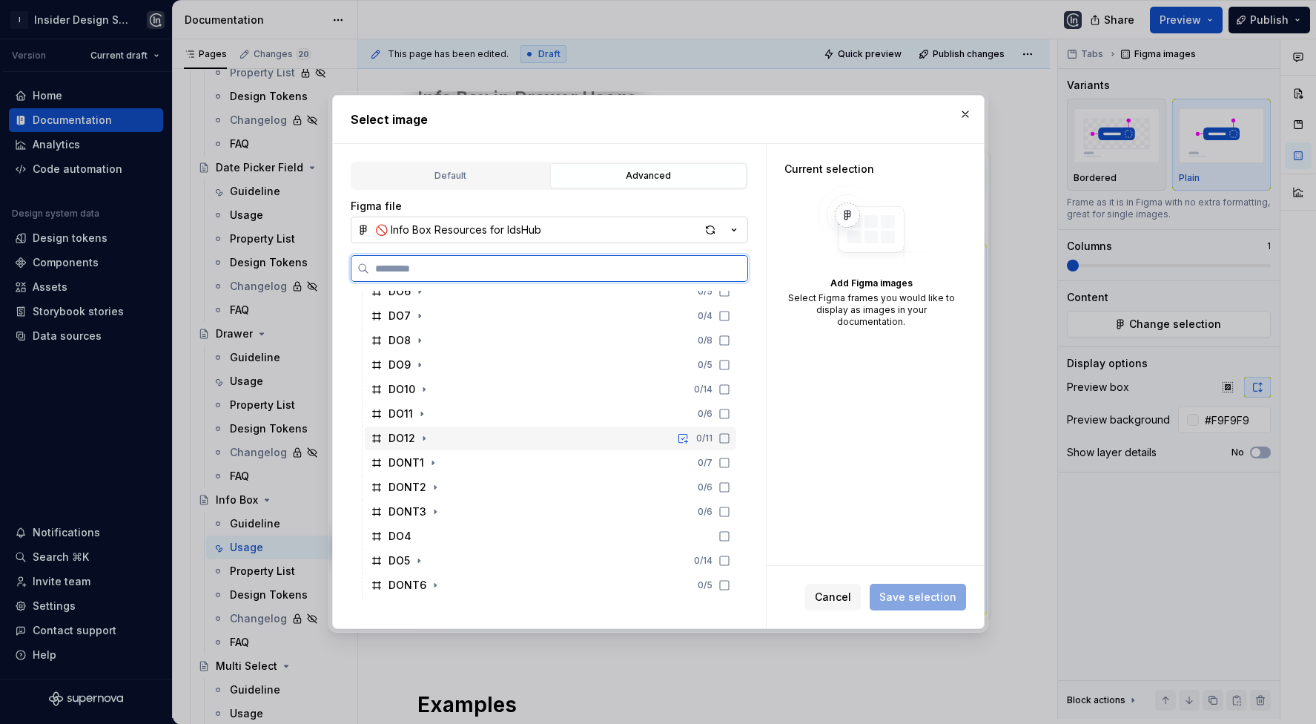
click at [438, 435] on div "DO12 0 / 11" at bounding box center [551, 438] width 372 height 24
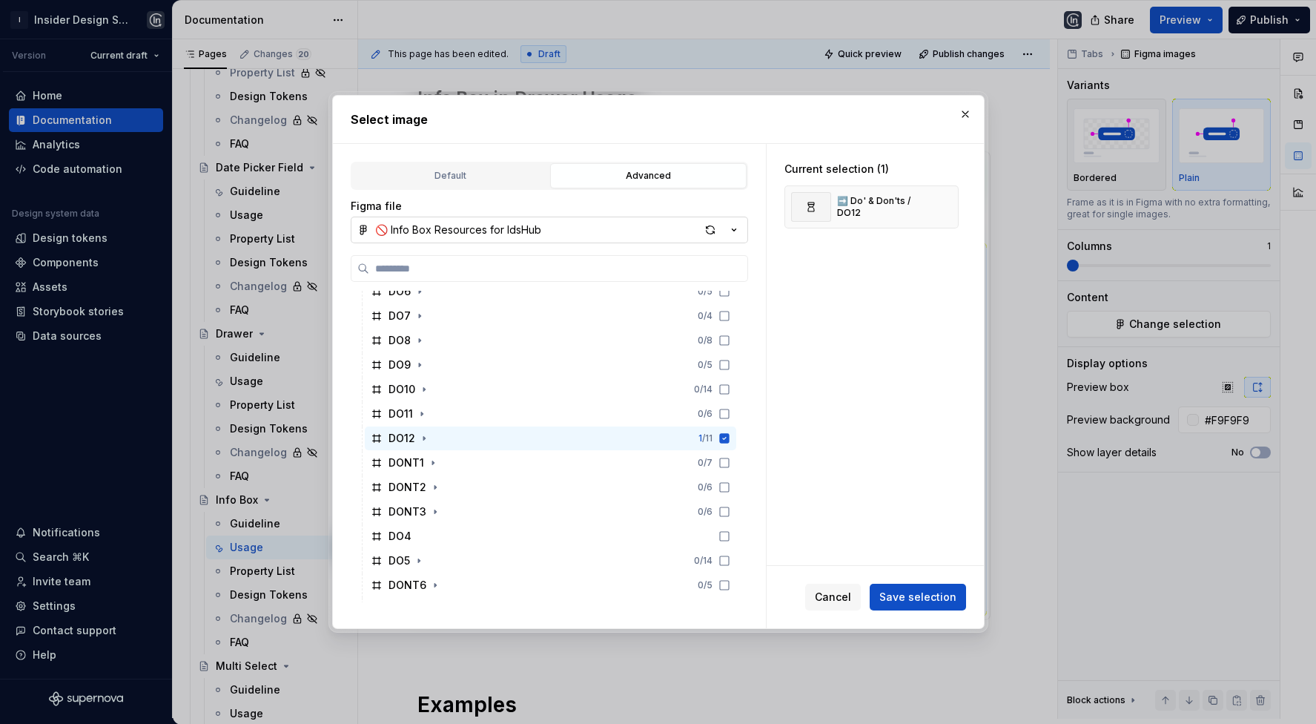
click at [934, 583] on div "Cancel Save selection" at bounding box center [875, 597] width 217 height 62
click at [935, 593] on span "Save selection" at bounding box center [918, 597] width 77 height 15
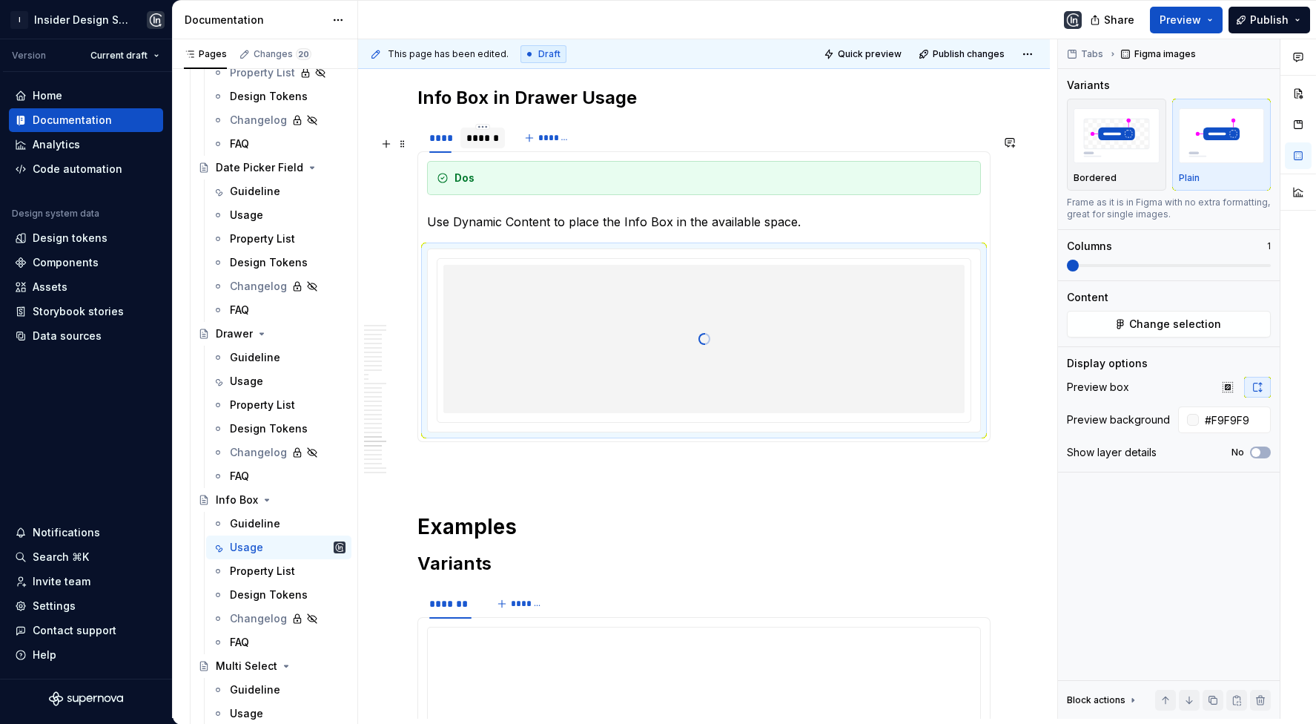
click at [490, 145] on div "******" at bounding box center [483, 138] width 32 height 15
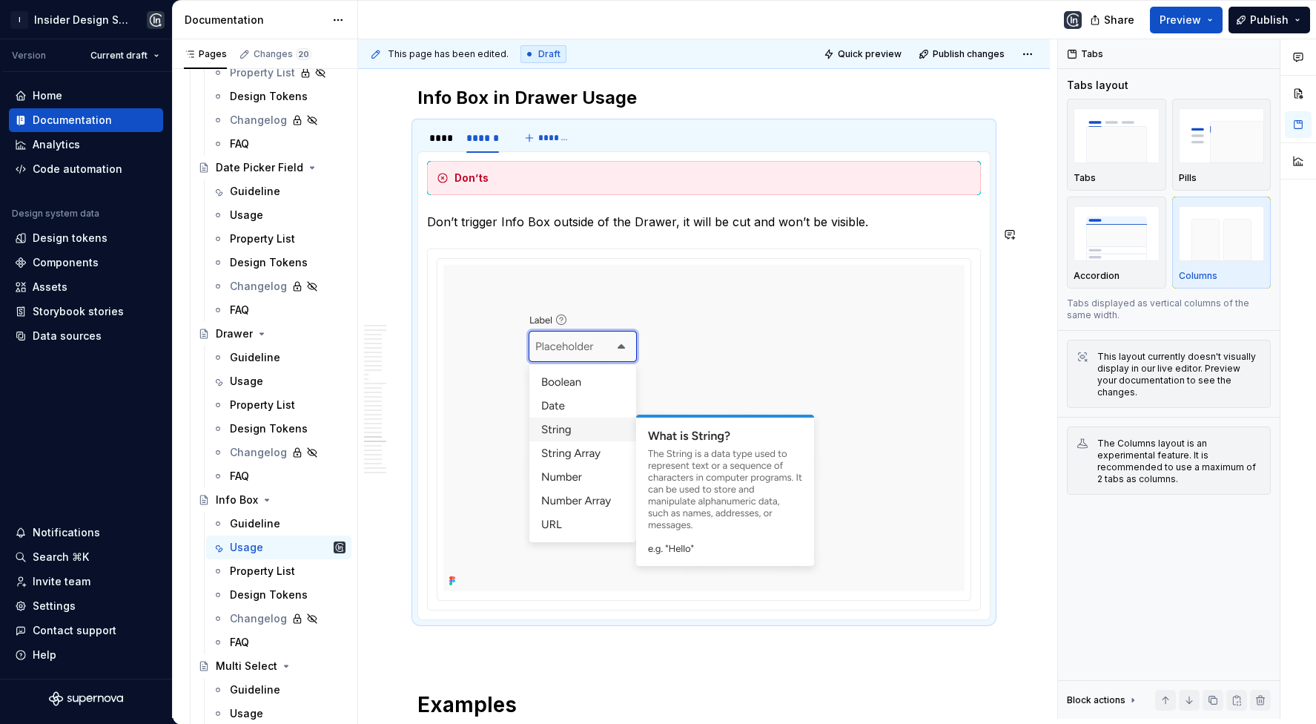
click at [512, 274] on div at bounding box center [704, 429] width 533 height 341
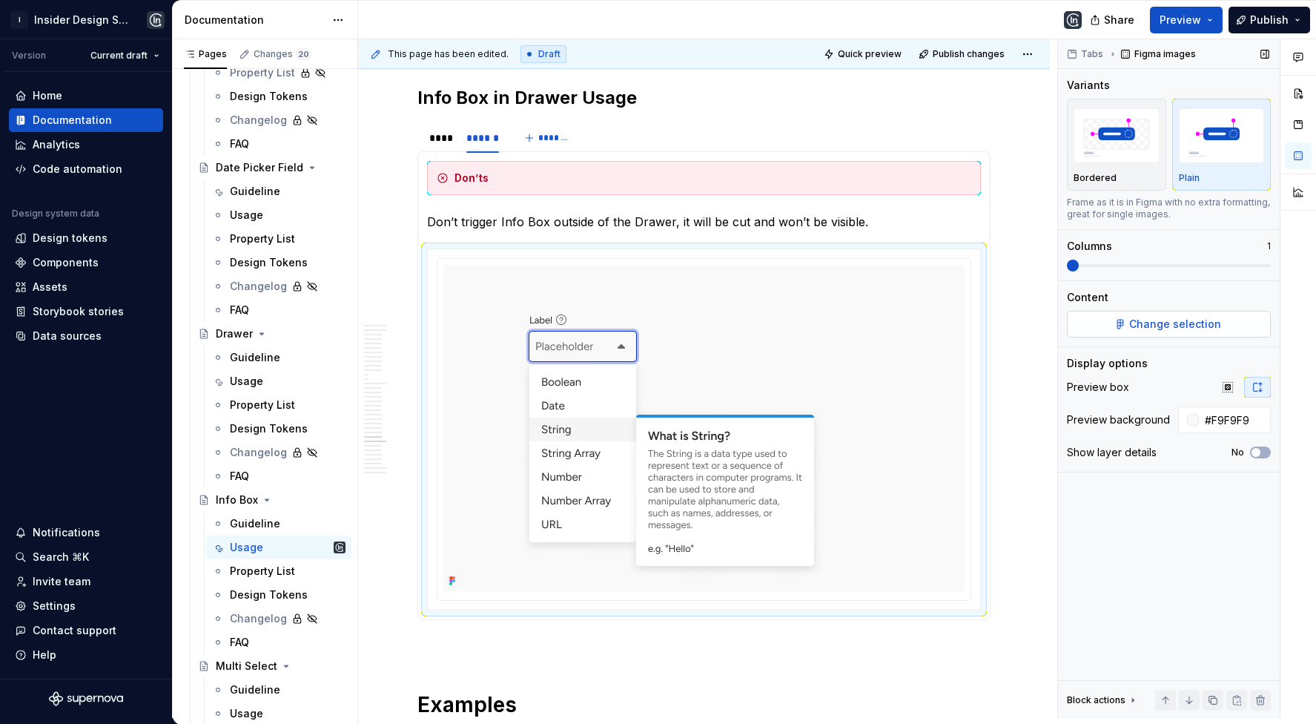
click at [1199, 318] on span "Change selection" at bounding box center [1176, 324] width 92 height 15
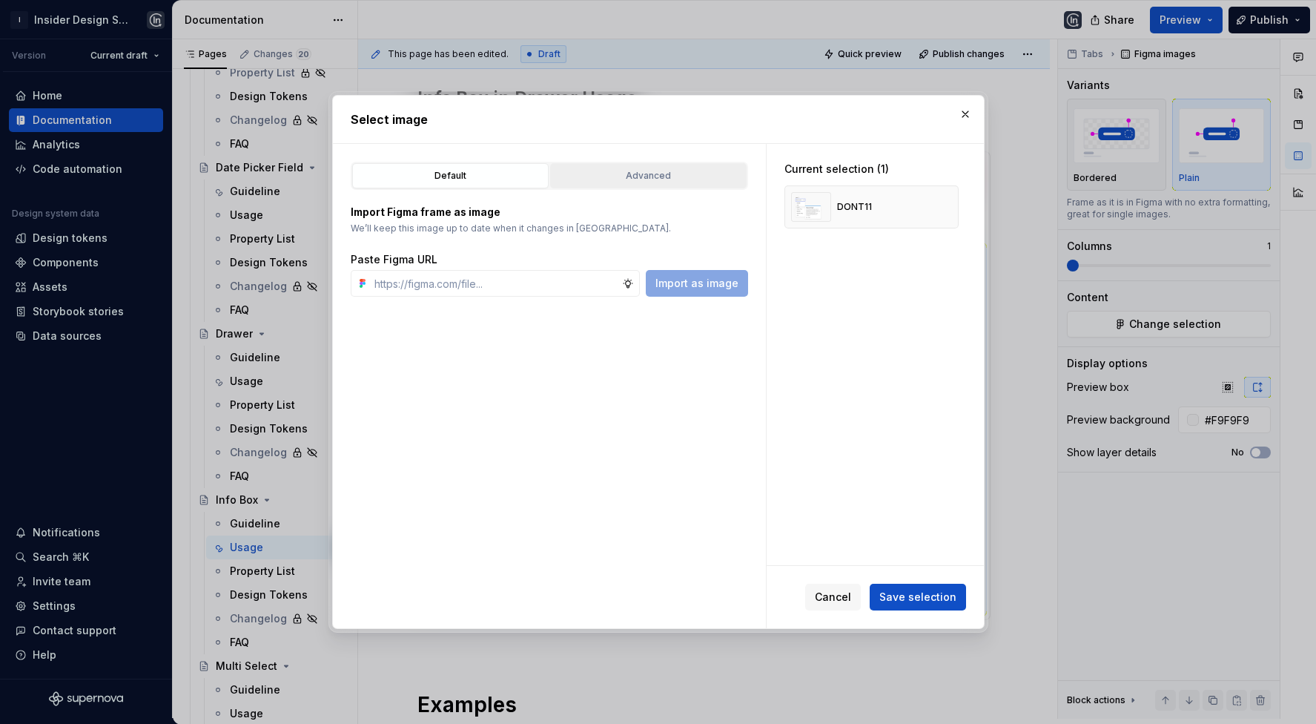
click at [616, 182] on div "Advanced" at bounding box center [649, 175] width 186 height 15
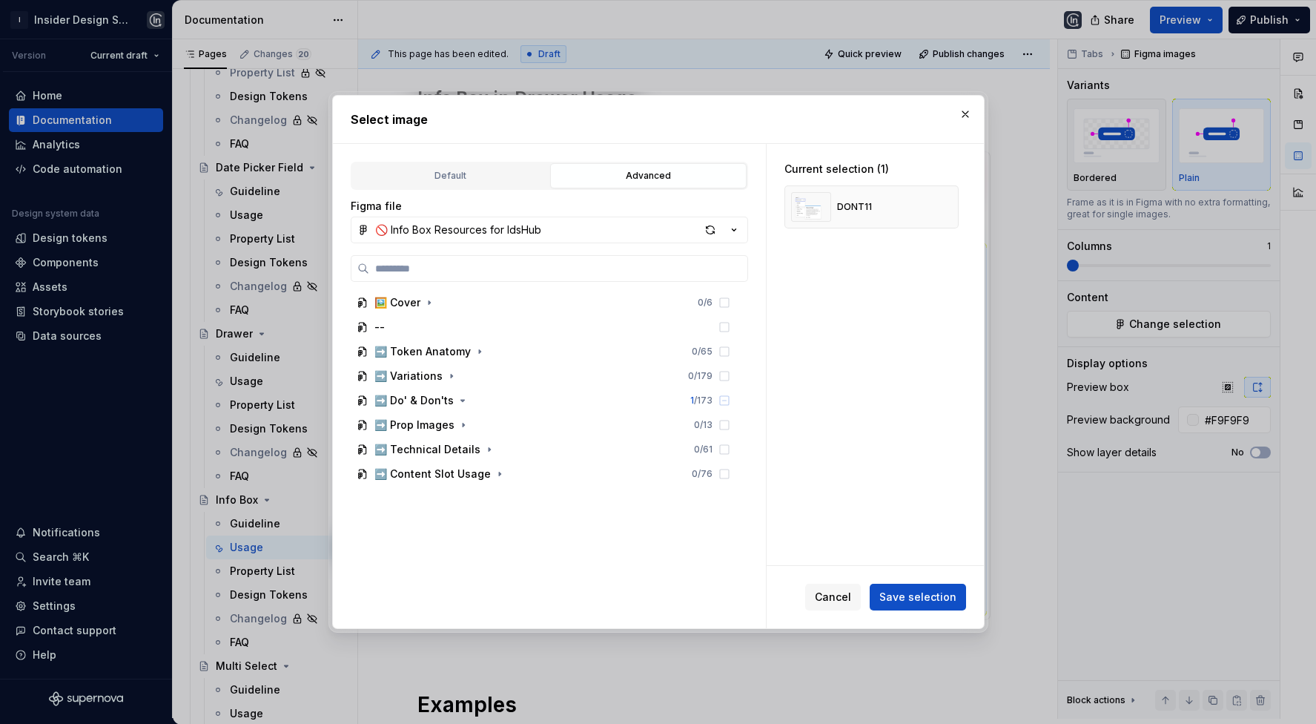
type textarea "*"
click at [535, 271] on input "search" at bounding box center [558, 268] width 378 height 15
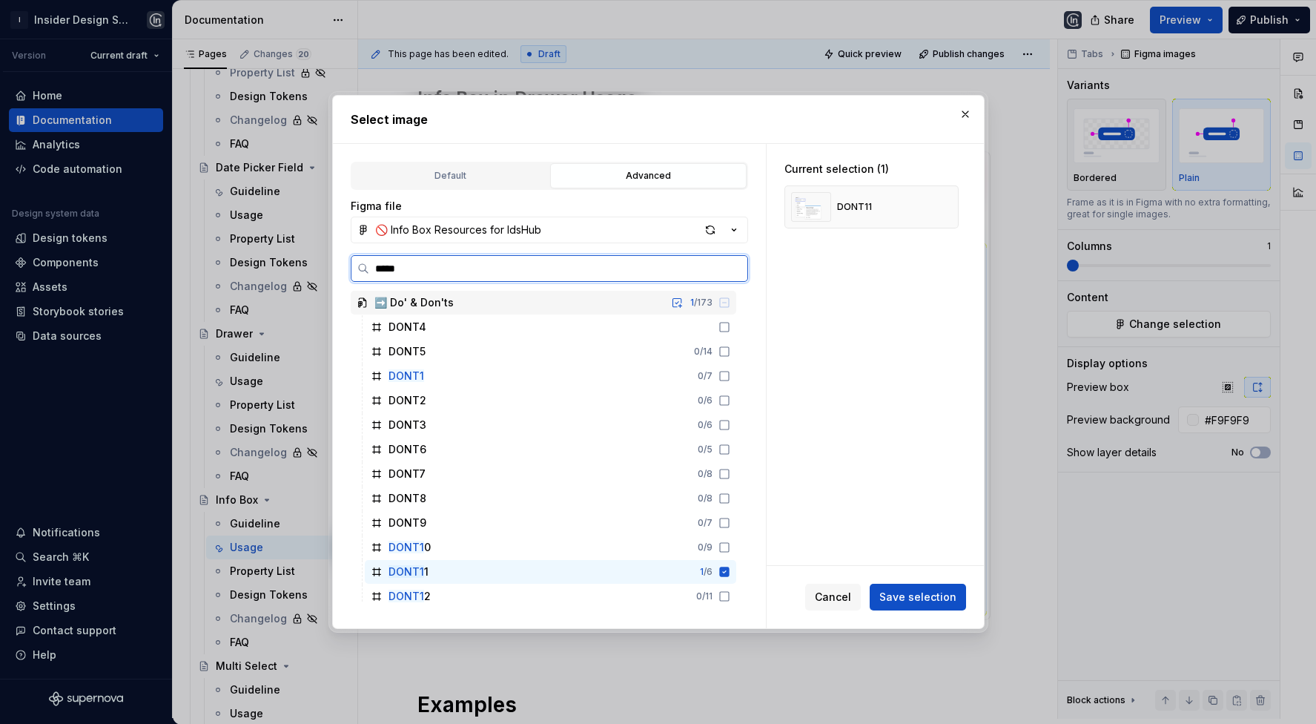
type input "******"
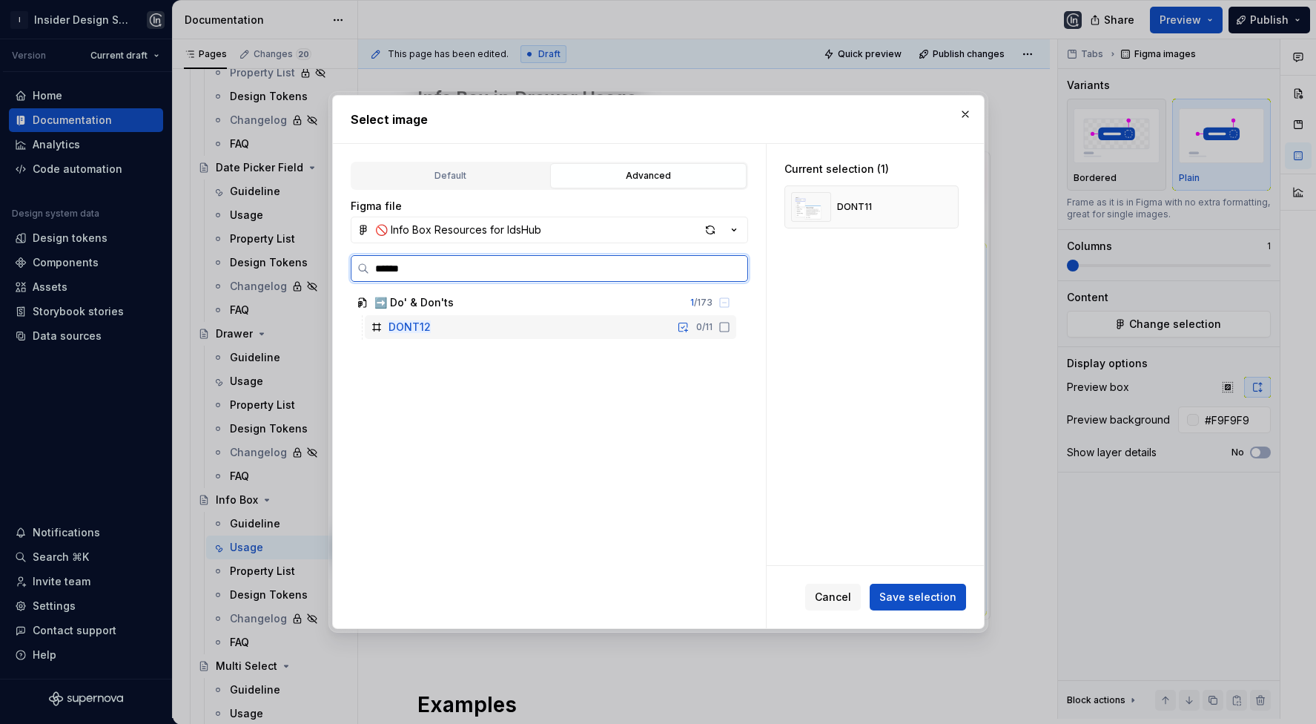
click at [523, 325] on div "DONT12 0 / 11" at bounding box center [551, 327] width 372 height 24
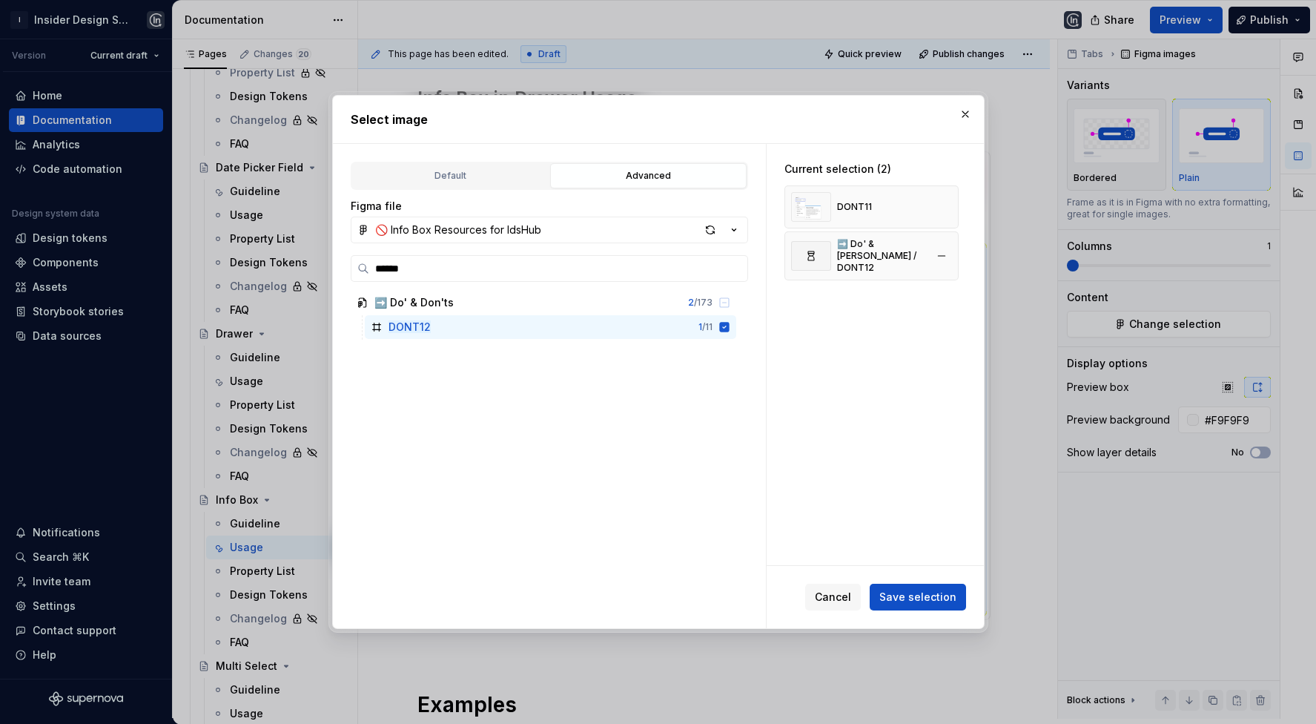
click at [948, 208] on button "button" at bounding box center [942, 207] width 21 height 21
click at [932, 594] on span "Save selection" at bounding box center [918, 597] width 77 height 15
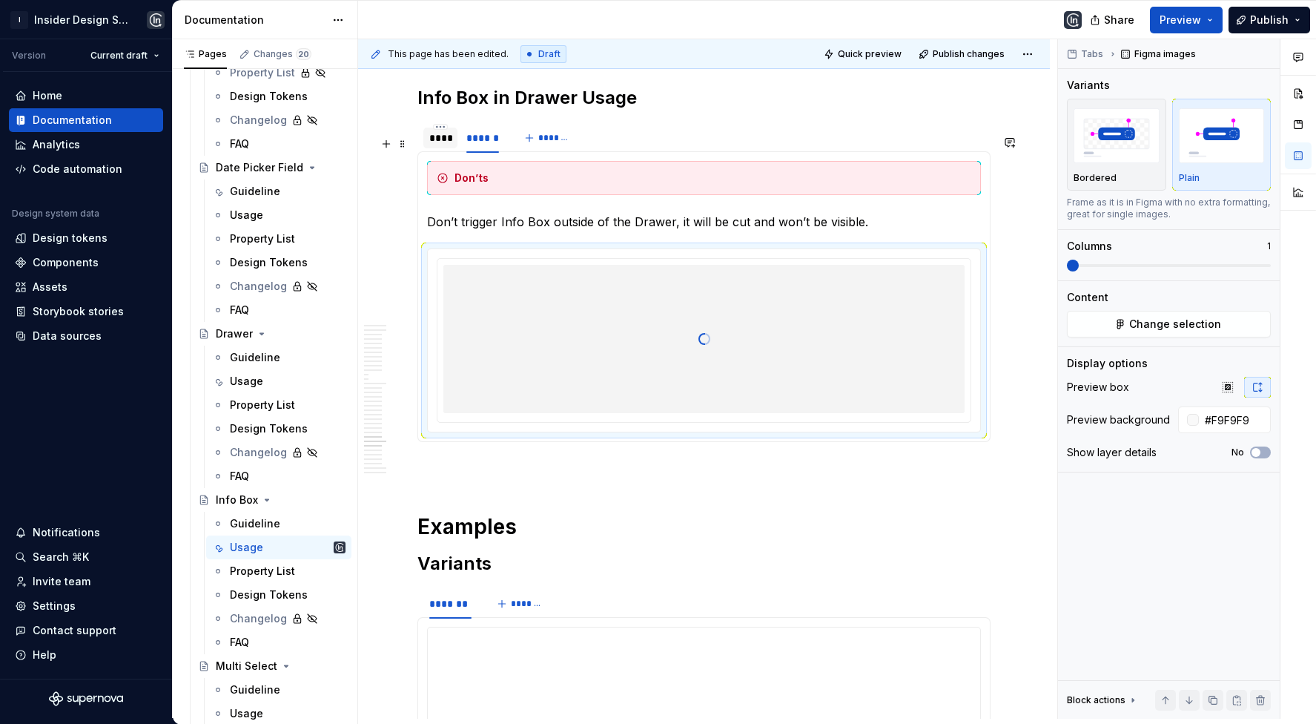
click at [442, 145] on div "****" at bounding box center [440, 138] width 22 height 15
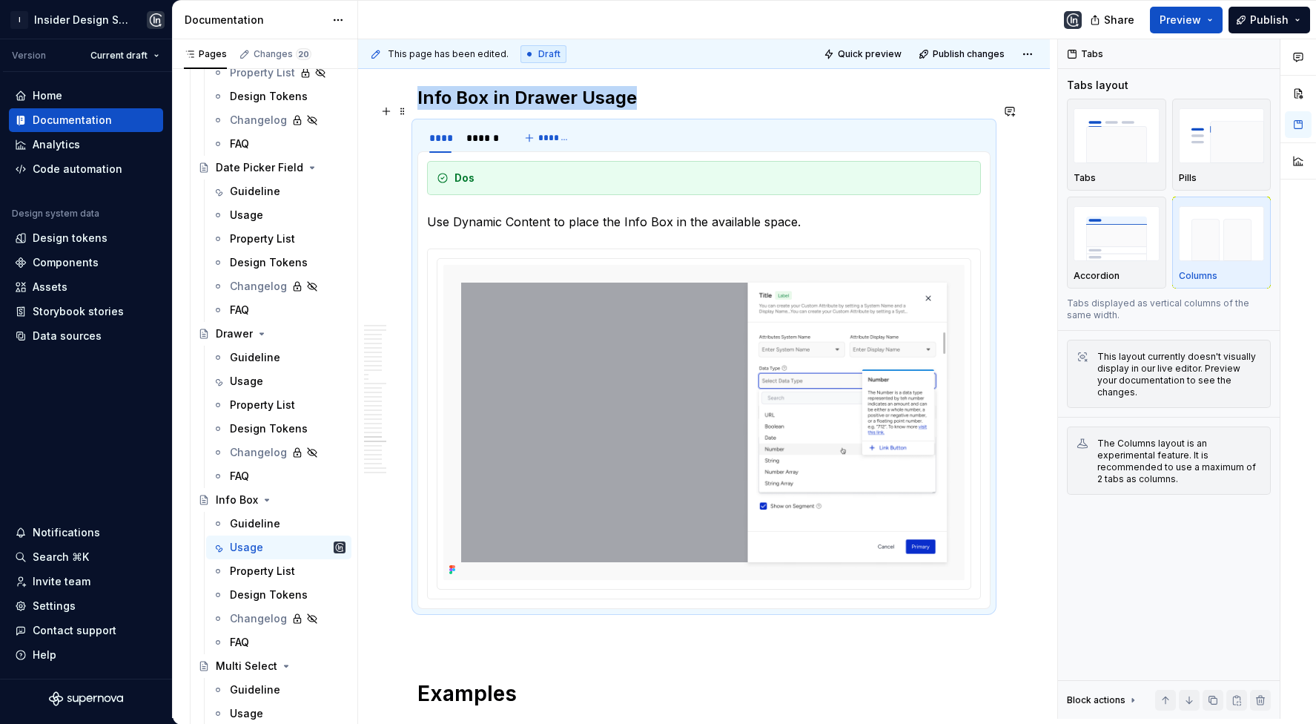
click at [640, 110] on h2 "Info Box in Drawer Usage" at bounding box center [704, 98] width 573 height 24
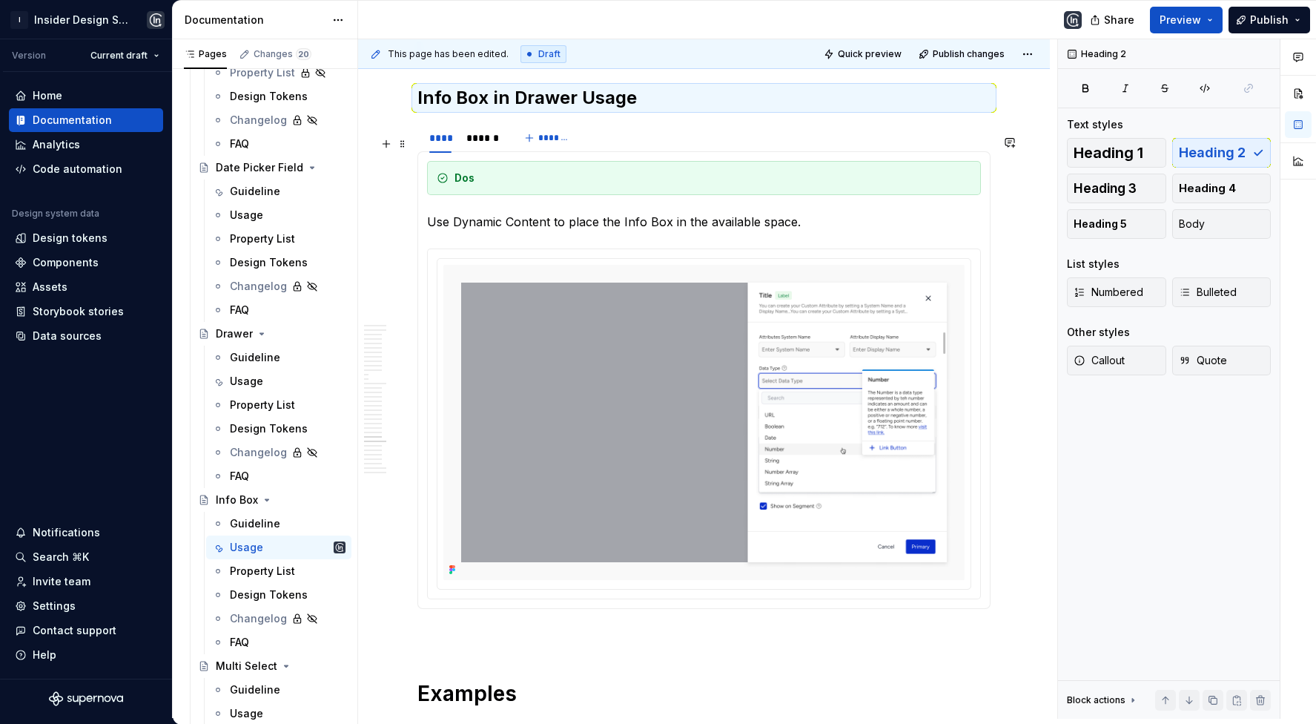
click at [675, 148] on div "**** ****** *******" at bounding box center [704, 138] width 573 height 30
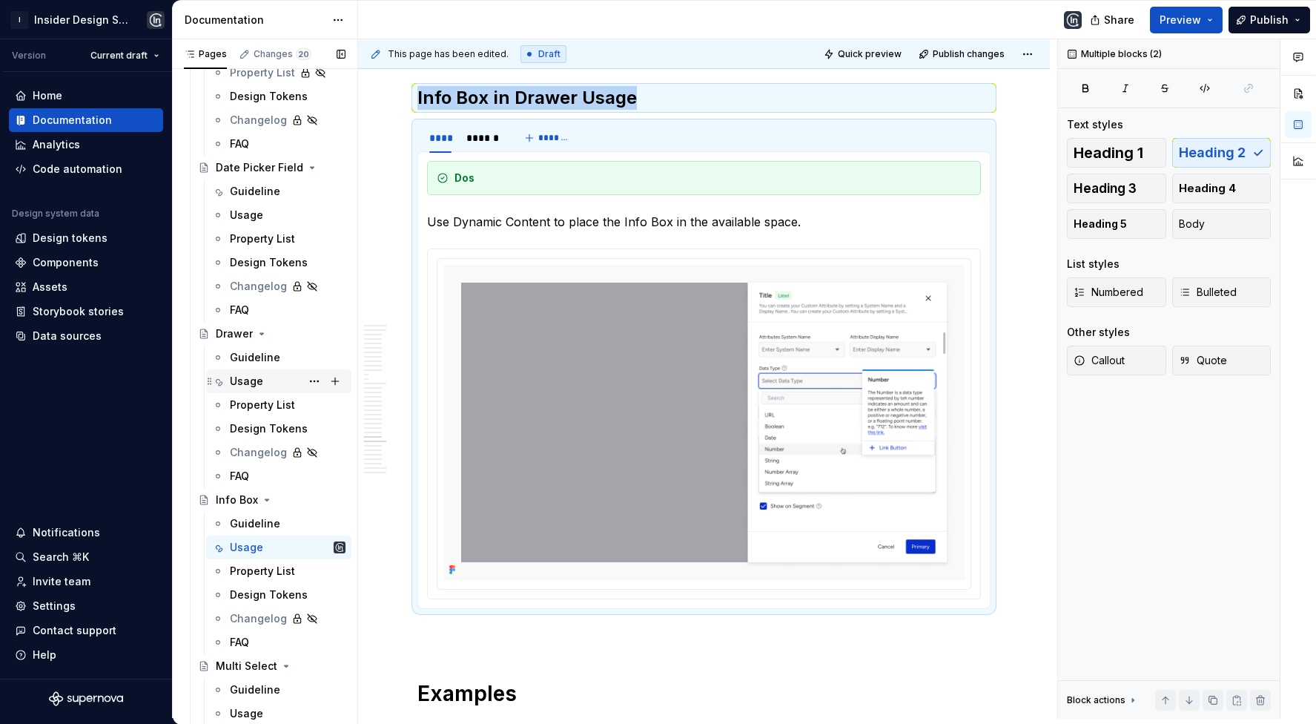
click at [258, 383] on div "Usage" at bounding box center [246, 381] width 33 height 15
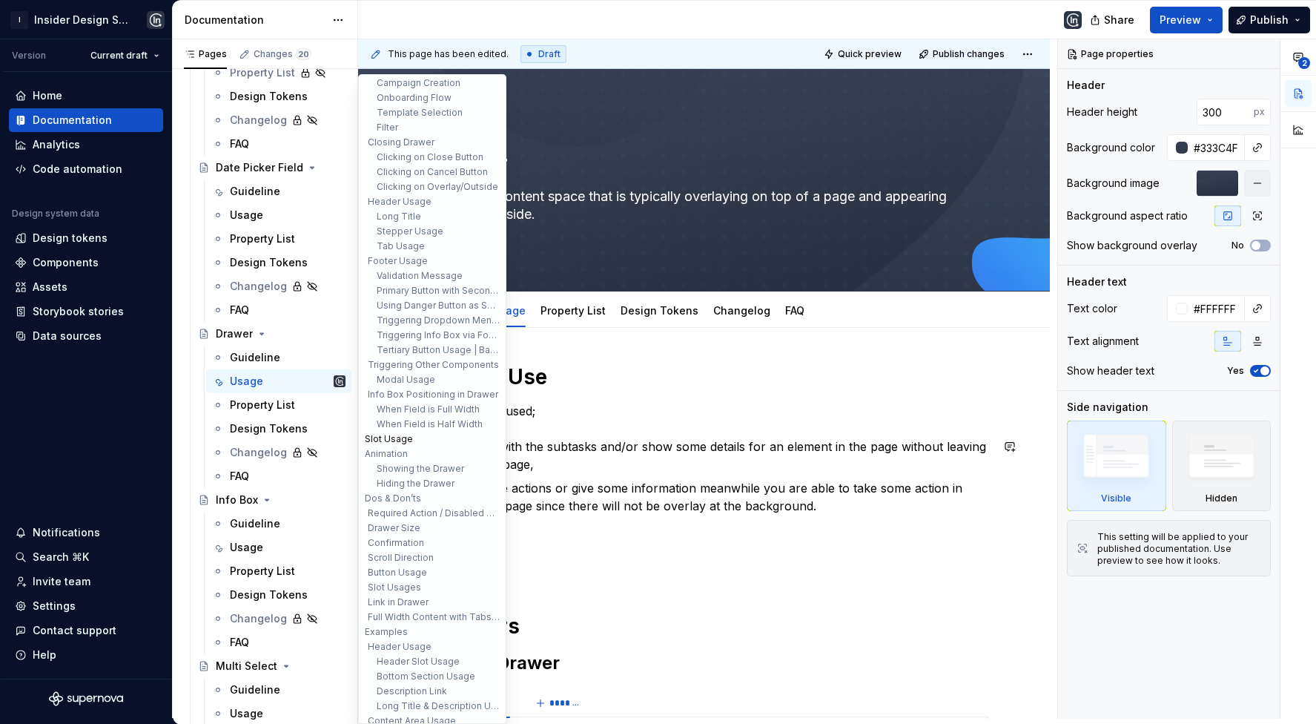
scroll to position [49, 0]
click at [426, 392] on button "Info Box Positioning in Drawer" at bounding box center [432, 392] width 141 height 15
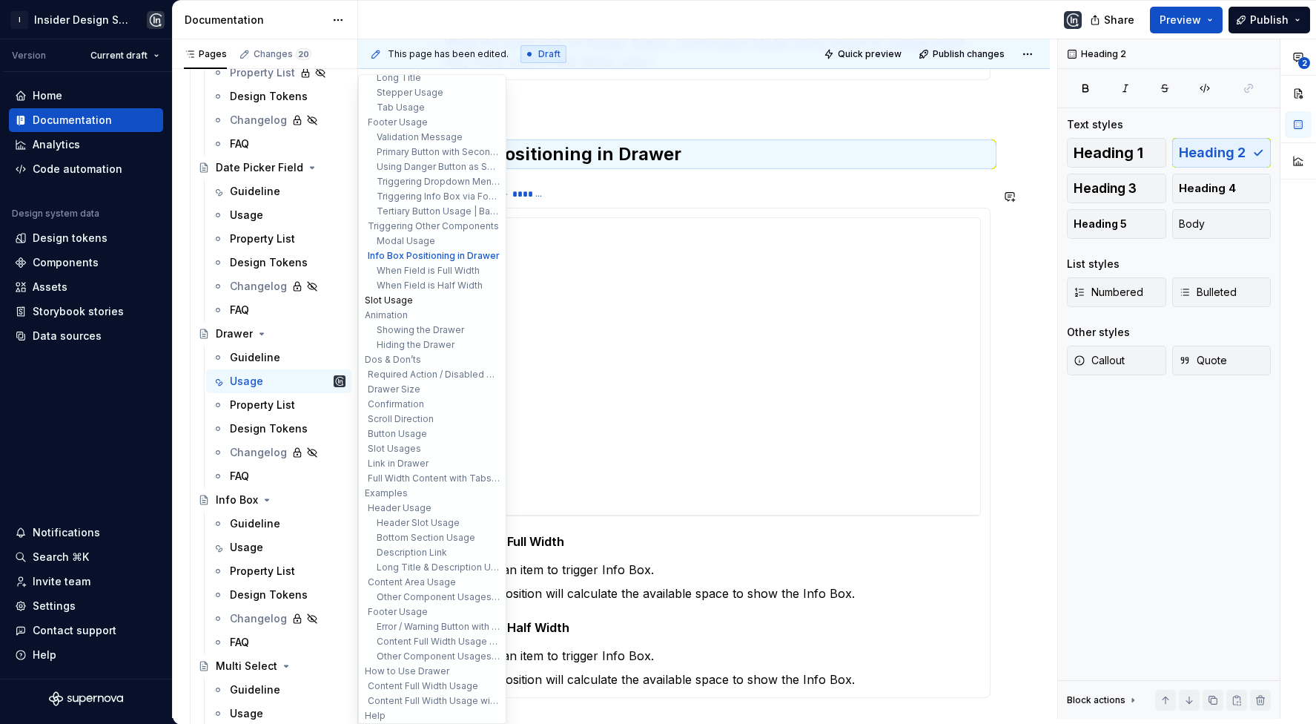
scroll to position [186, 0]
click at [408, 442] on button "Slot Usages" at bounding box center [432, 448] width 141 height 15
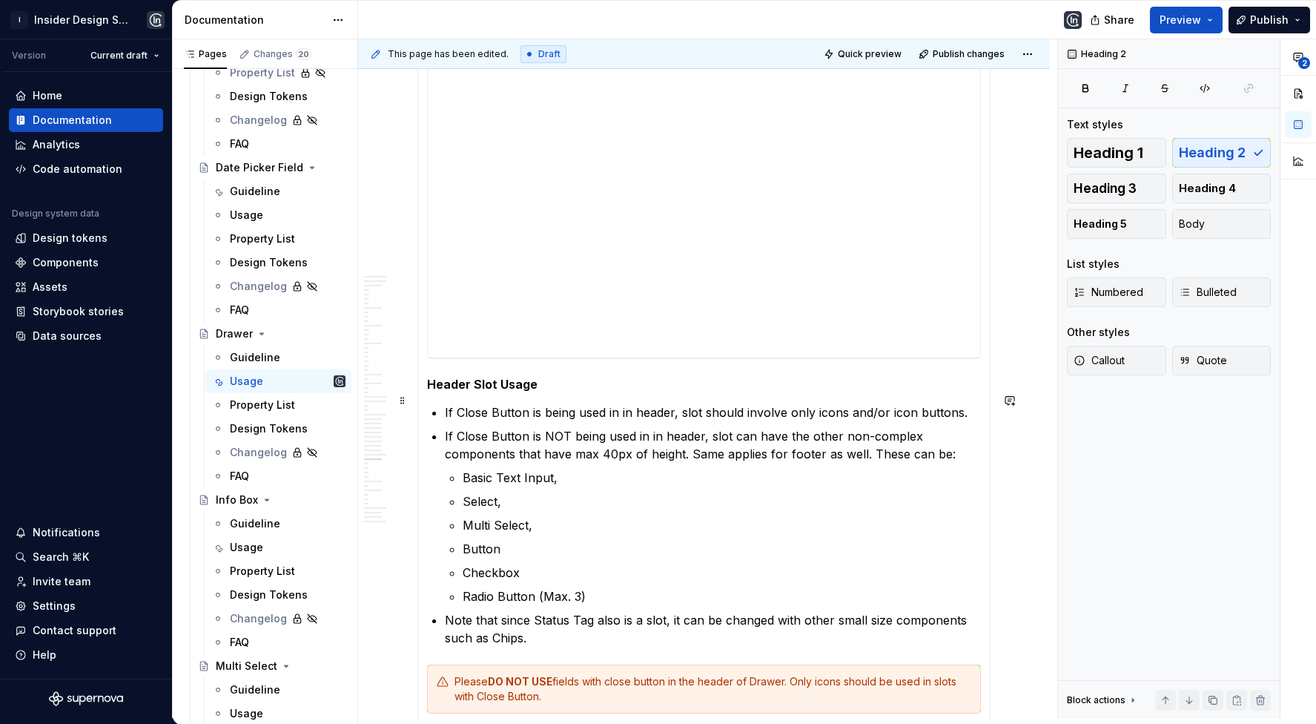
scroll to position [16223, 0]
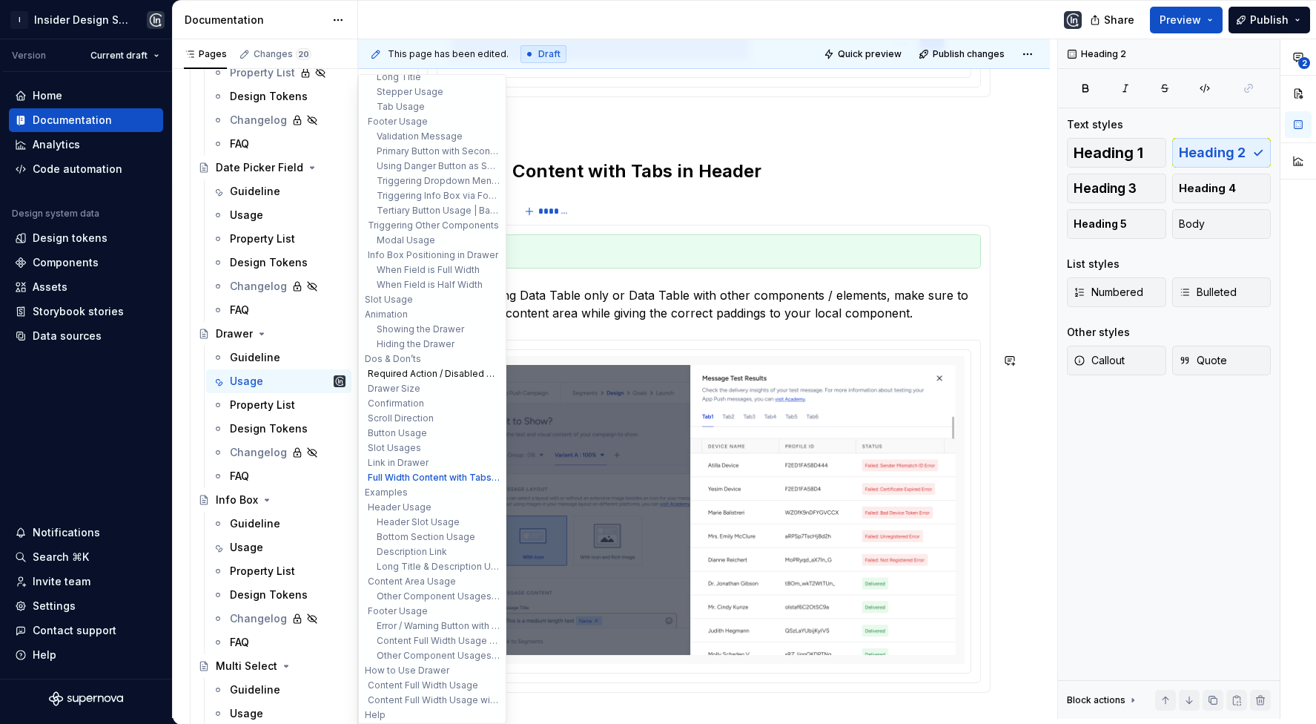
click at [412, 369] on button "Required Action / Disabled Primary Button" at bounding box center [432, 373] width 141 height 15
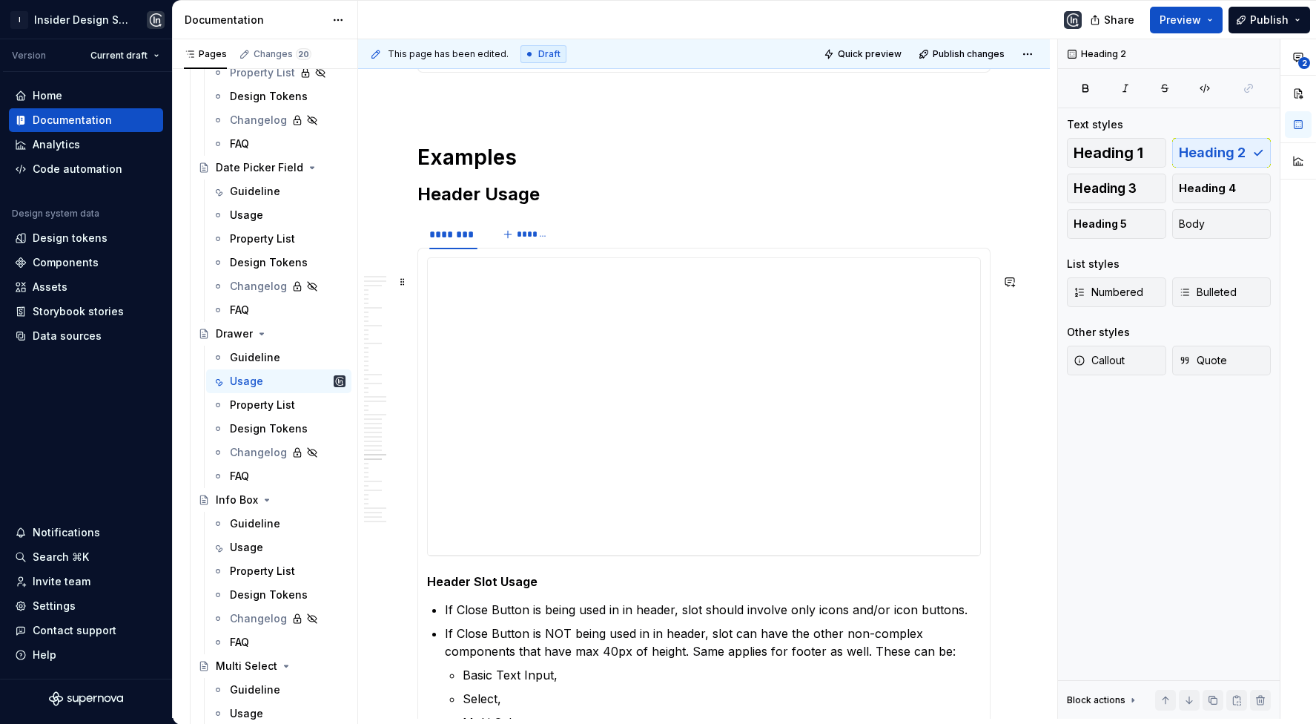
scroll to position [16608, 0]
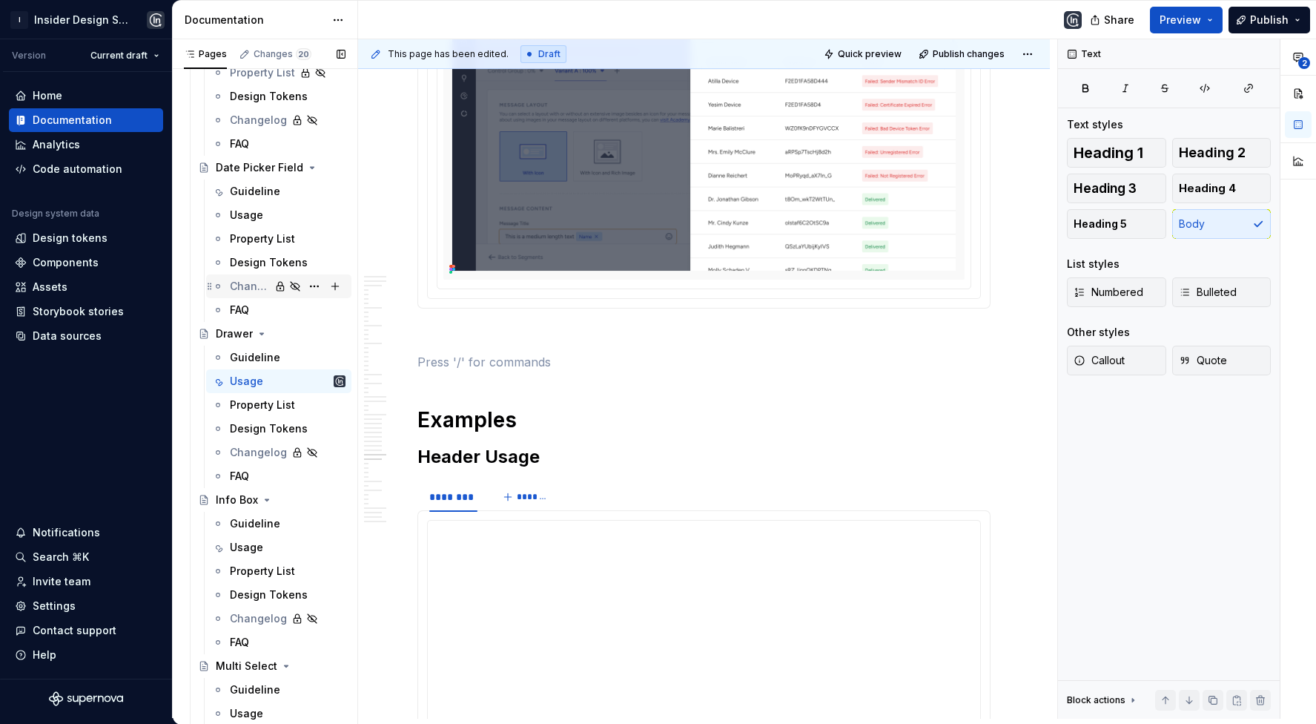
scroll to position [2071, 0]
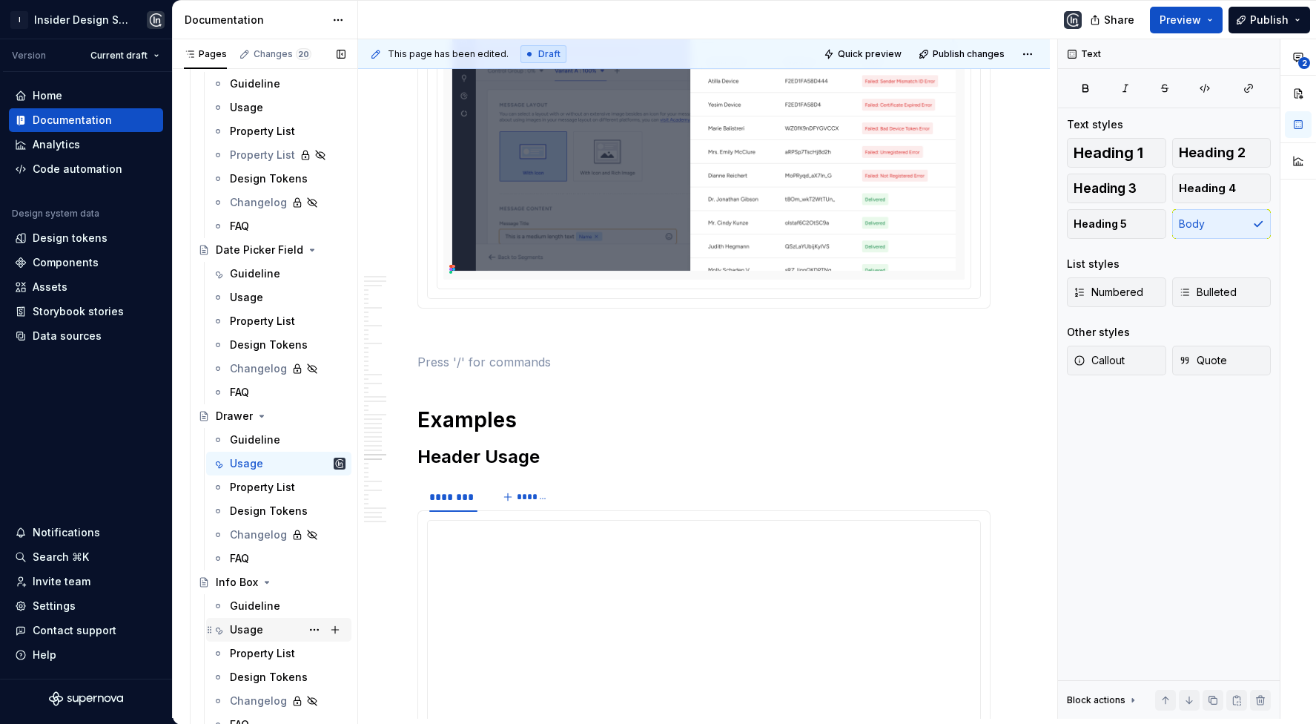
click at [257, 631] on div "Usage" at bounding box center [246, 629] width 33 height 15
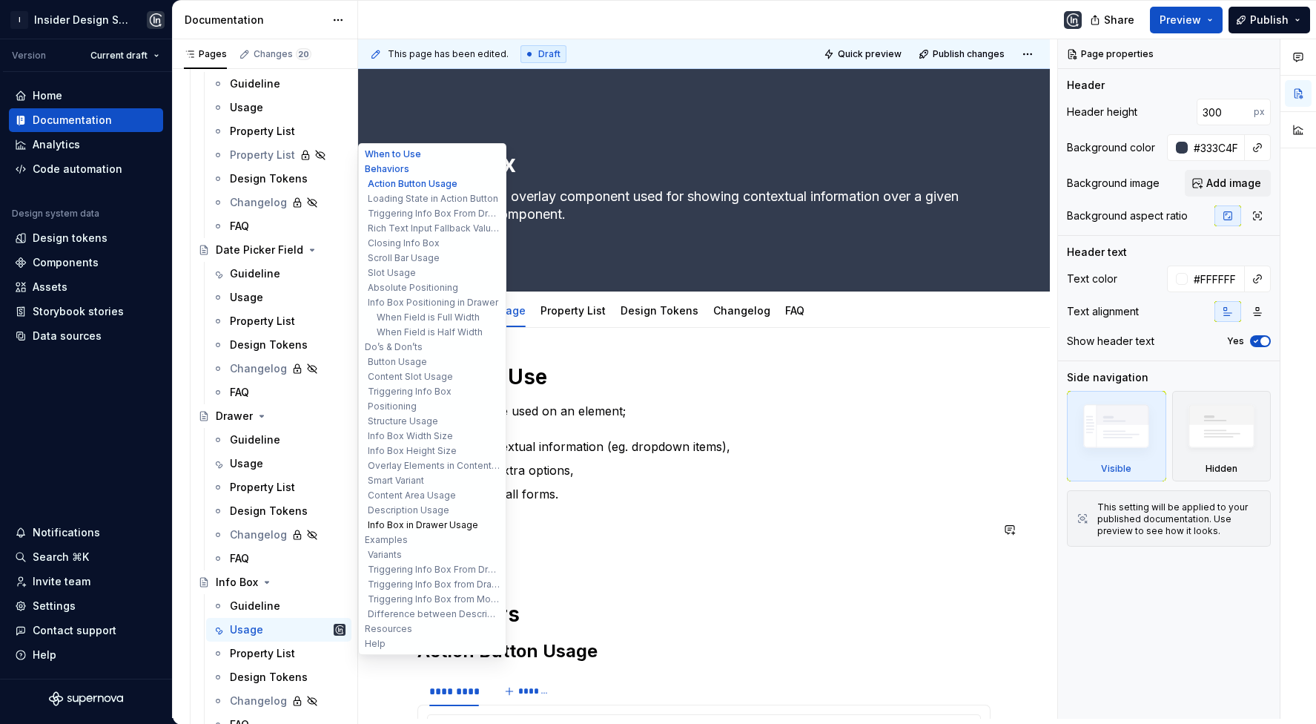
click at [416, 528] on button "Info Box in Drawer Usage" at bounding box center [432, 525] width 141 height 15
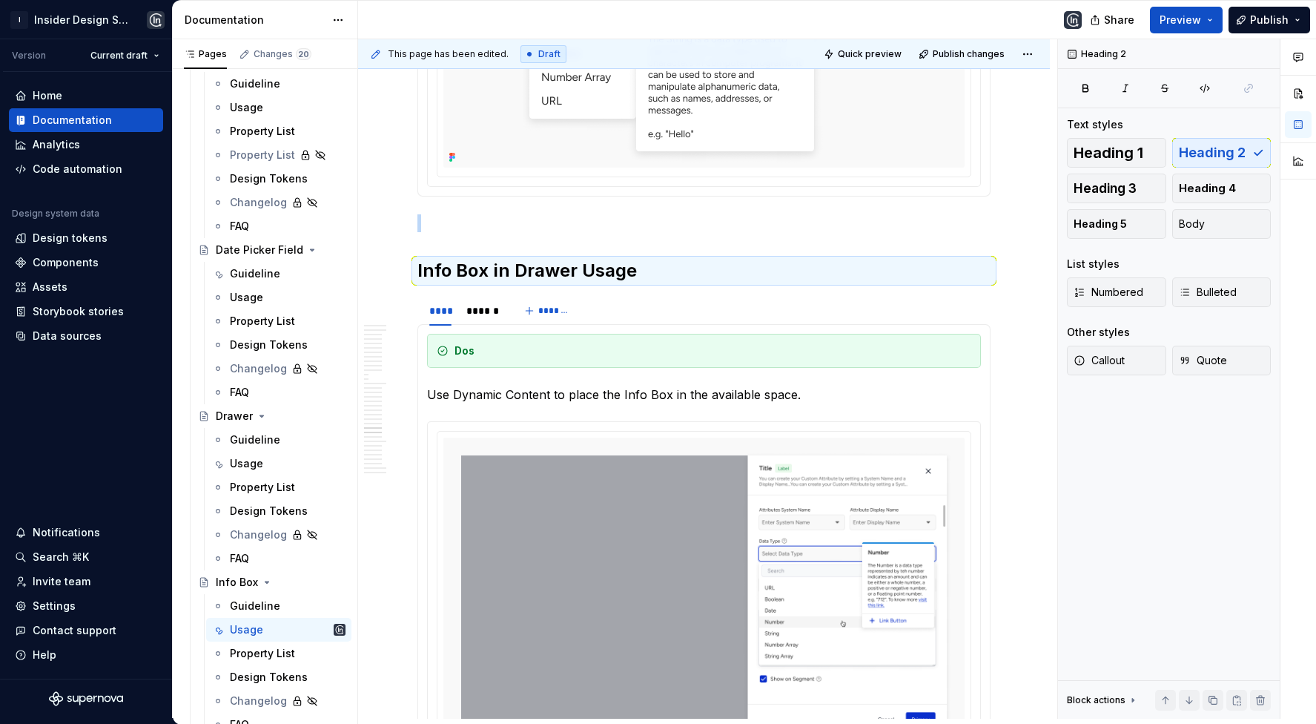
scroll to position [15893, 0]
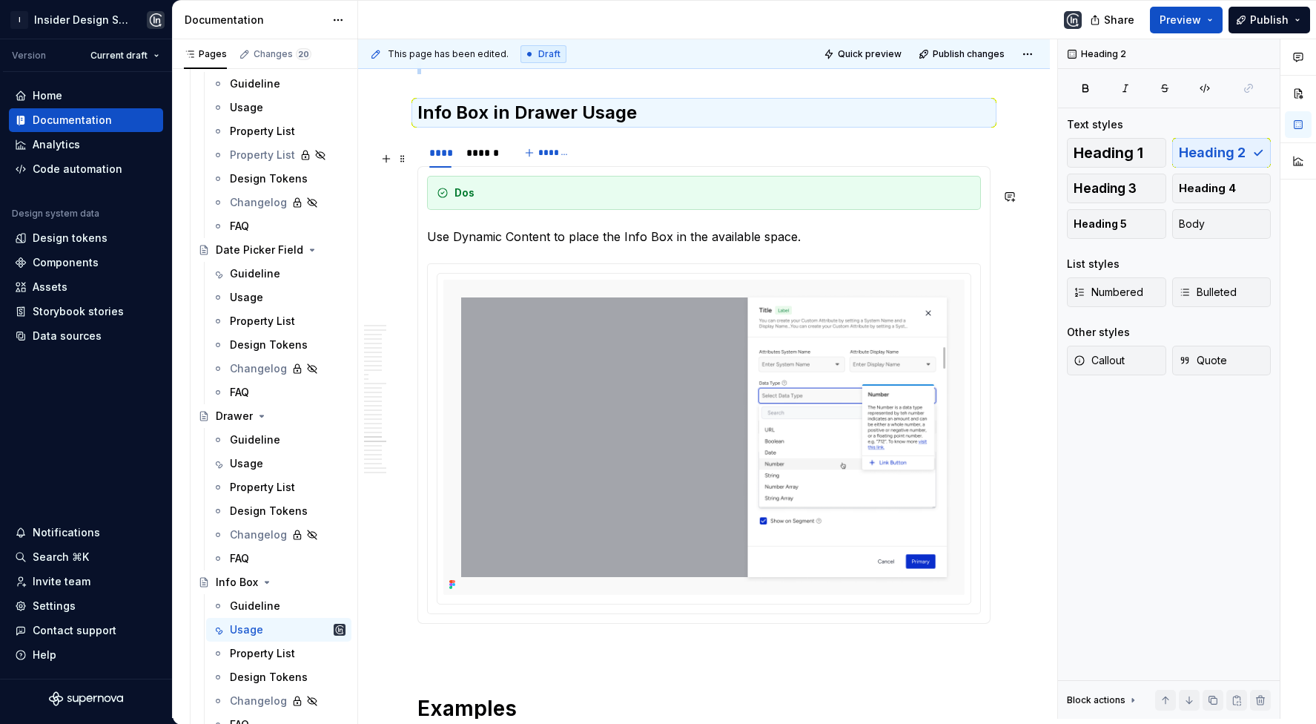
click at [647, 168] on div "**** ****** *******" at bounding box center [704, 153] width 573 height 30
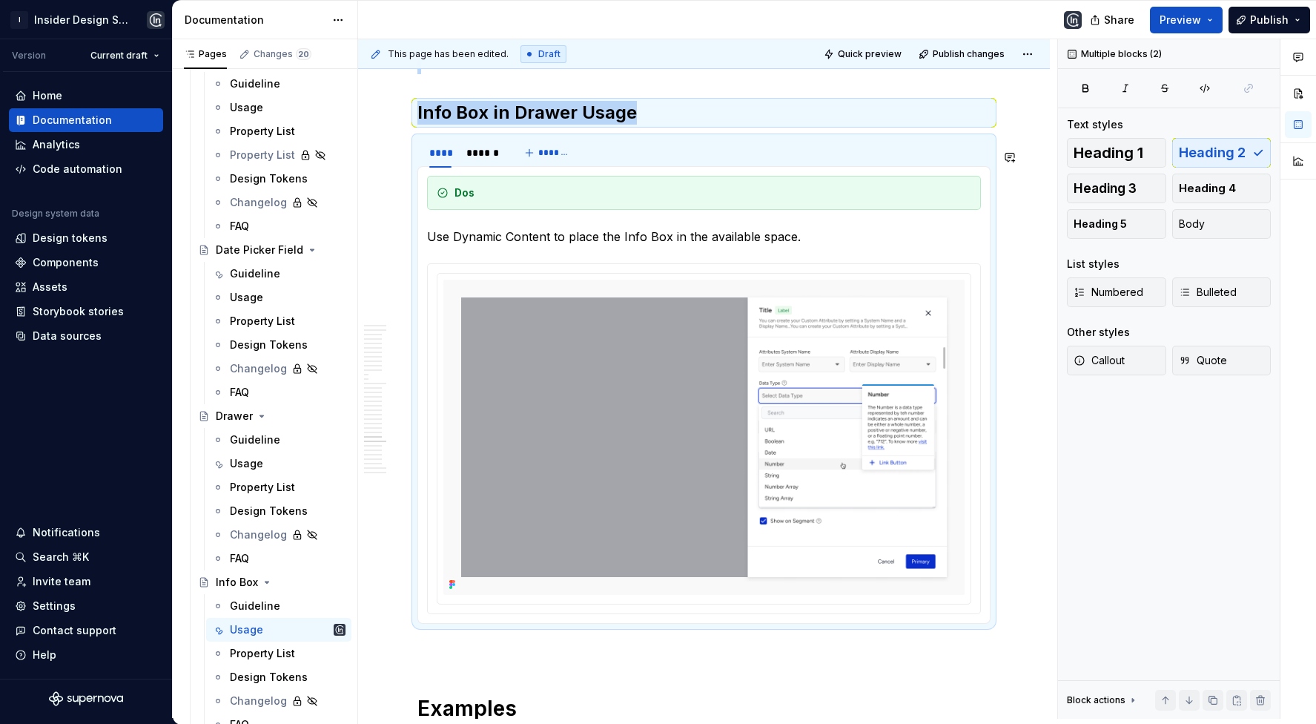
copy div "Info Box in Drawer Usage"
click at [248, 462] on div "Usage" at bounding box center [246, 463] width 33 height 15
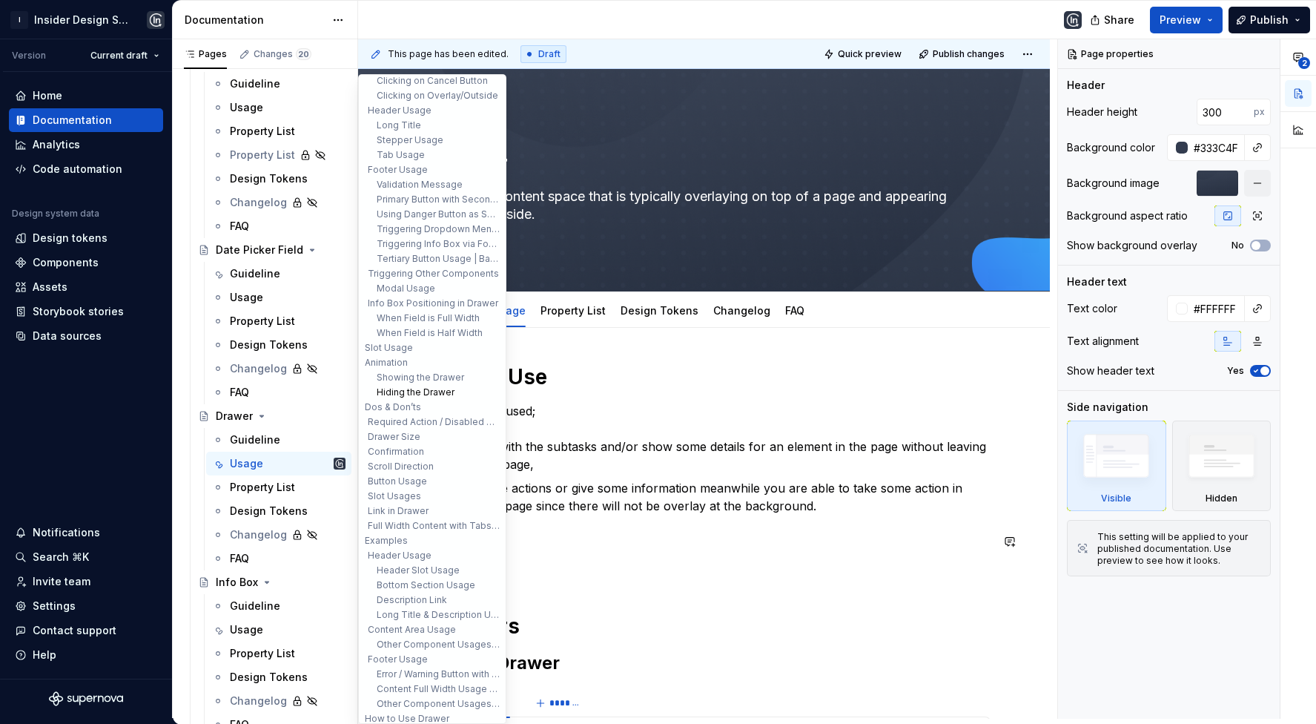
scroll to position [186, 0]
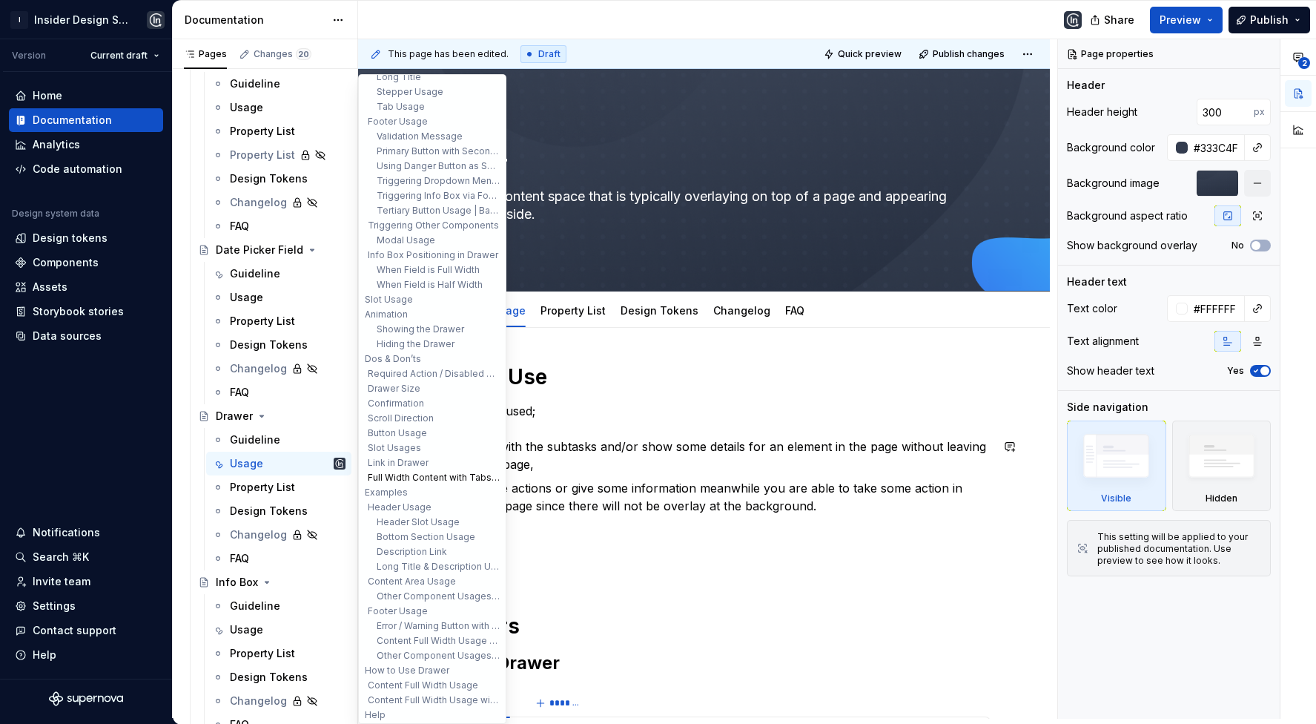
click at [415, 478] on button "Full Width Content with Tabs in Header" at bounding box center [432, 477] width 141 height 15
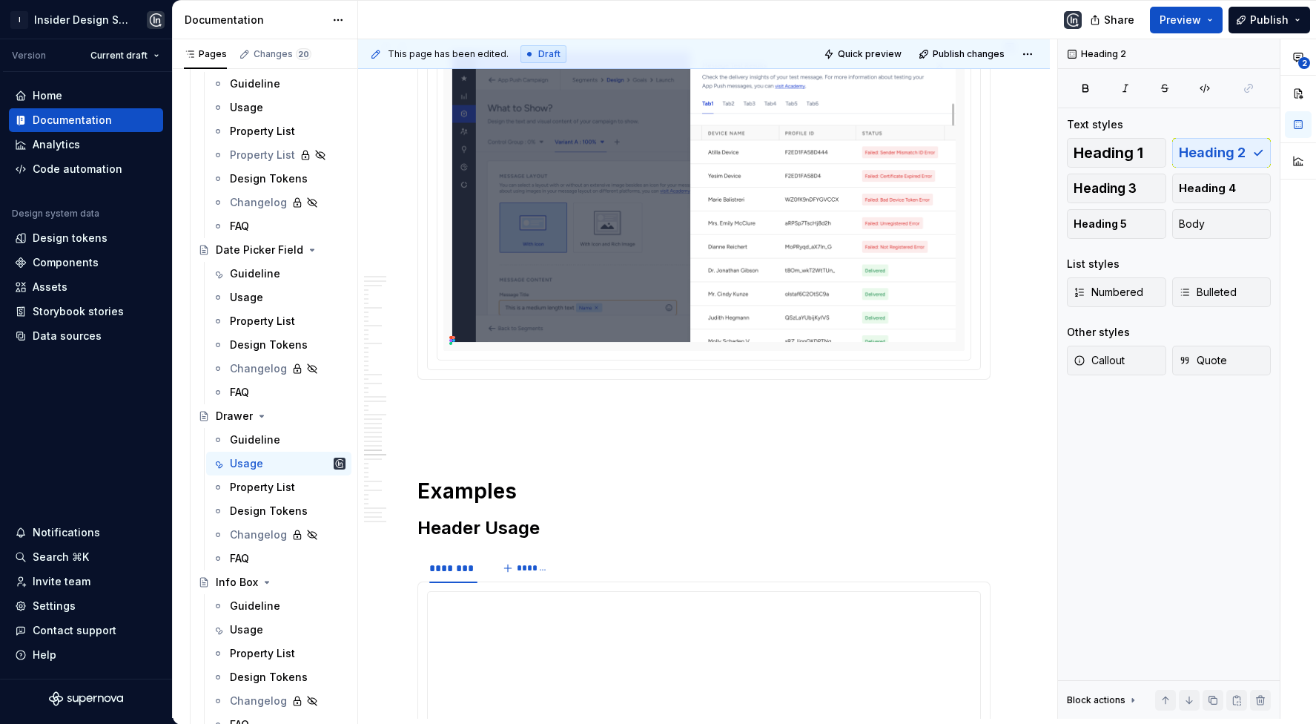
scroll to position [16594, 0]
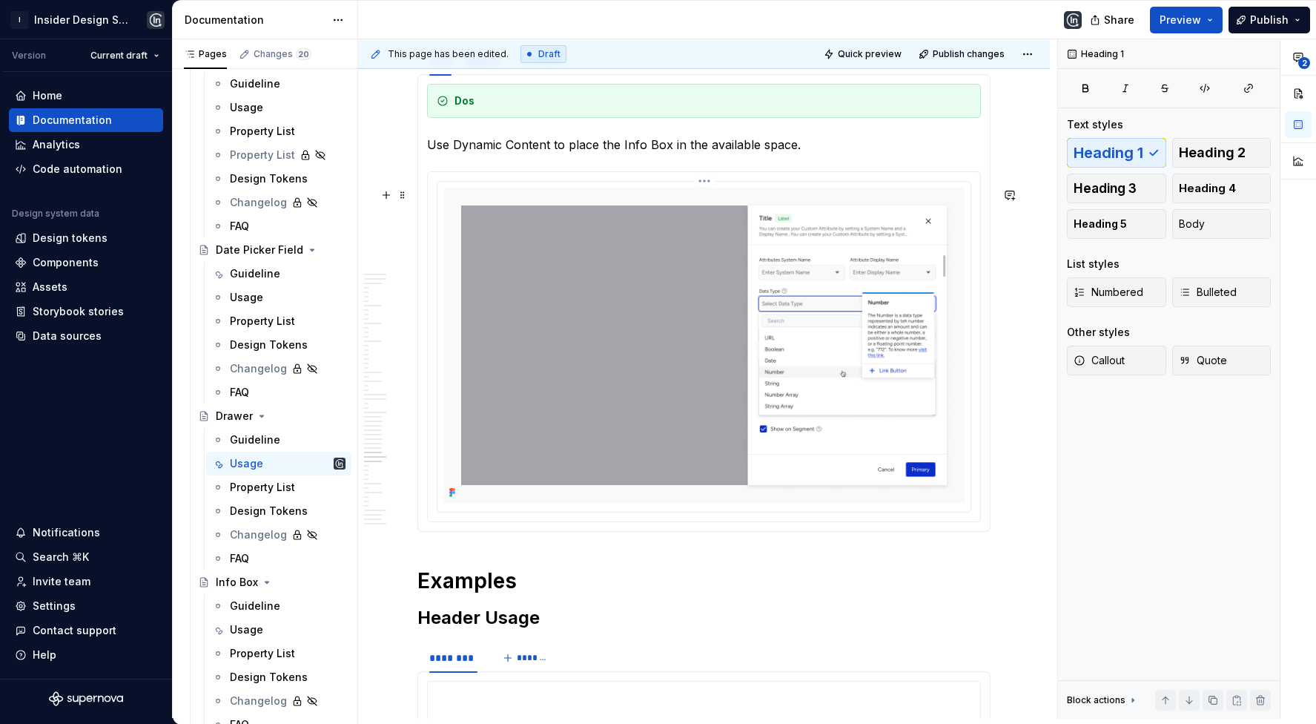
scroll to position [16926, 0]
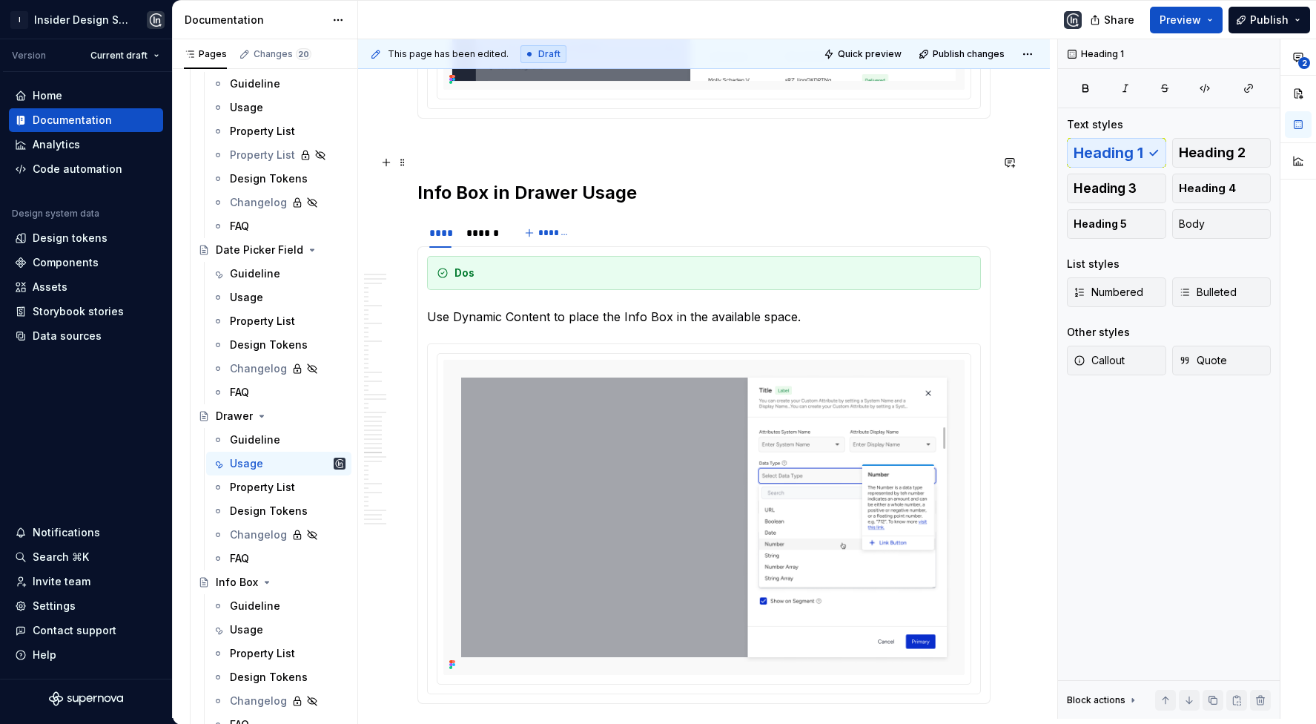
click at [487, 154] on p at bounding box center [704, 145] width 573 height 18
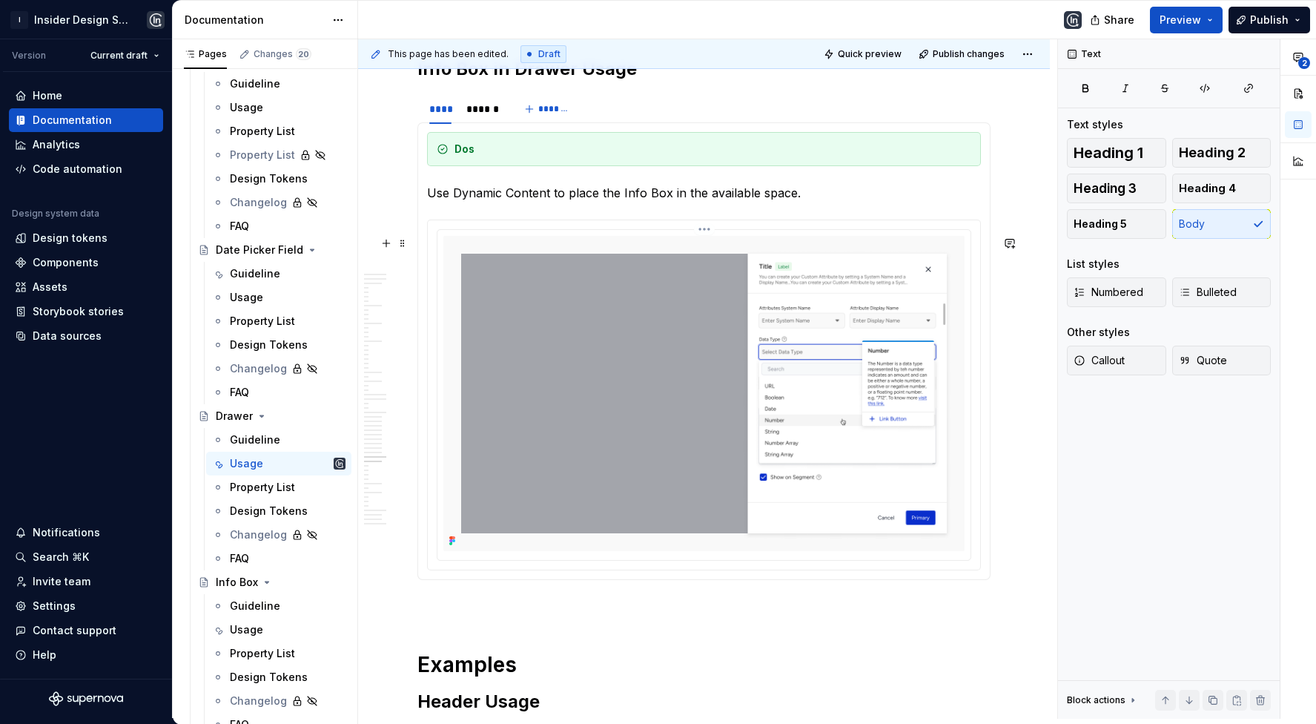
scroll to position [17010, 0]
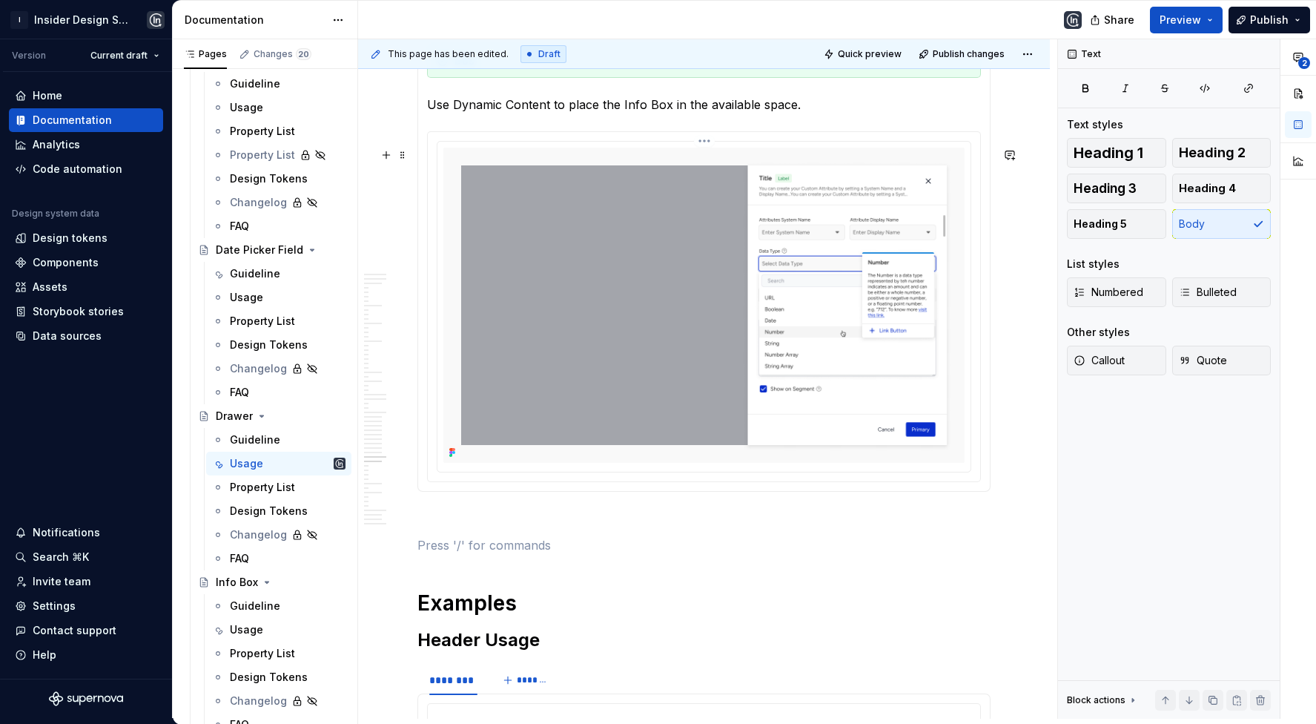
click at [508, 401] on img at bounding box center [704, 305] width 521 height 315
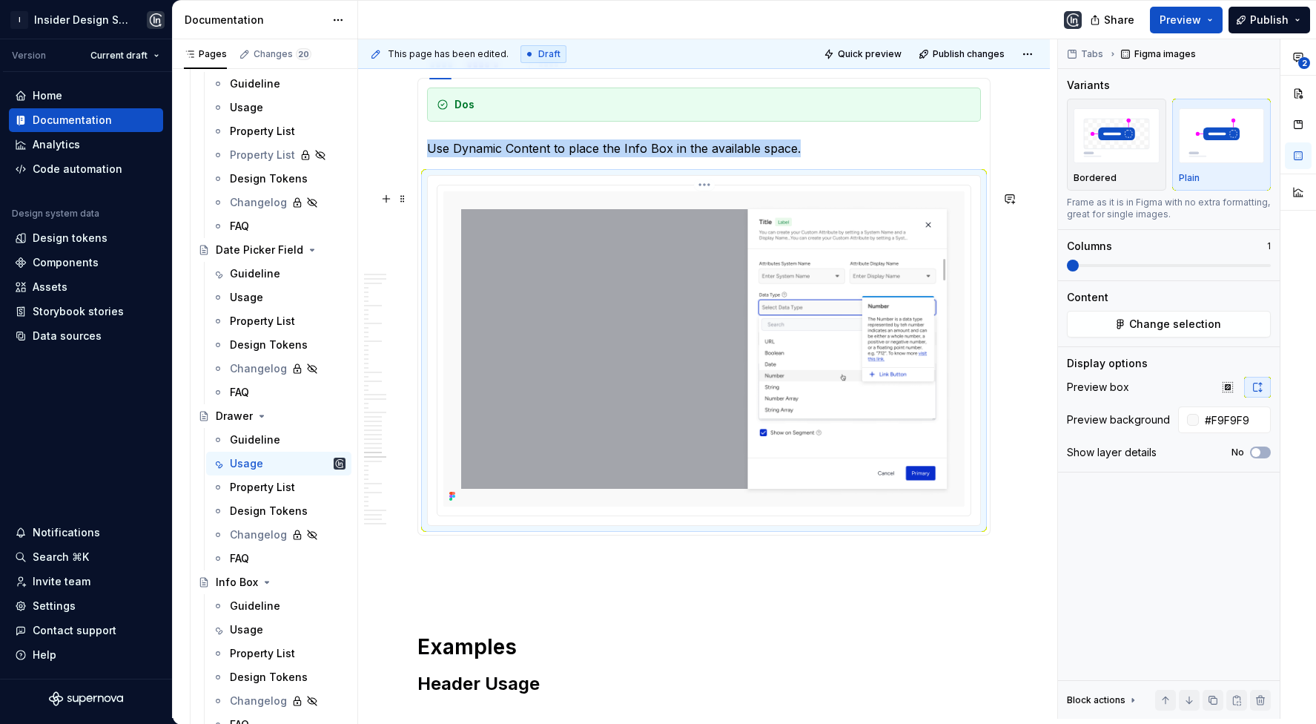
scroll to position [16902, 0]
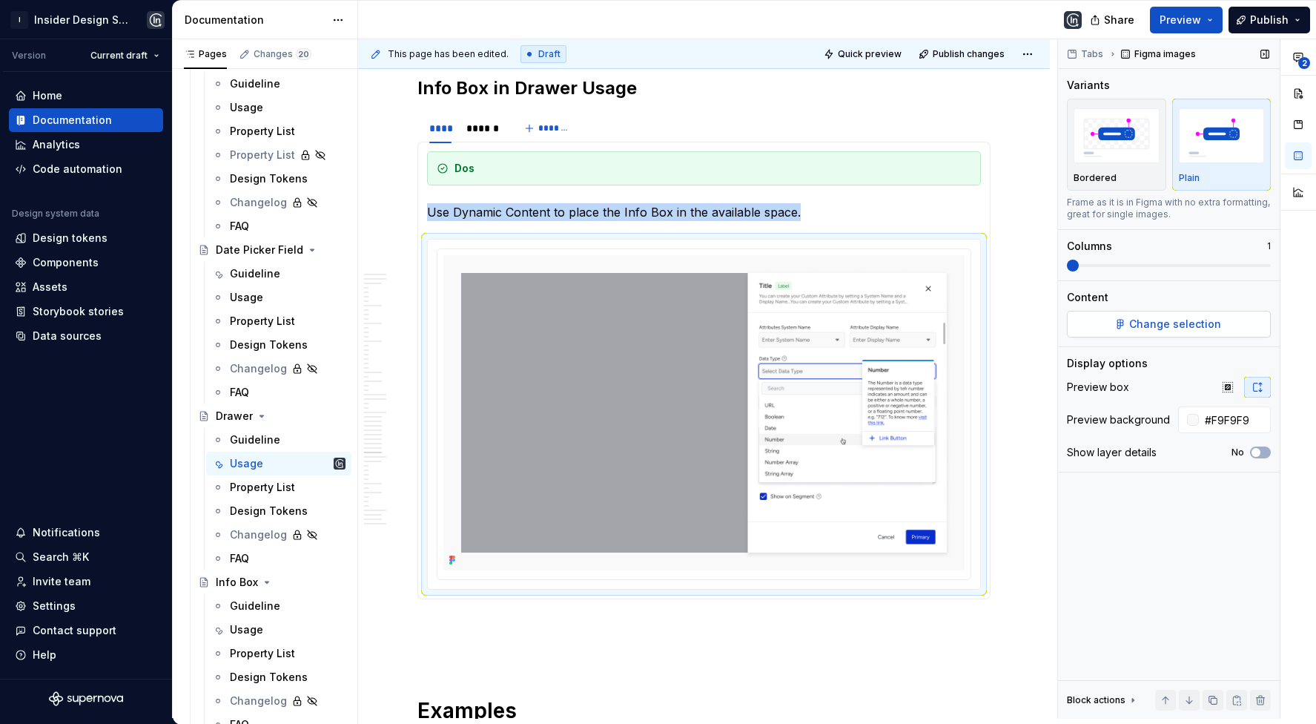
click at [1175, 318] on span "Change selection" at bounding box center [1176, 324] width 92 height 15
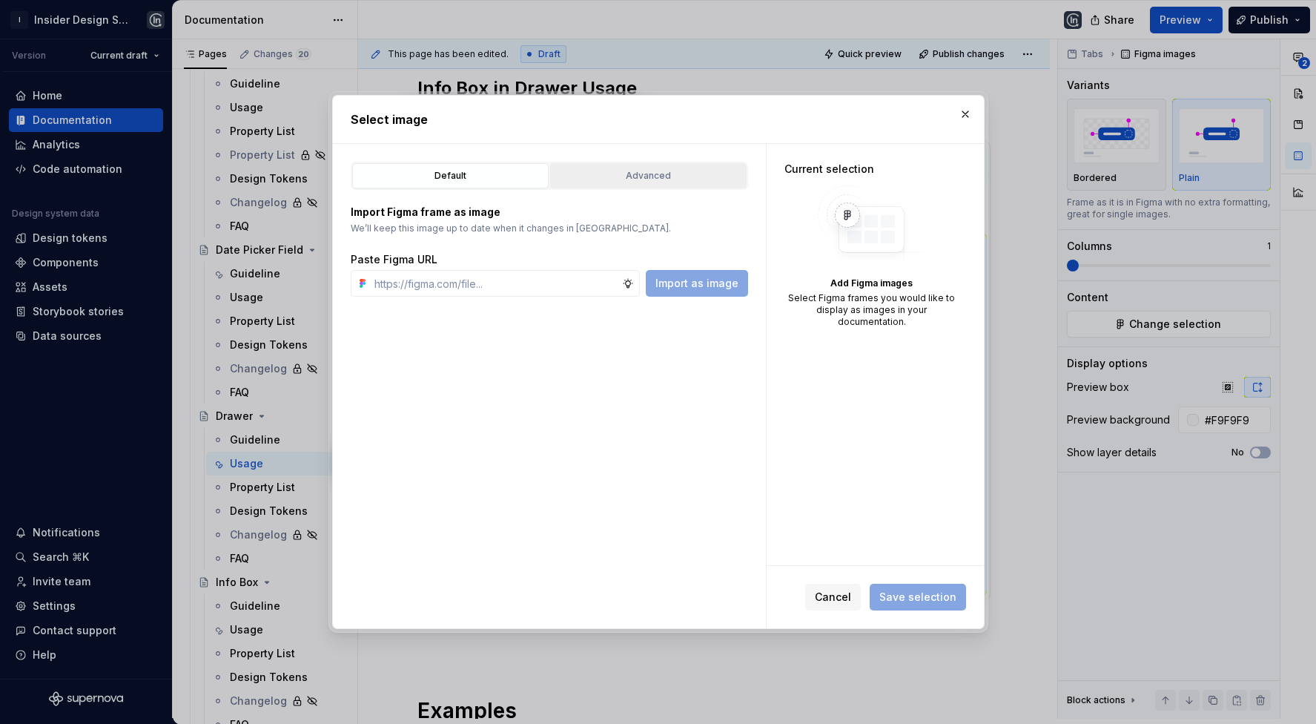
click at [639, 175] on div "Advanced" at bounding box center [649, 175] width 186 height 15
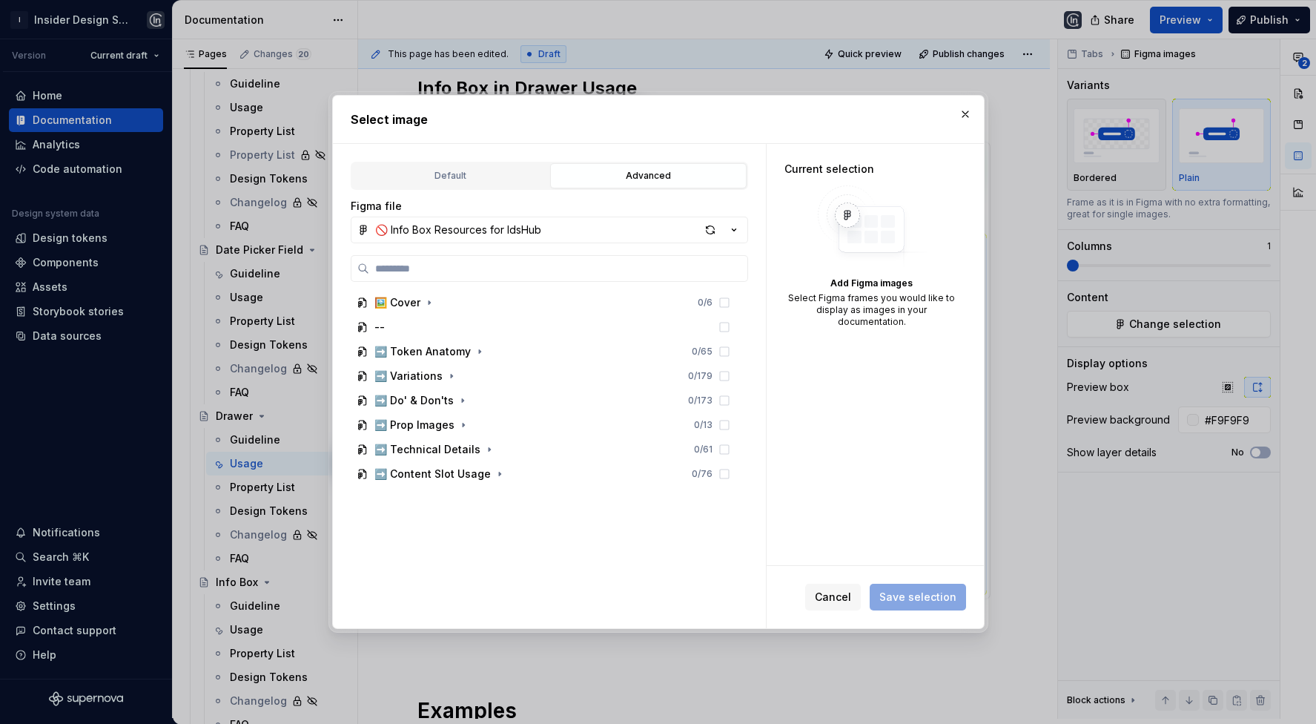
click at [517, 231] on div "🚫 Info Box Resources for IdsHub" at bounding box center [458, 230] width 166 height 15
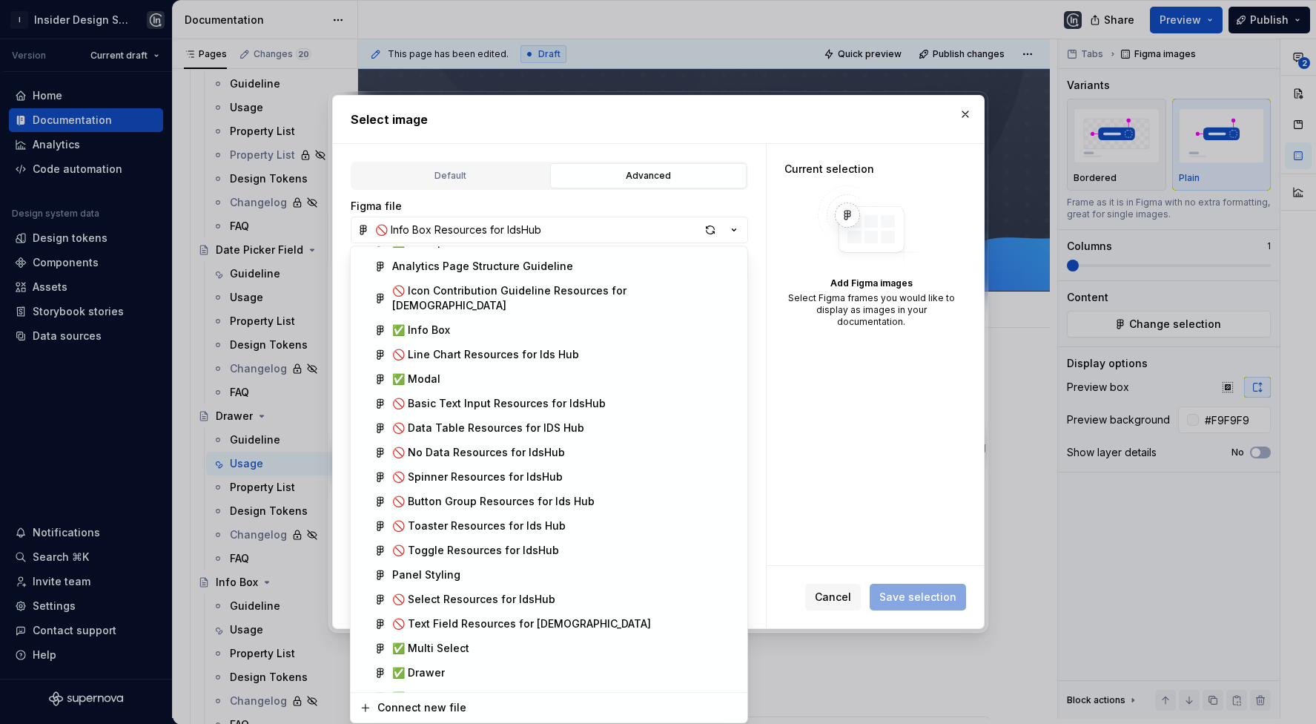
scroll to position [851, 0]
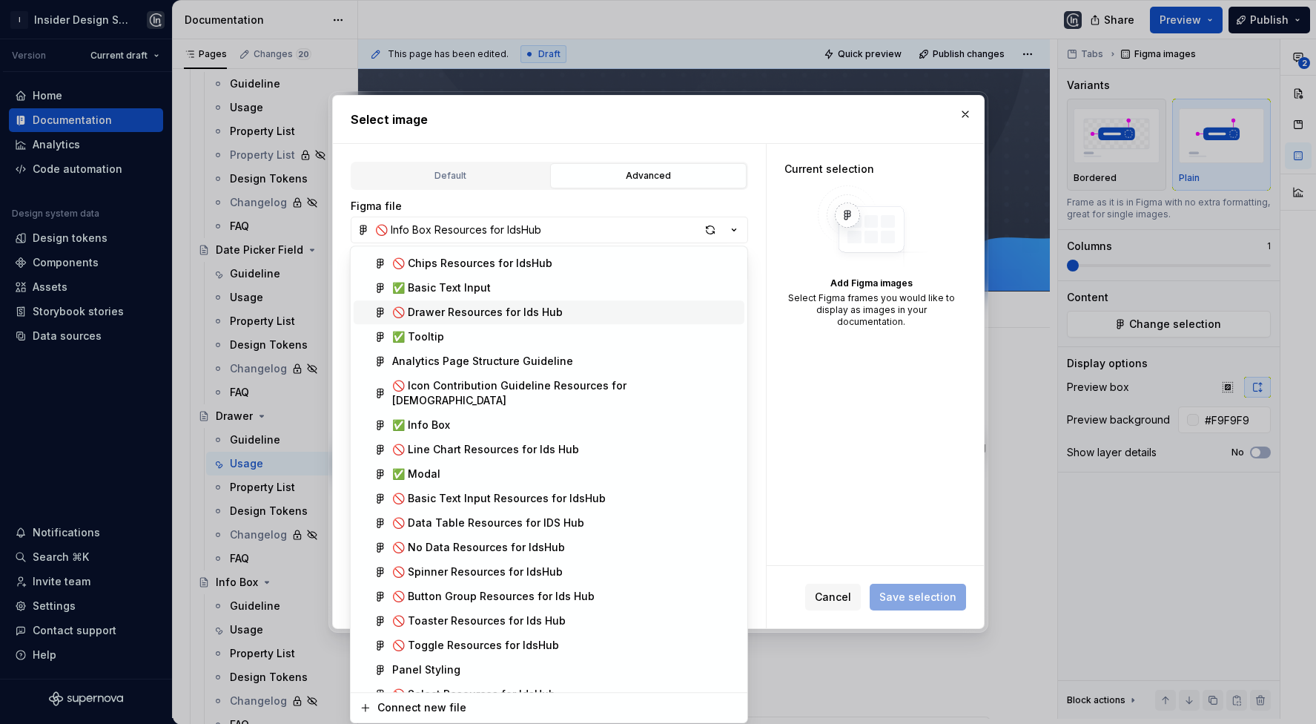
click at [541, 319] on span "🚫 Drawer Resources for Ids Hub" at bounding box center [549, 312] width 391 height 24
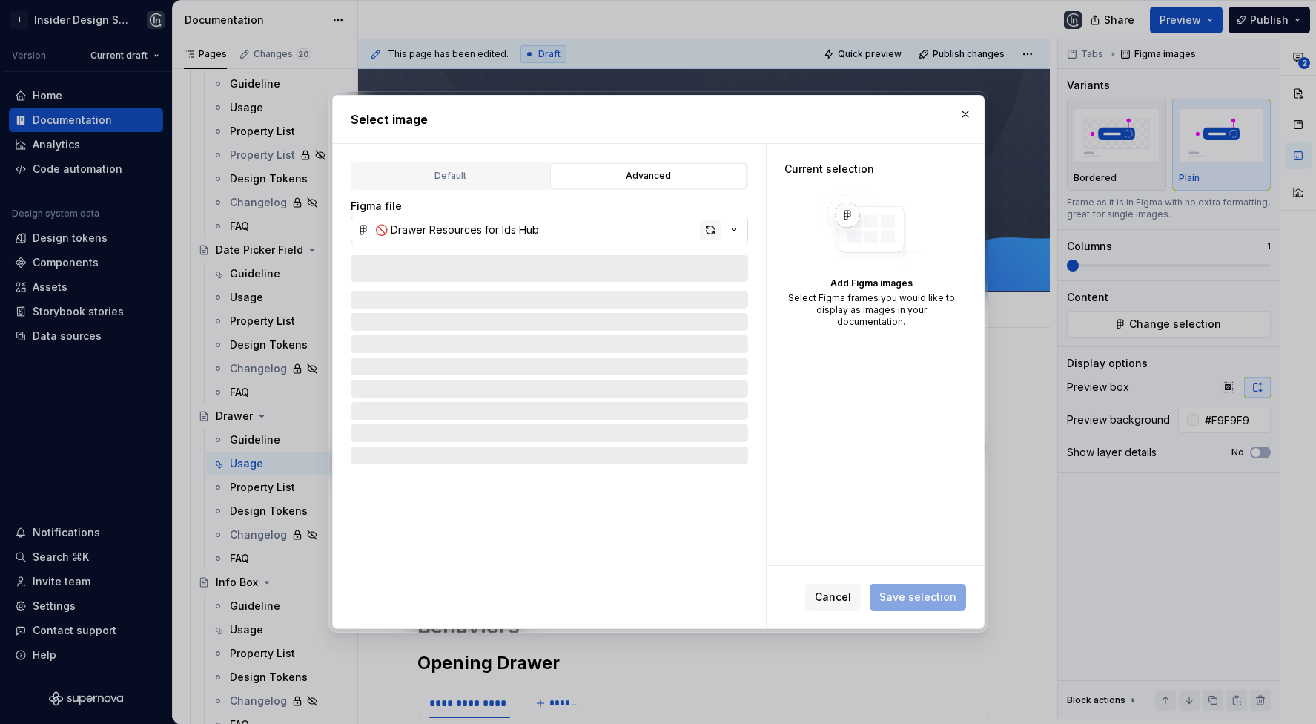
click at [710, 229] on div "button" at bounding box center [710, 230] width 21 height 21
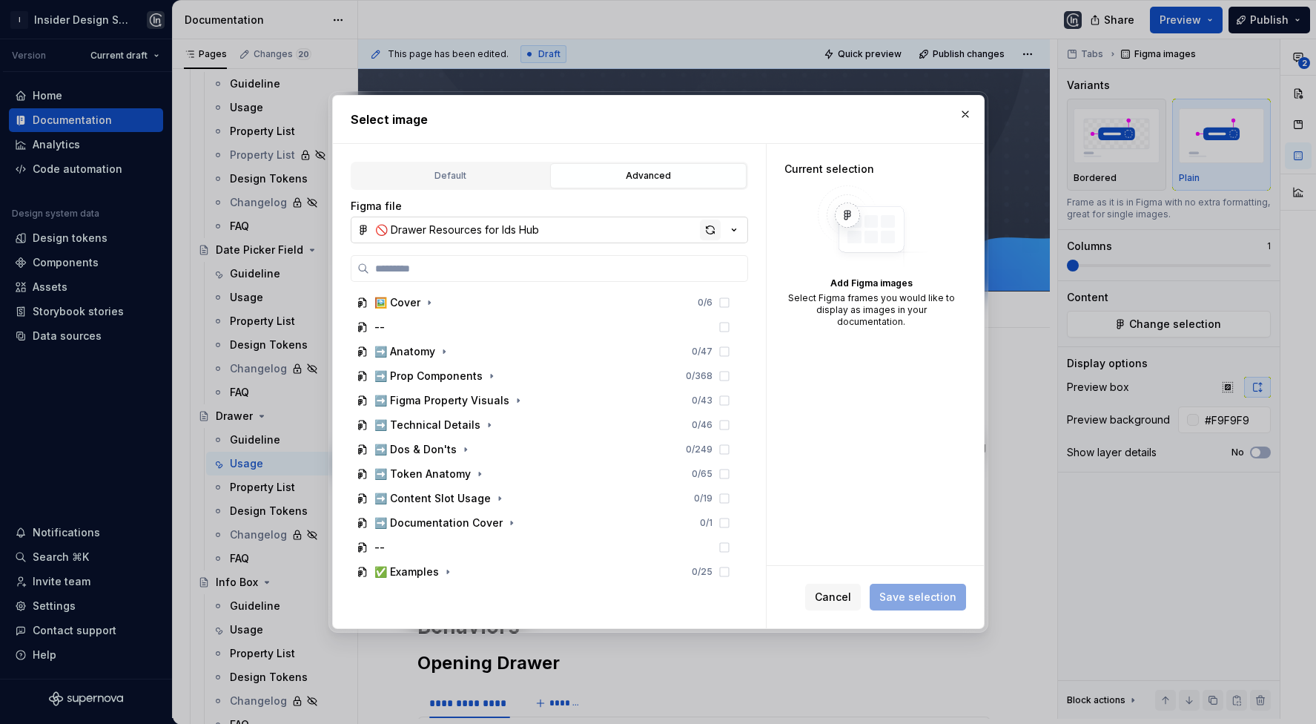
click at [704, 228] on div "button" at bounding box center [710, 230] width 21 height 21
type textarea "*"
click at [460, 449] on icon "button" at bounding box center [466, 450] width 12 height 12
click at [421, 273] on input "search" at bounding box center [558, 268] width 378 height 15
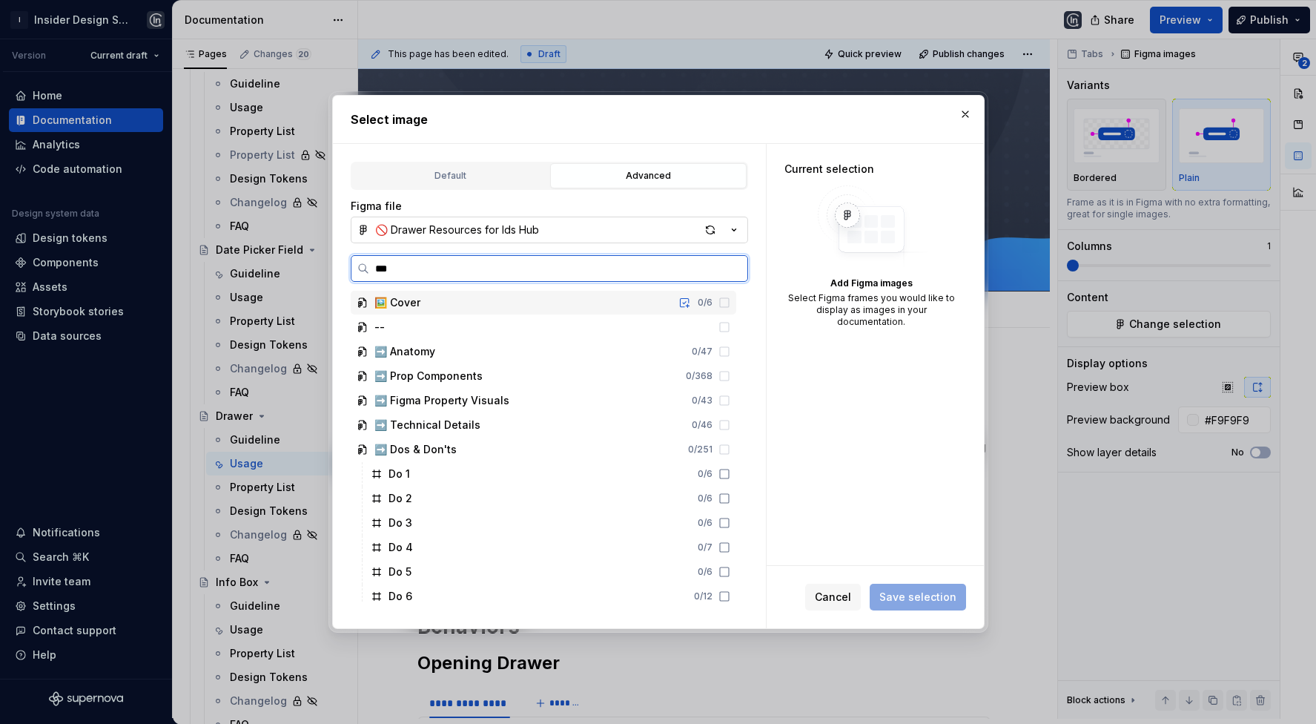
type input "****"
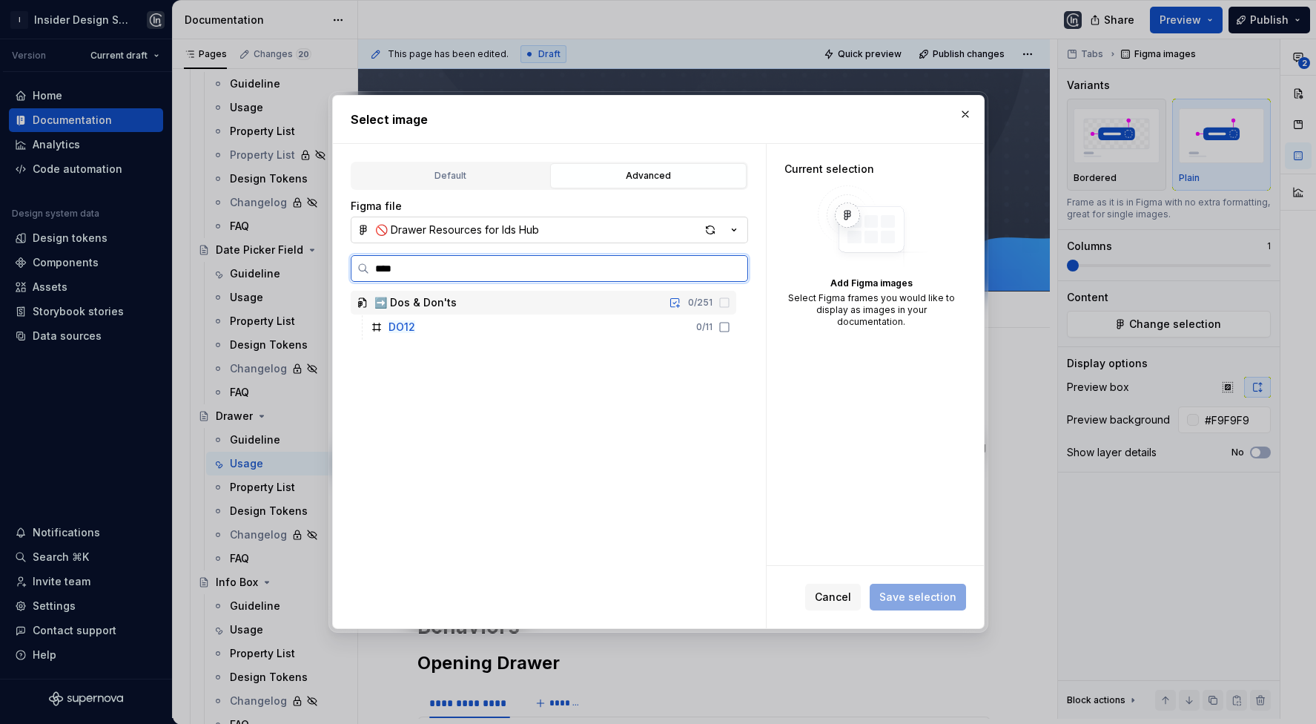
click at [430, 322] on div "DO12 0 / 11" at bounding box center [551, 327] width 372 height 24
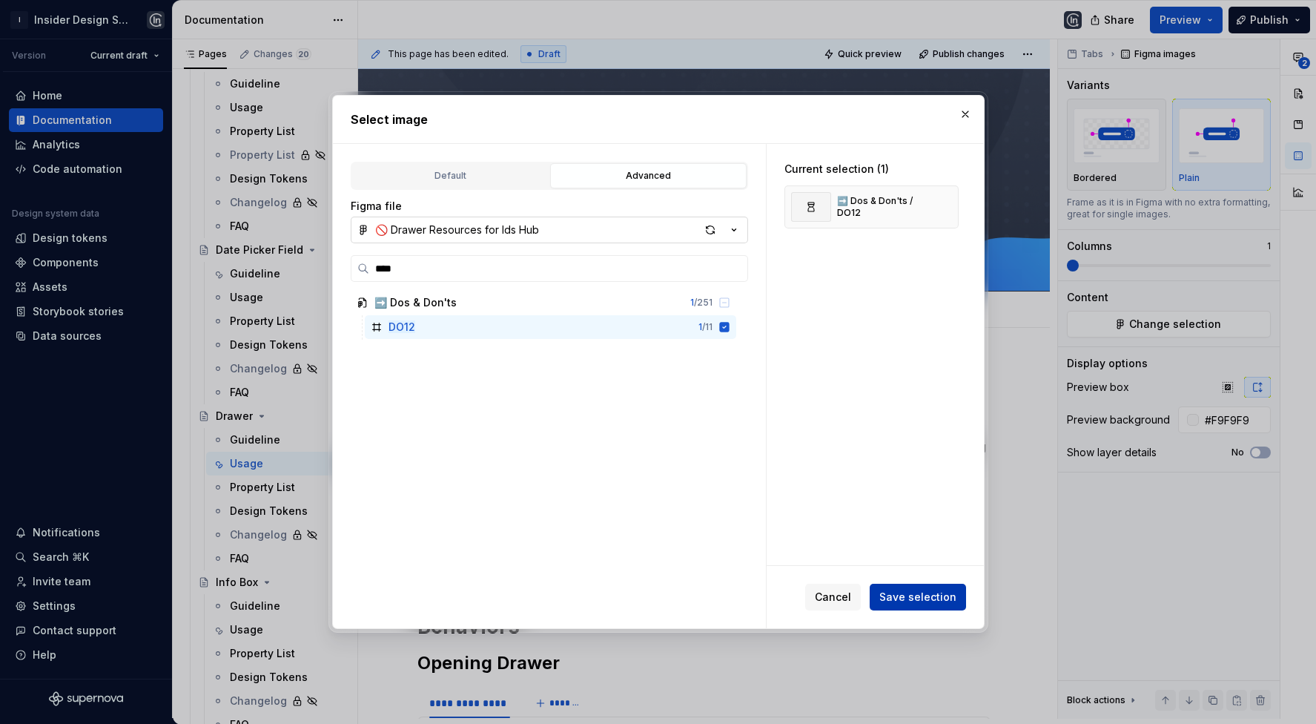
click at [913, 599] on span "Save selection" at bounding box center [918, 597] width 77 height 15
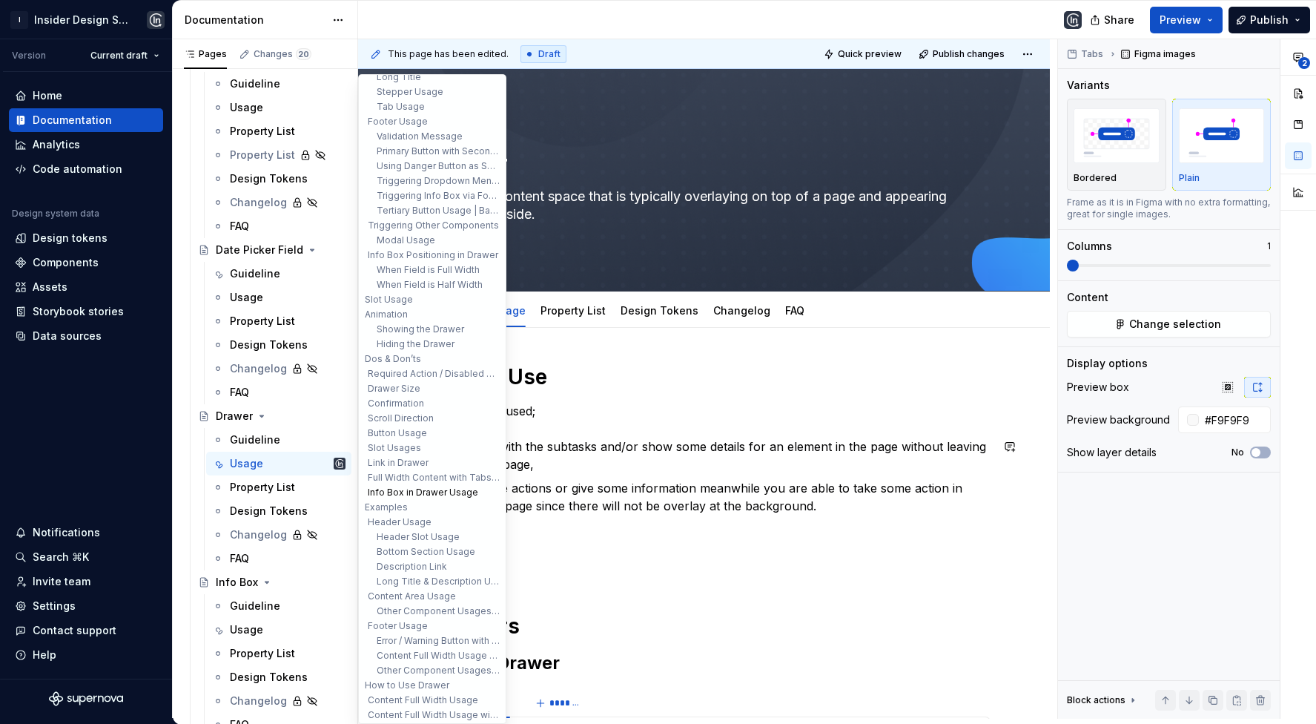
click at [434, 485] on button "Info Box in Drawer Usage" at bounding box center [432, 492] width 141 height 15
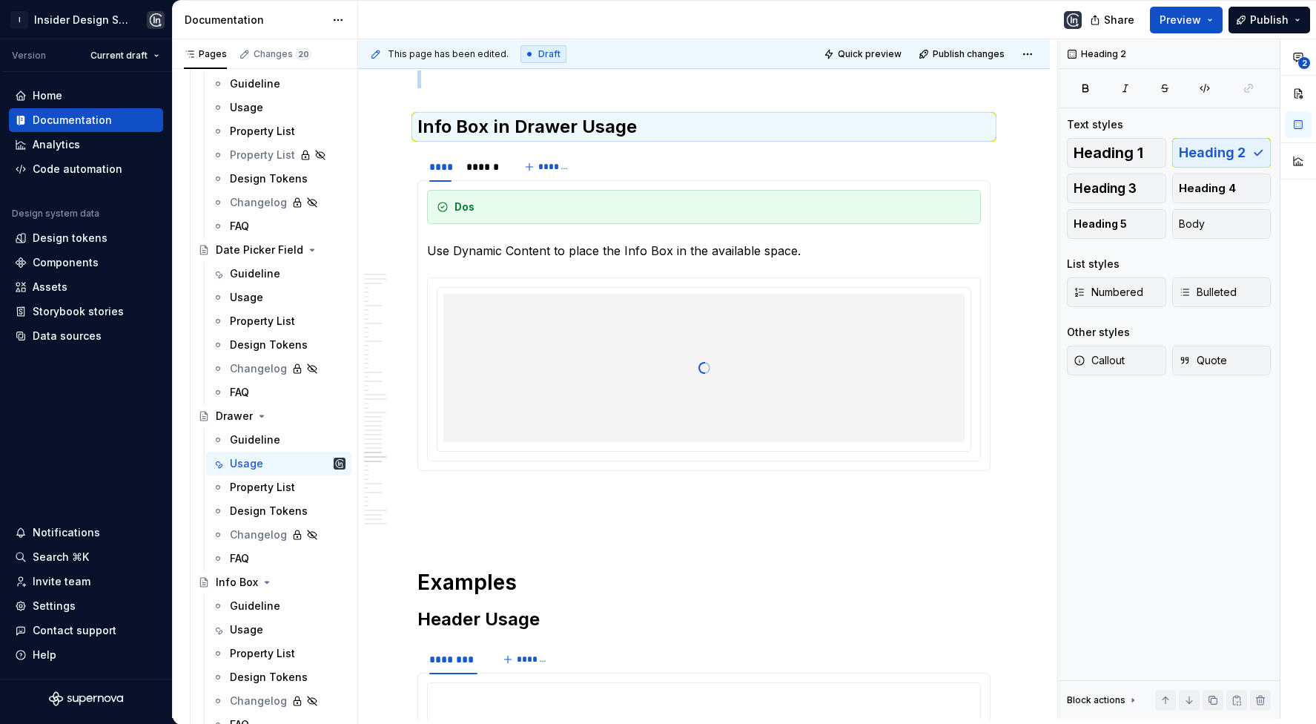
scroll to position [16881, 0]
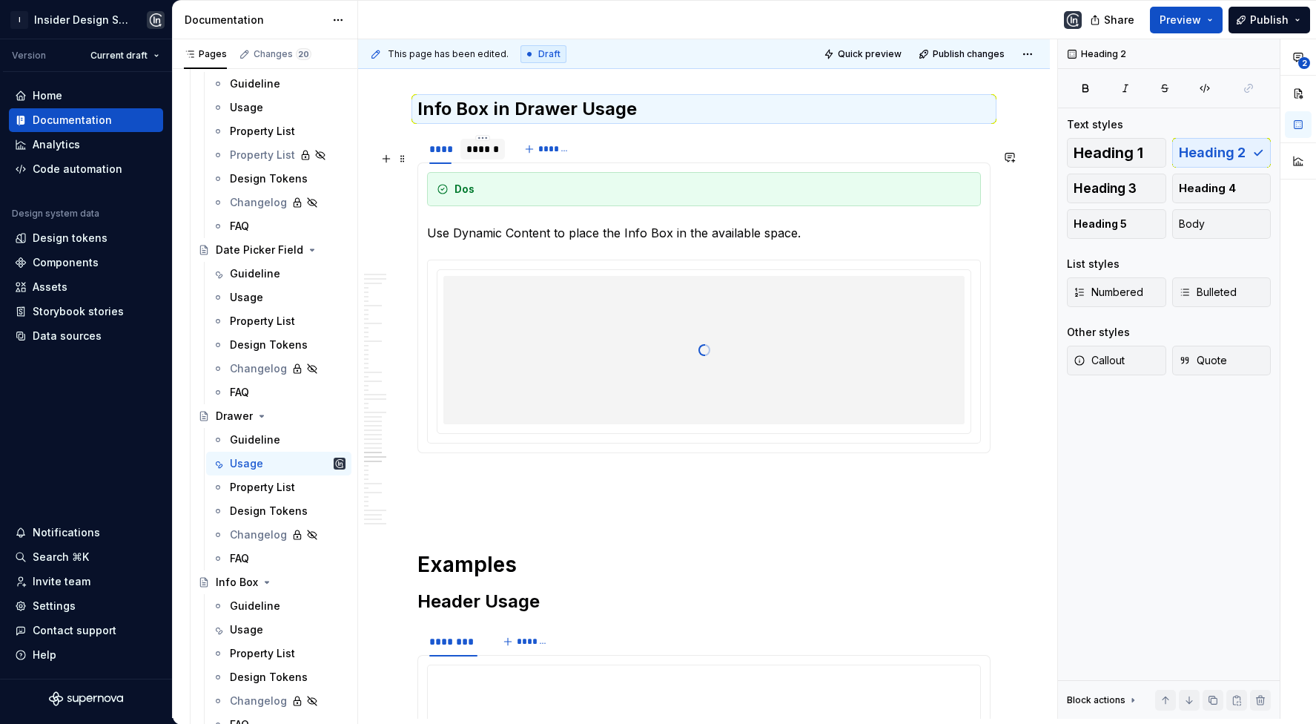
click at [478, 156] on div "******" at bounding box center [483, 149] width 32 height 15
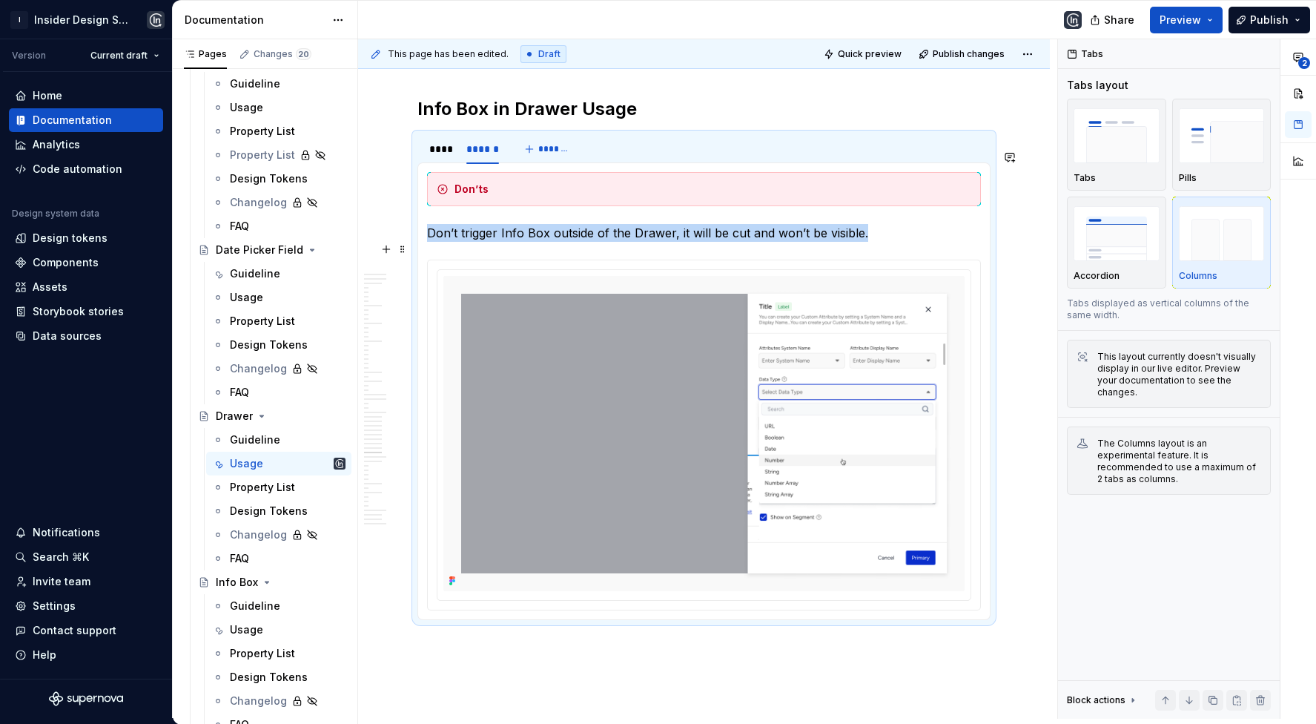
click at [502, 366] on img at bounding box center [704, 433] width 521 height 315
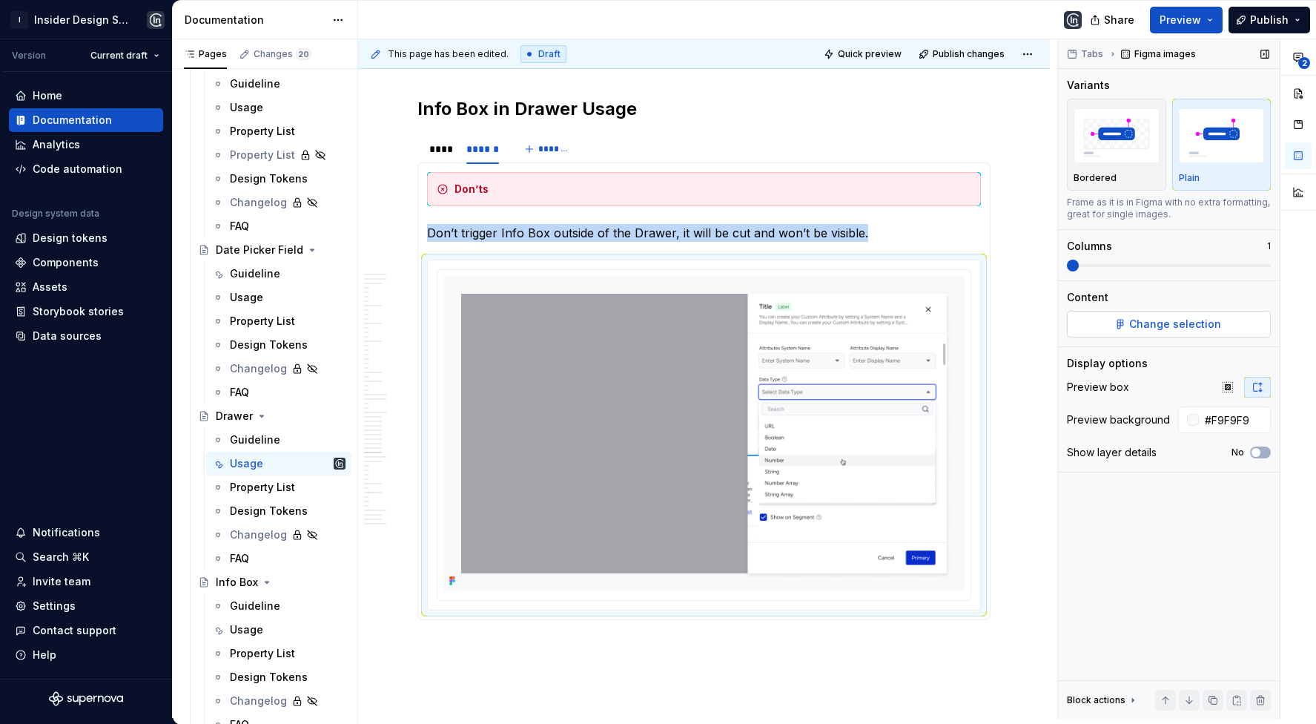
click at [1112, 327] on button "Change selection" at bounding box center [1169, 324] width 204 height 27
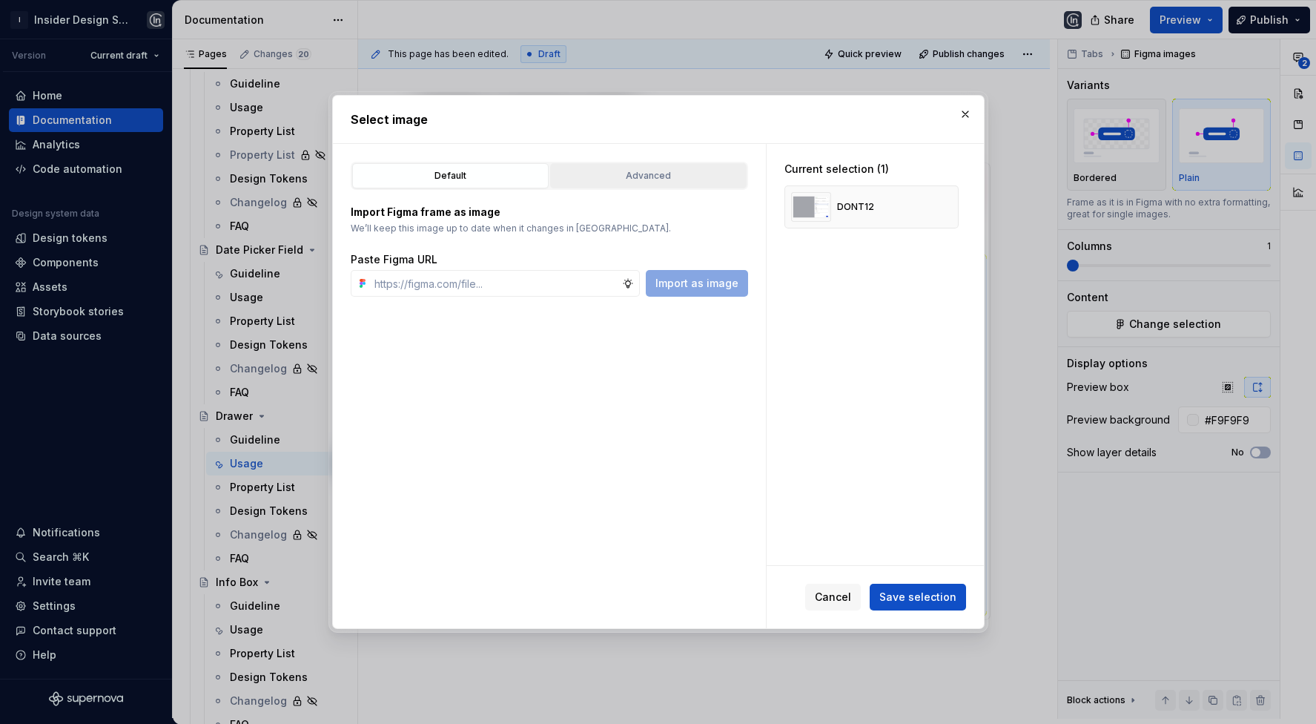
click at [622, 171] on div "Advanced" at bounding box center [649, 175] width 186 height 15
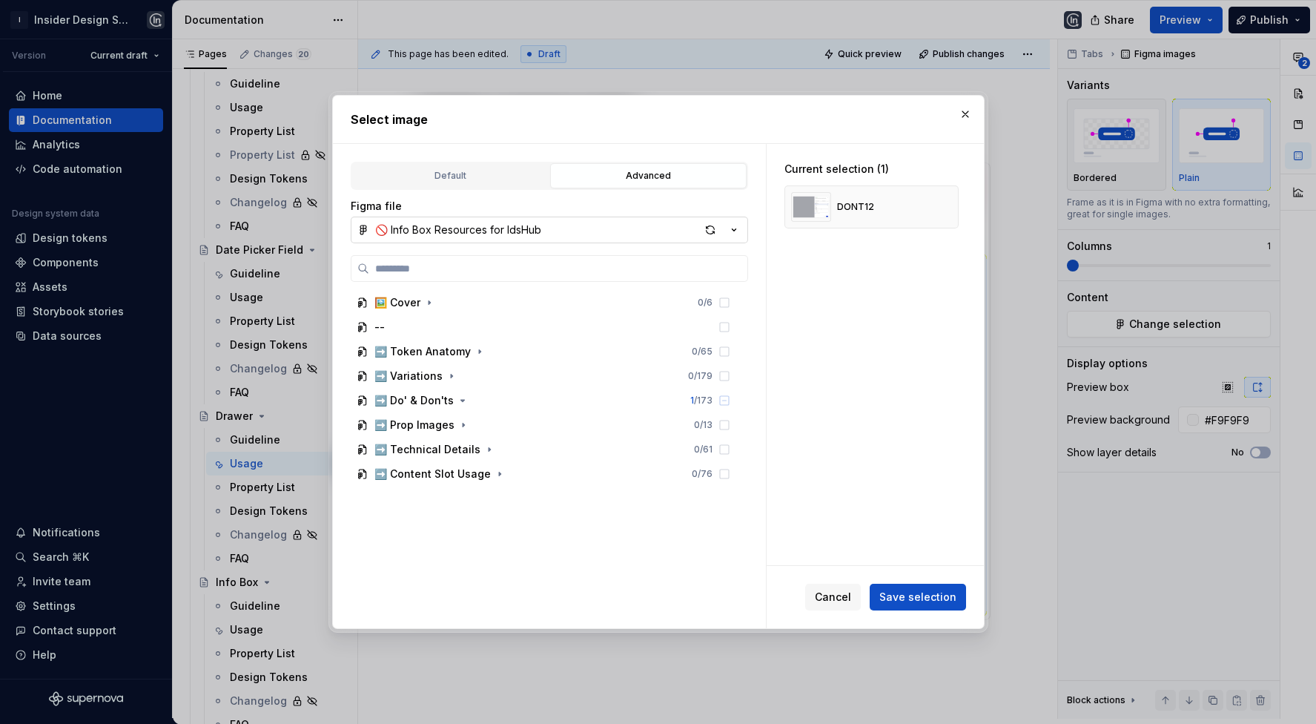
type textarea "*"
click at [636, 219] on button "🚫 Info Box Resources for IdsHub" at bounding box center [550, 230] width 398 height 27
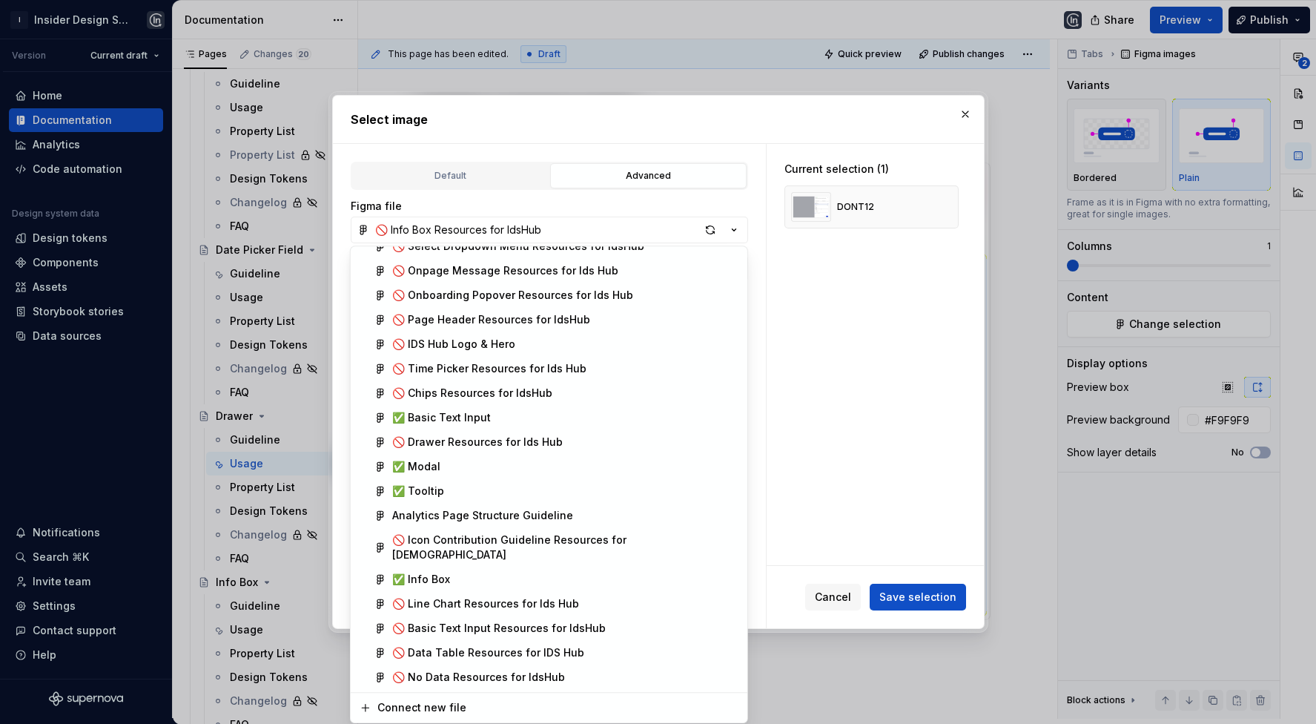
scroll to position [728, 0]
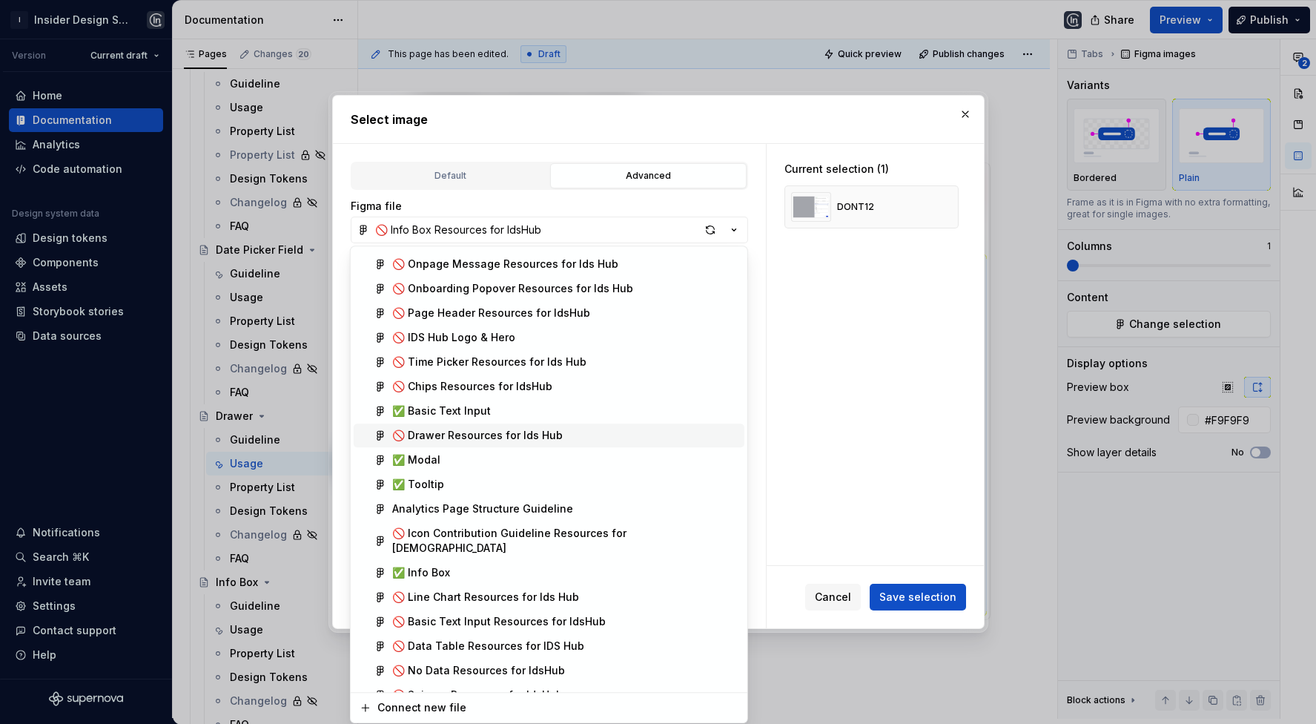
click at [504, 431] on div "🚫 Drawer Resources for Ids Hub" at bounding box center [477, 435] width 171 height 15
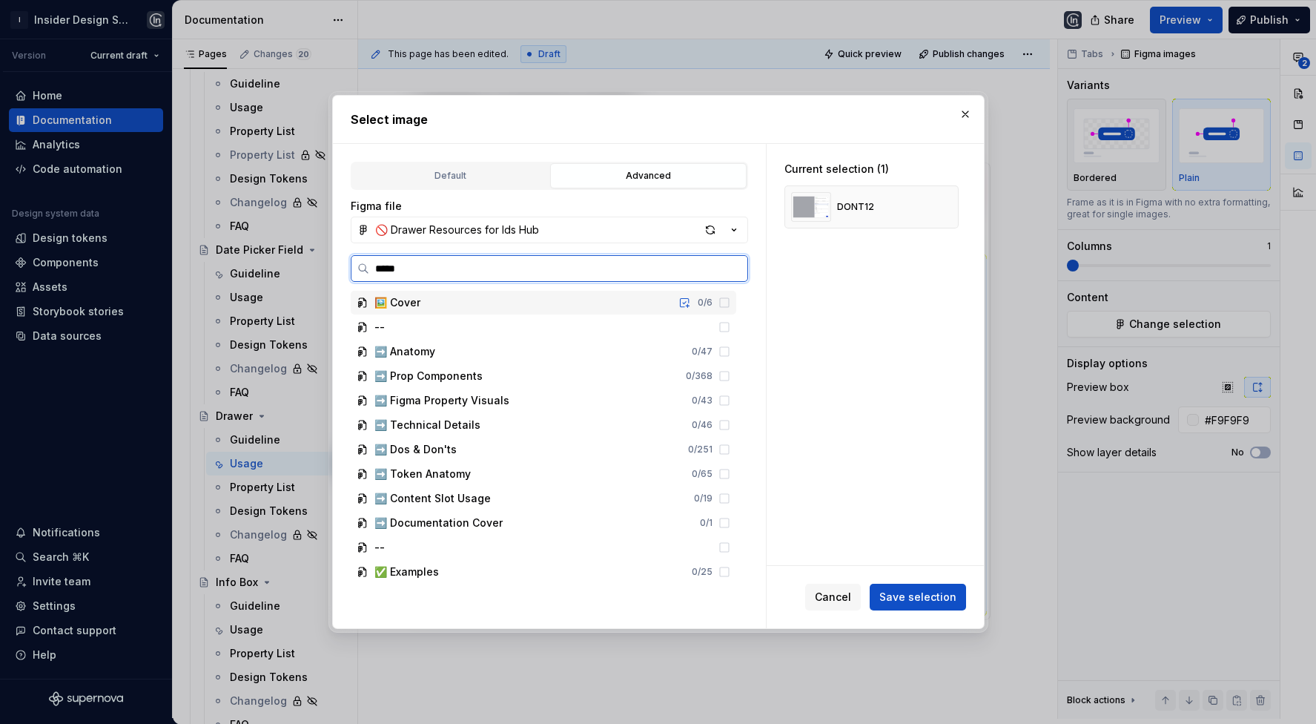
type input "******"
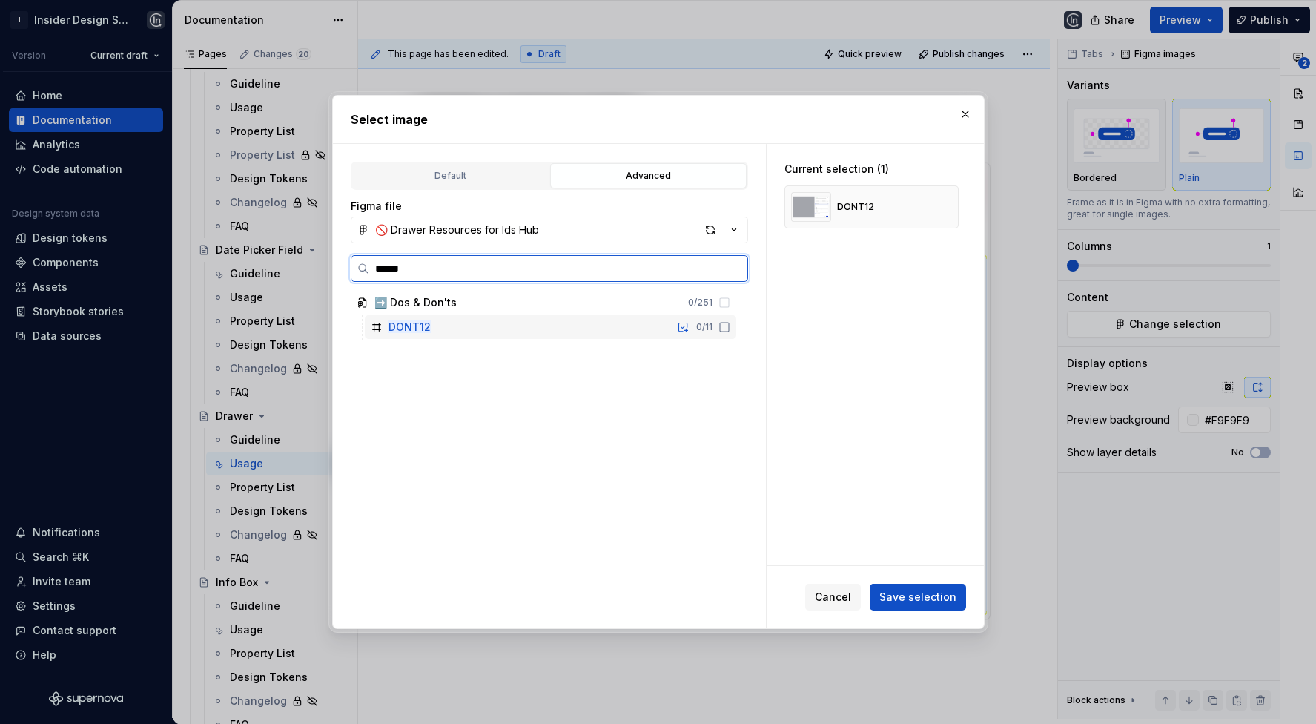
click at [423, 329] on mark "DONT12" at bounding box center [410, 326] width 42 height 13
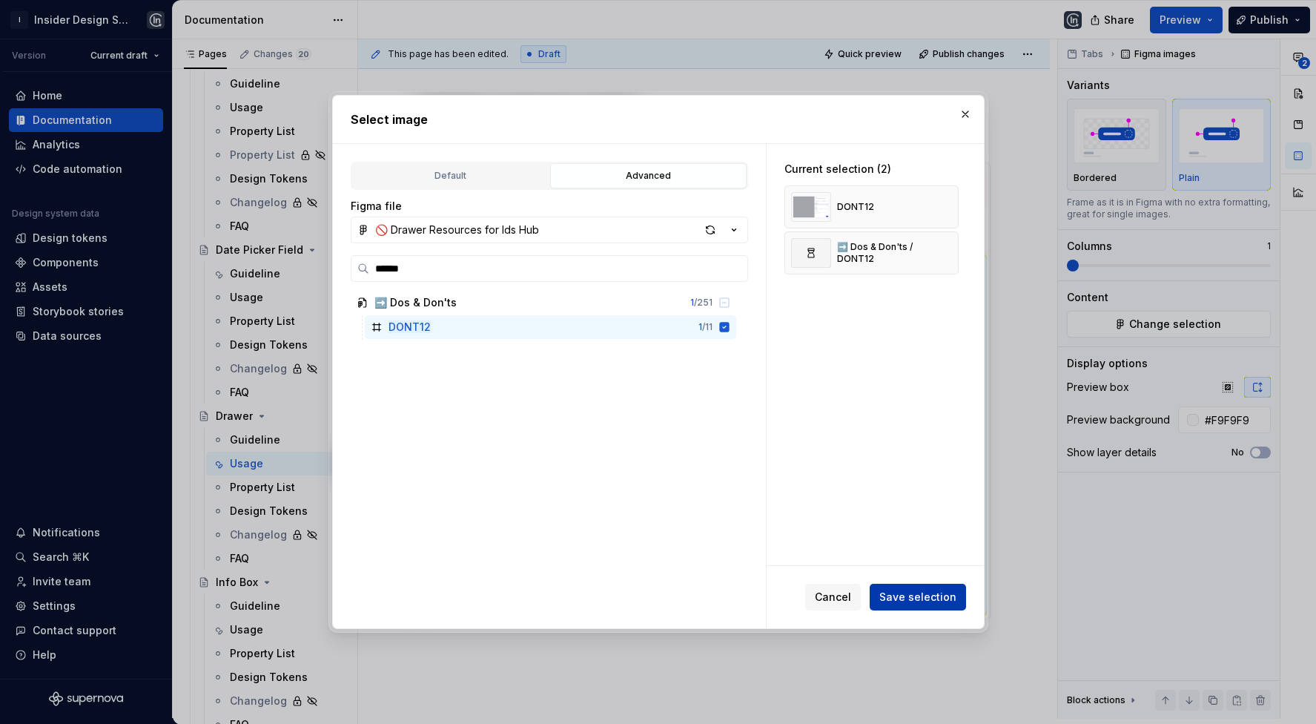
click at [955, 592] on span "Save selection" at bounding box center [918, 597] width 77 height 15
click at [952, 204] on button "button" at bounding box center [942, 207] width 21 height 21
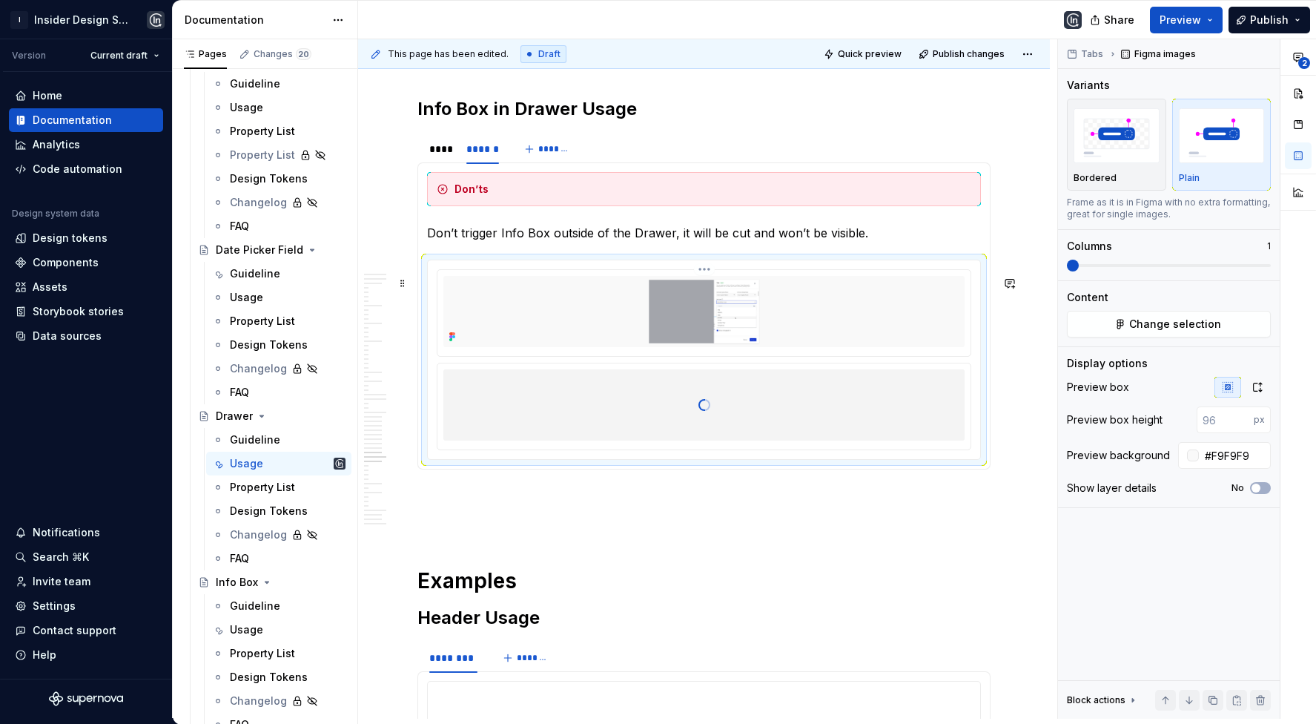
click at [672, 303] on img at bounding box center [704, 311] width 521 height 71
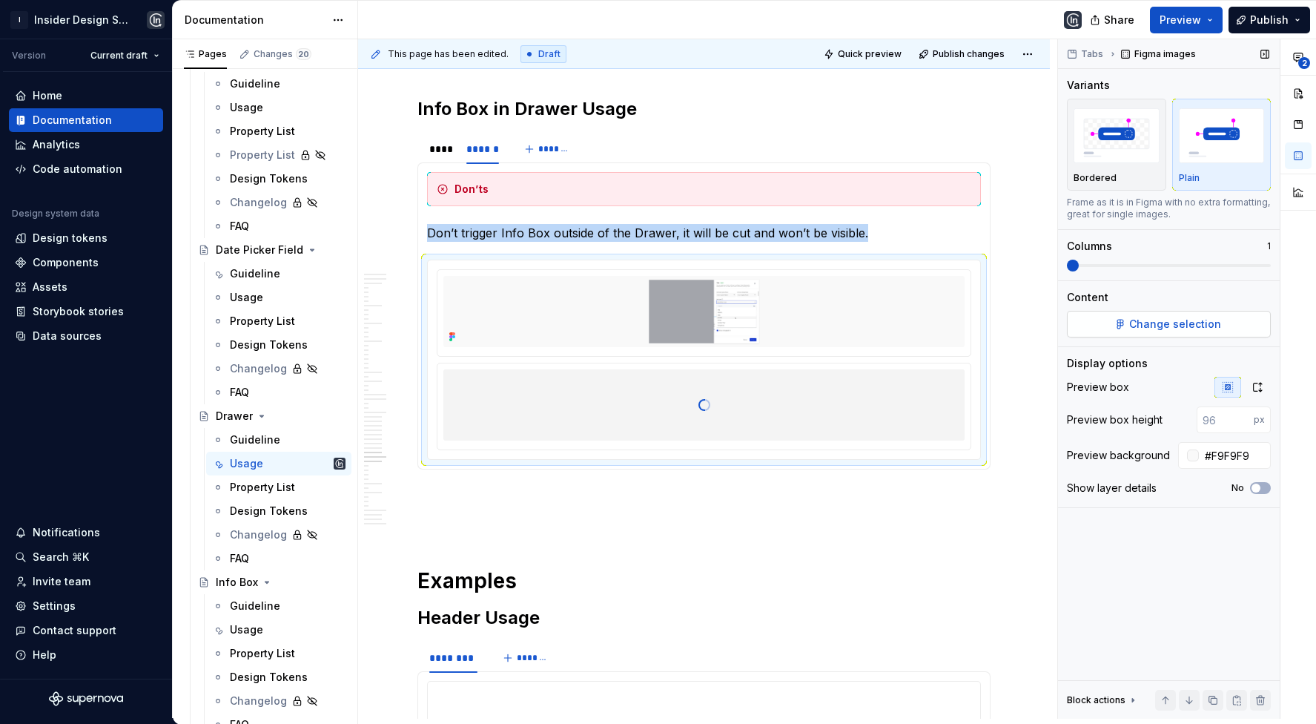
click at [1165, 322] on span "Change selection" at bounding box center [1176, 324] width 92 height 15
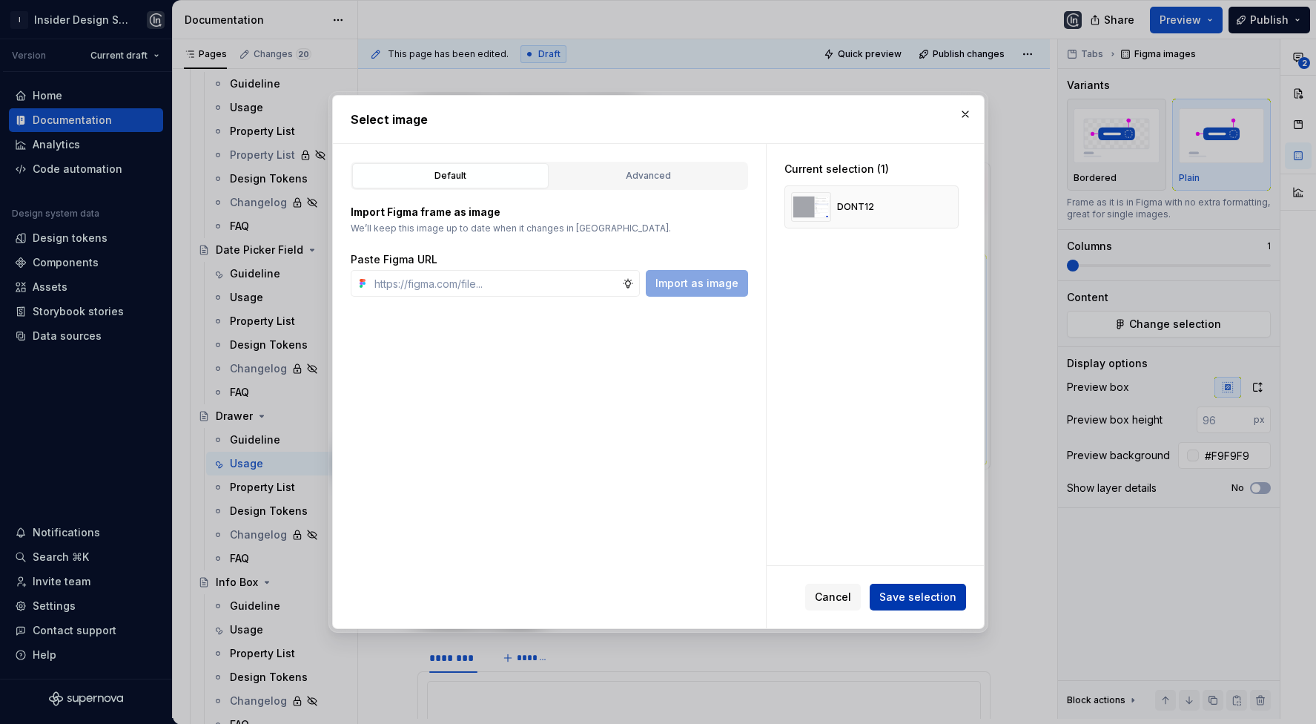
click at [917, 602] on span "Save selection" at bounding box center [918, 597] width 77 height 15
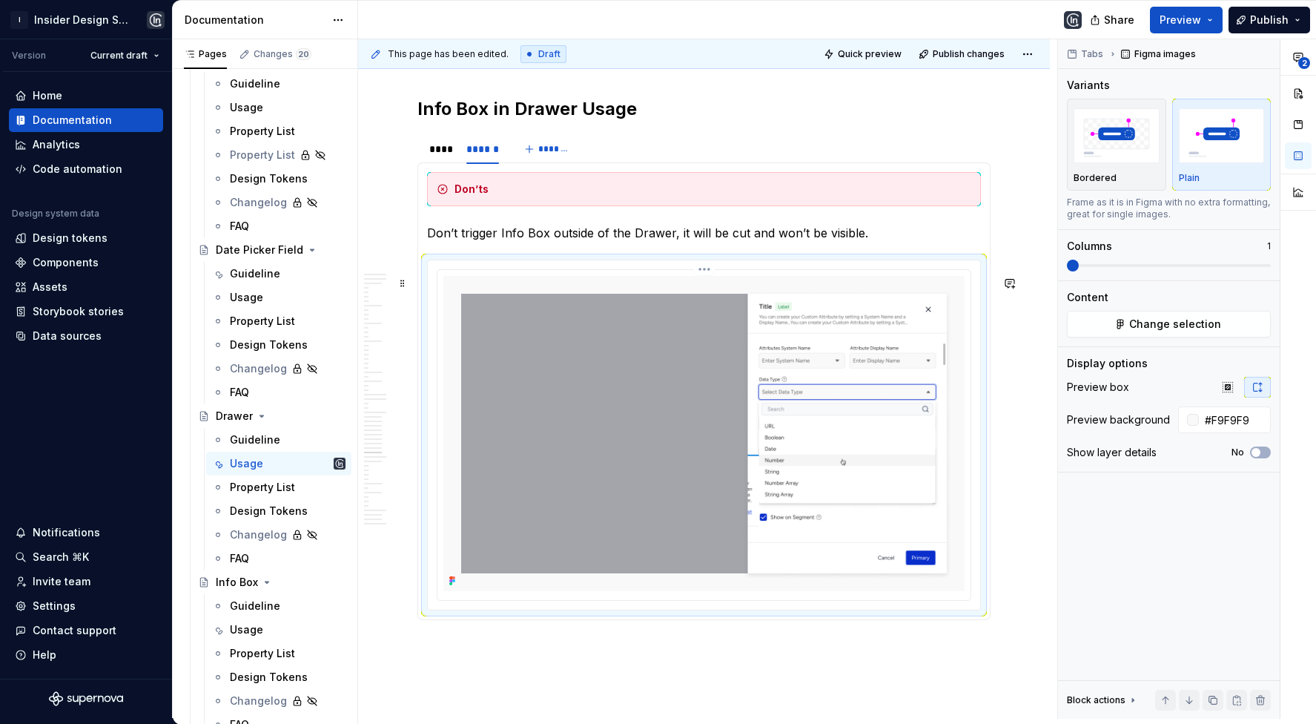
click at [616, 386] on img at bounding box center [704, 433] width 521 height 315
click at [425, 162] on div at bounding box center [440, 161] width 34 height 1
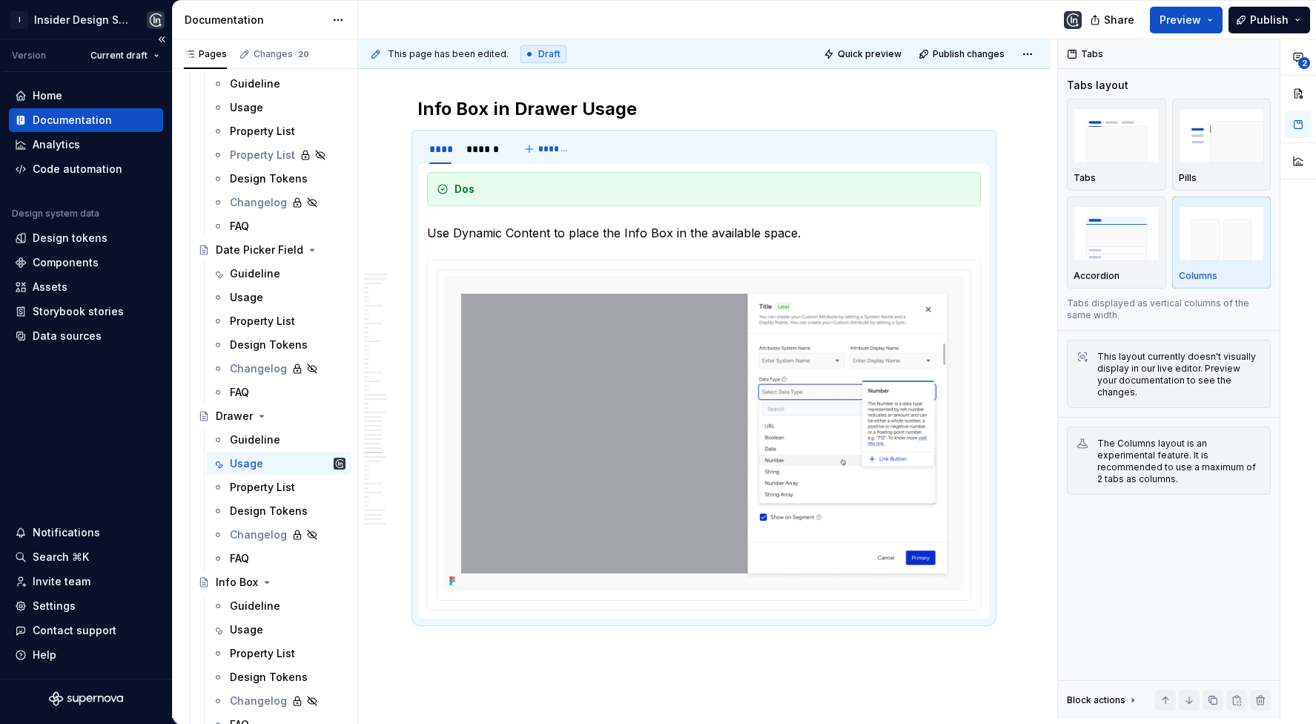
type textarea "*"
